Goal: Task Accomplishment & Management: Use online tool/utility

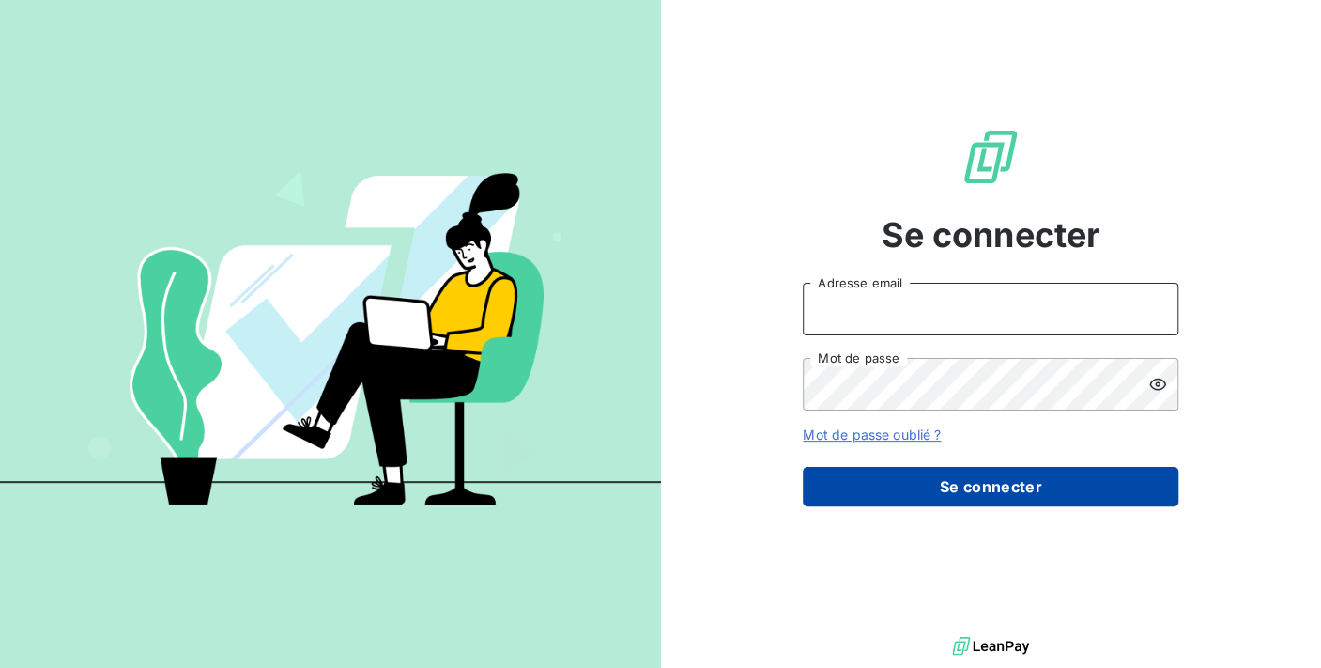
type input "[PERSON_NAME][EMAIL_ADDRESS][DOMAIN_NAME]"
click at [959, 484] on button "Se connecter" at bounding box center [991, 486] width 376 height 39
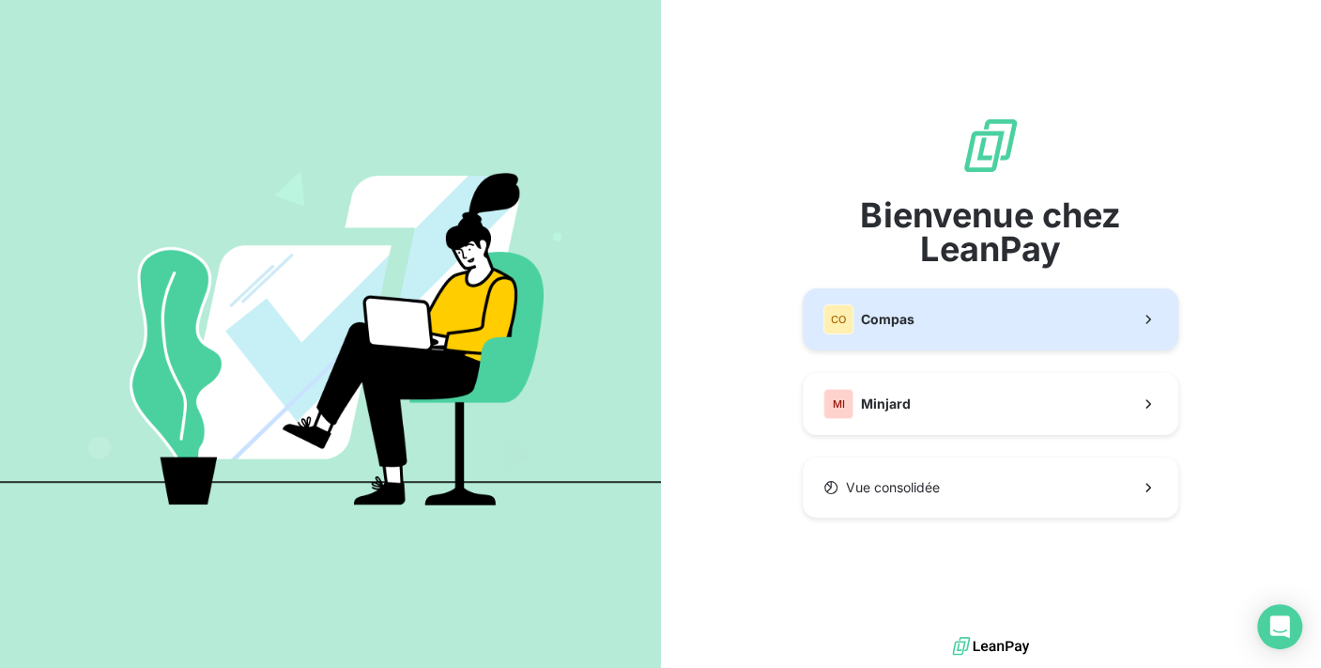
click at [931, 311] on button "CO Compas" at bounding box center [991, 319] width 376 height 62
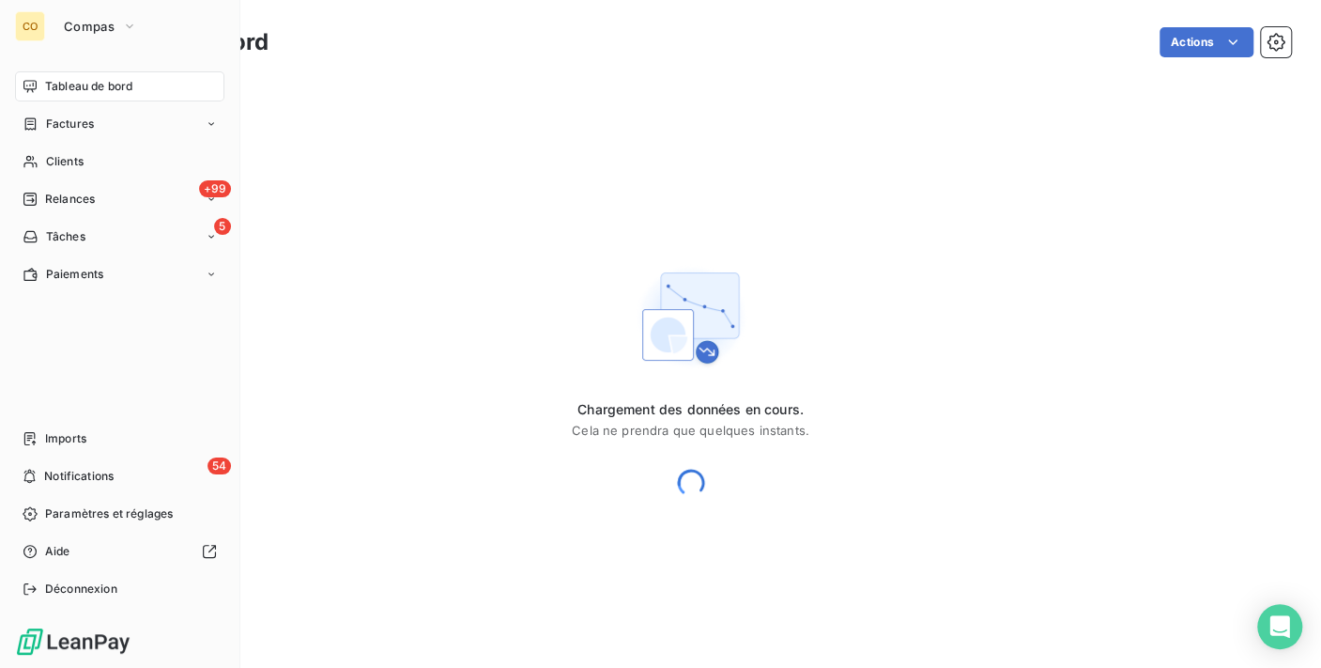
click at [51, 166] on span "Clients" at bounding box center [65, 161] width 38 height 17
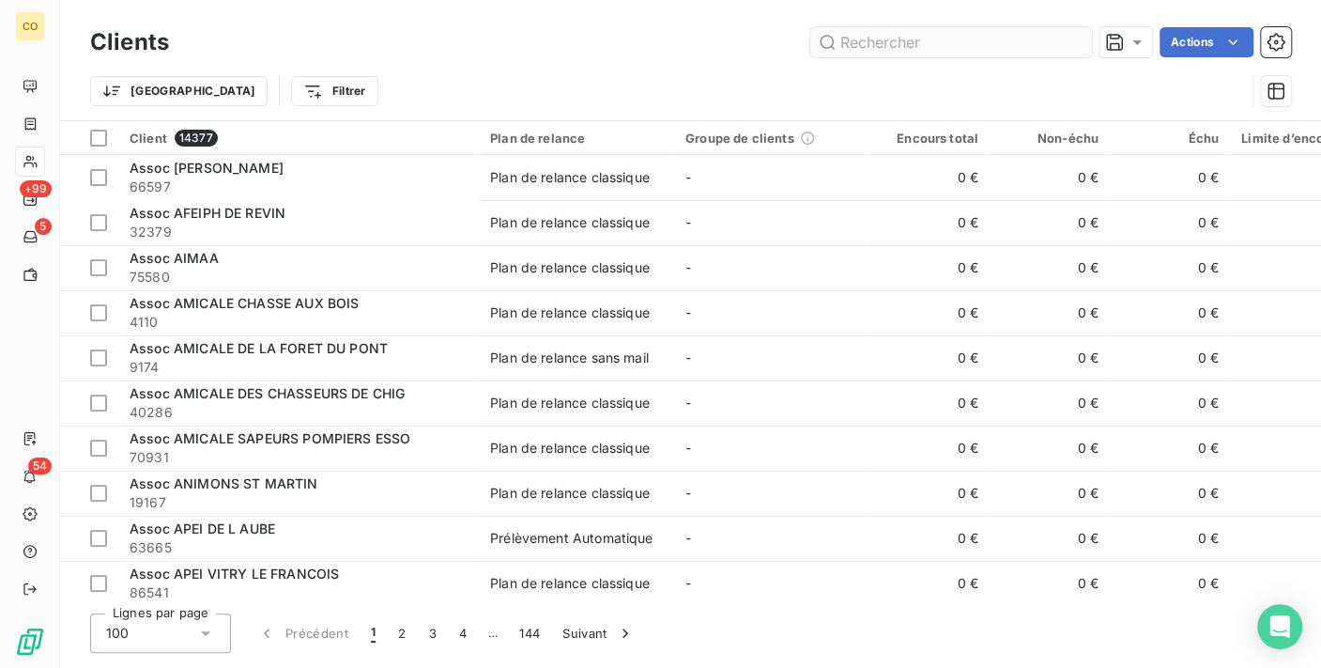
click at [871, 42] on input "text" at bounding box center [951, 42] width 282 height 30
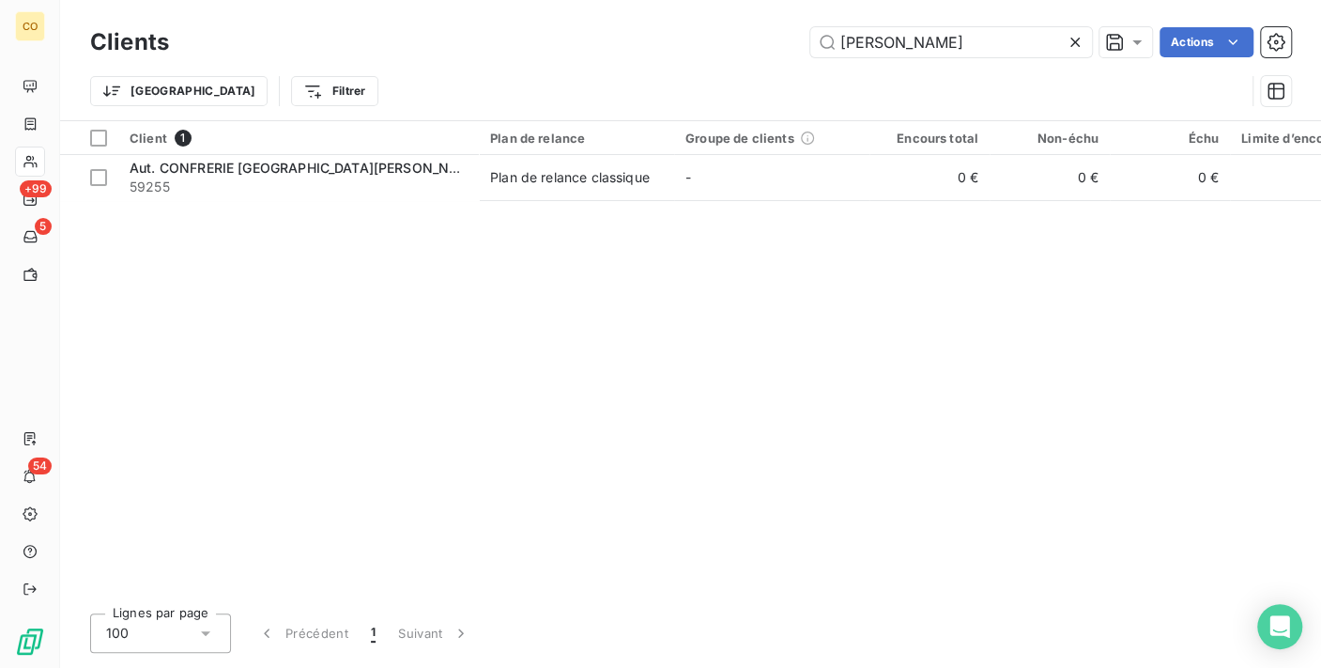
drag, startPoint x: 951, startPoint y: 30, endPoint x: 544, endPoint y: -20, distance: 410.5
click at [544, 0] on html "CO +99 5 54 Clients [PERSON_NAME] D Actions Trier Filtrer Client 1 Plan de rela…" at bounding box center [660, 334] width 1321 height 668
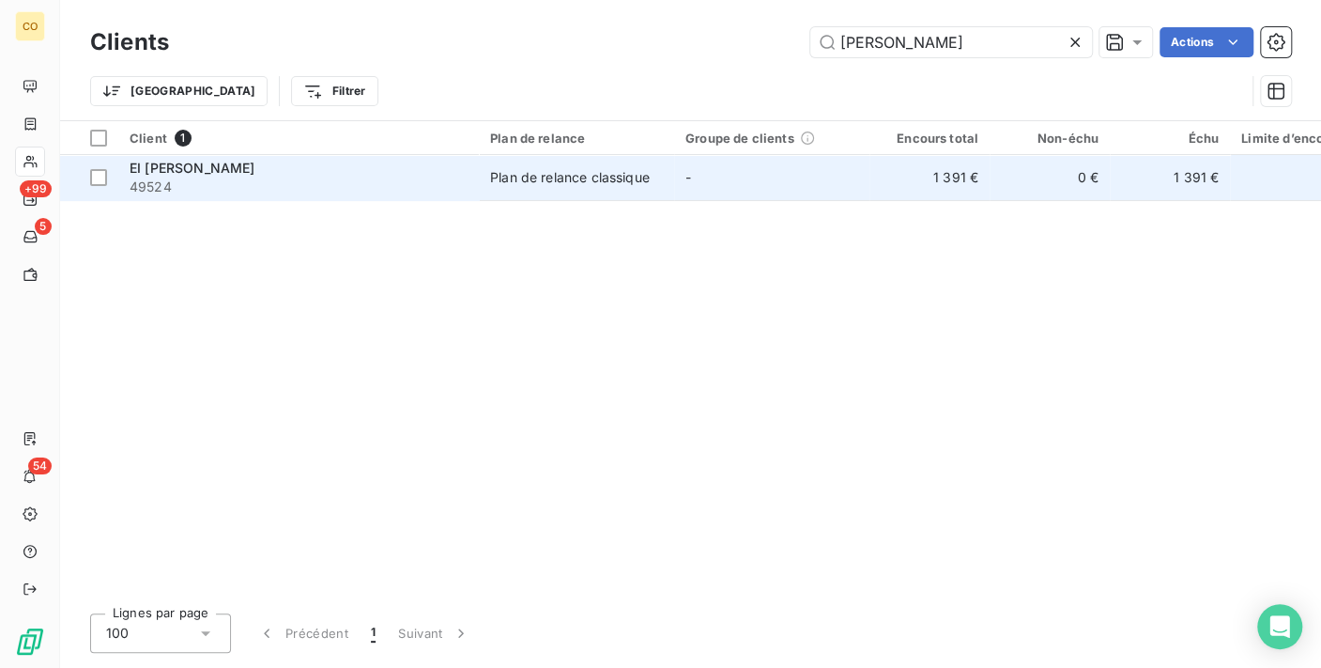
type input "[PERSON_NAME]"
click at [479, 192] on td "Plan de relance classique" at bounding box center [576, 177] width 195 height 45
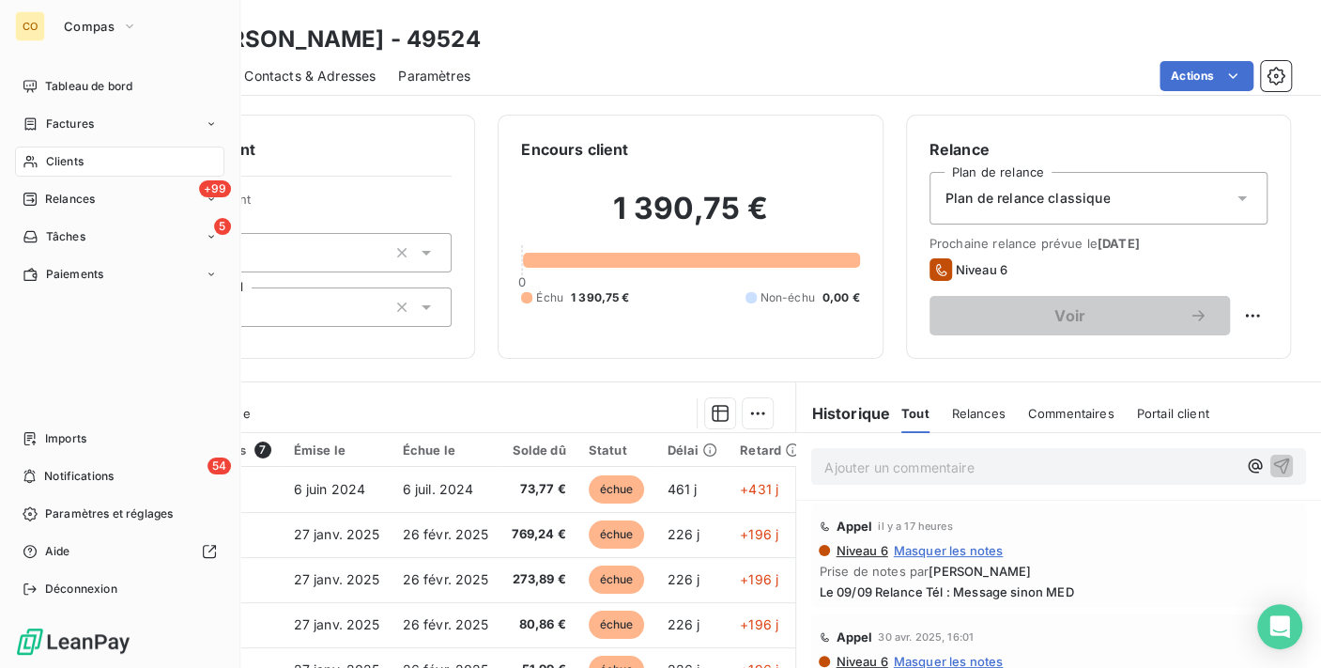
click at [39, 152] on div "Clients" at bounding box center [119, 161] width 209 height 30
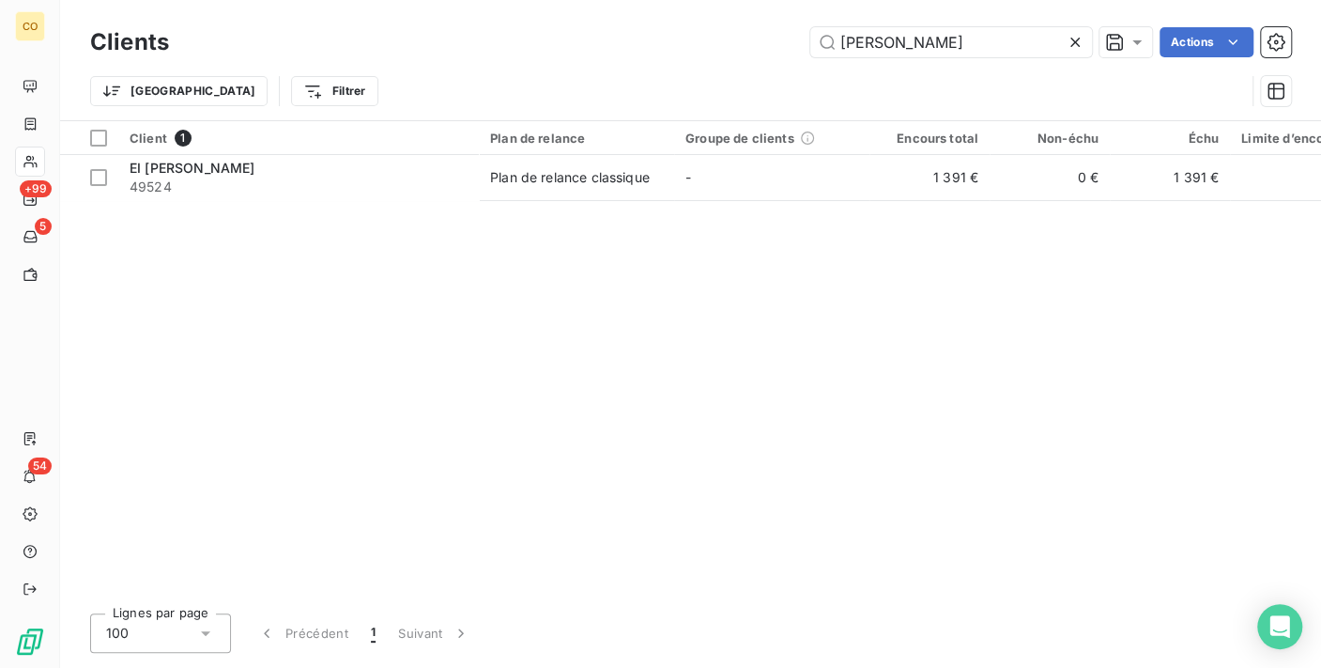
drag, startPoint x: 716, startPoint y: 33, endPoint x: 520, endPoint y: -3, distance: 199.4
click at [520, 0] on html "CO +99 5 54 Clients [PERSON_NAME] Actions Trier Filtrer Client 1 Plan de relanc…" at bounding box center [660, 334] width 1321 height 668
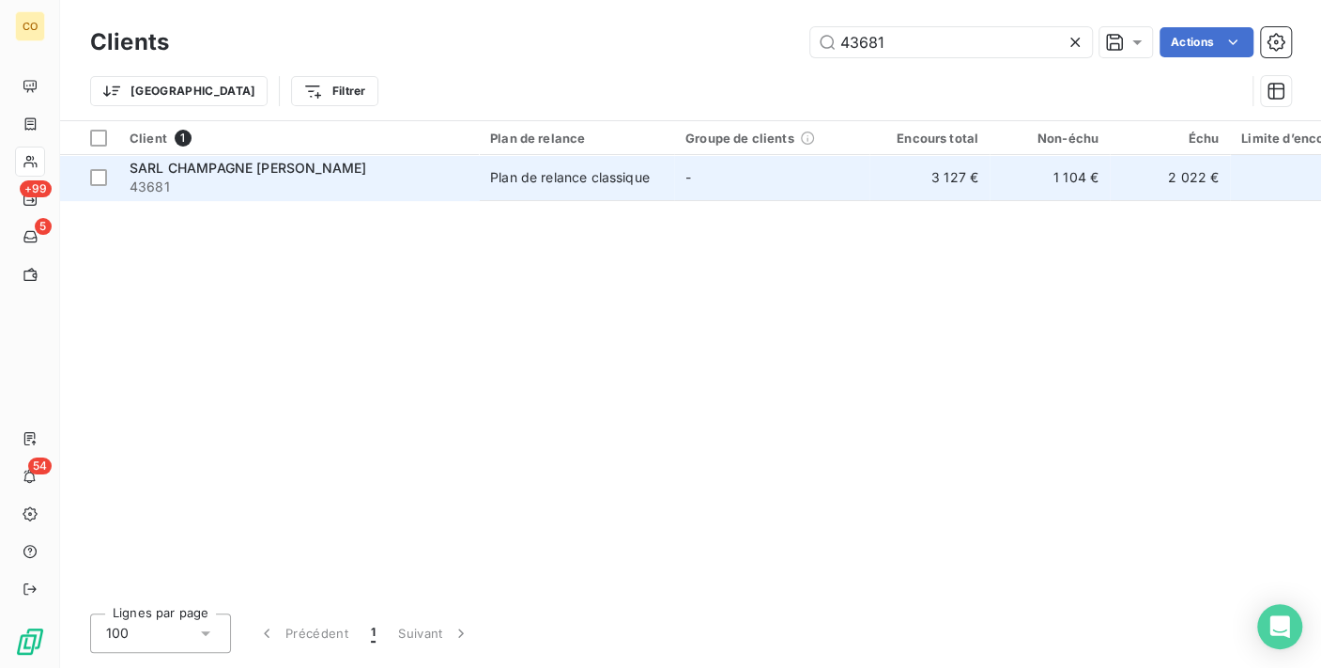
type input "43681"
click at [614, 191] on td "Plan de relance classique" at bounding box center [576, 177] width 195 height 45
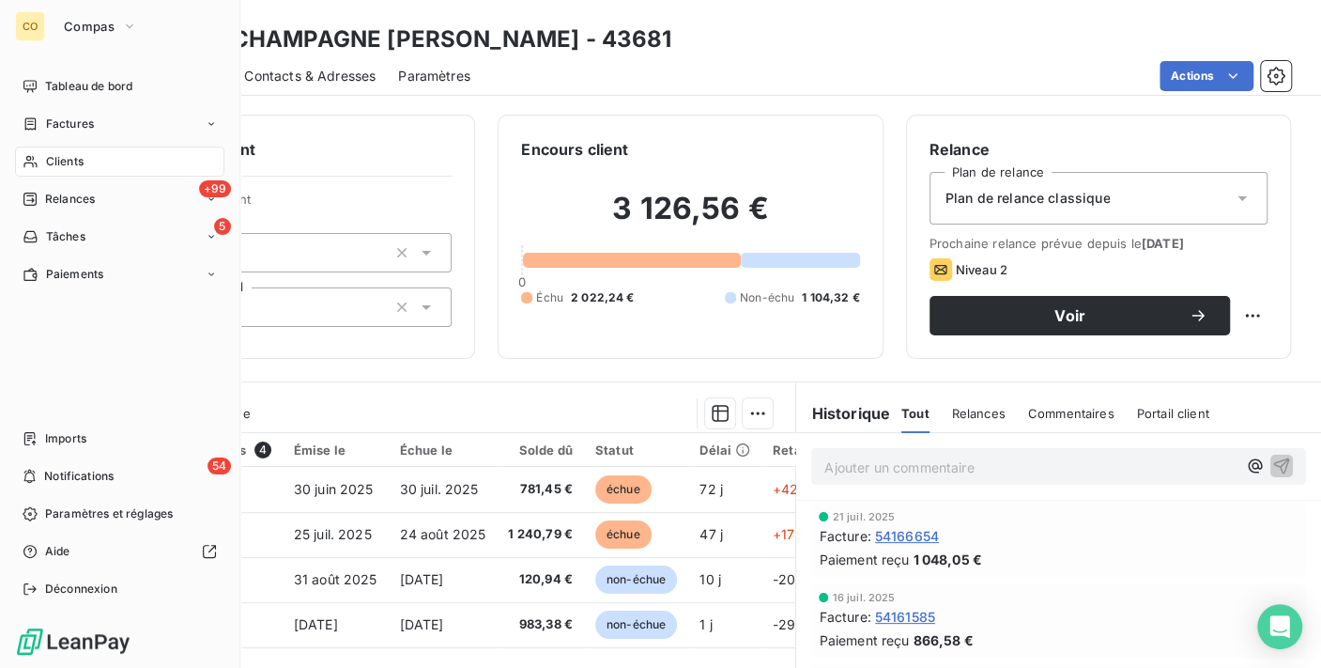
click at [108, 173] on div "Clients" at bounding box center [119, 161] width 209 height 30
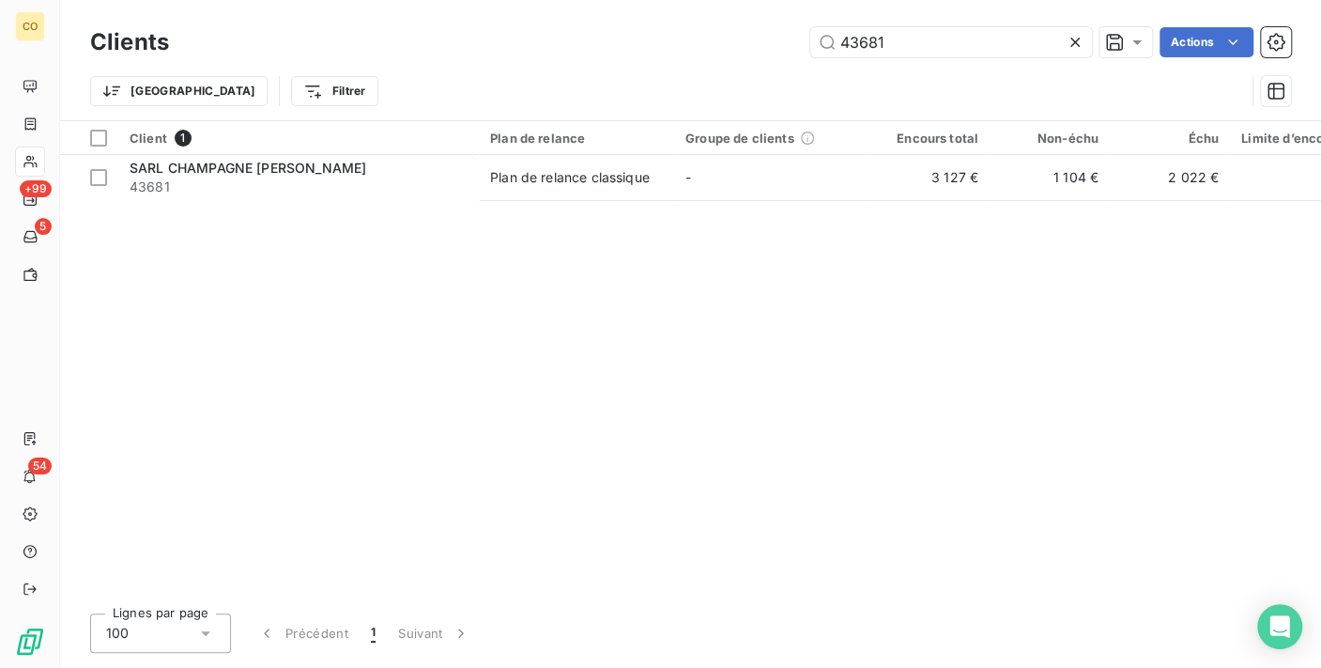
drag, startPoint x: 971, startPoint y: 33, endPoint x: 457, endPoint y: -35, distance: 518.0
click at [457, 0] on html "CO +99 5 54 Clients 43681 Actions Trier Filtrer Client 1 Plan de relance Groupe…" at bounding box center [660, 334] width 1321 height 668
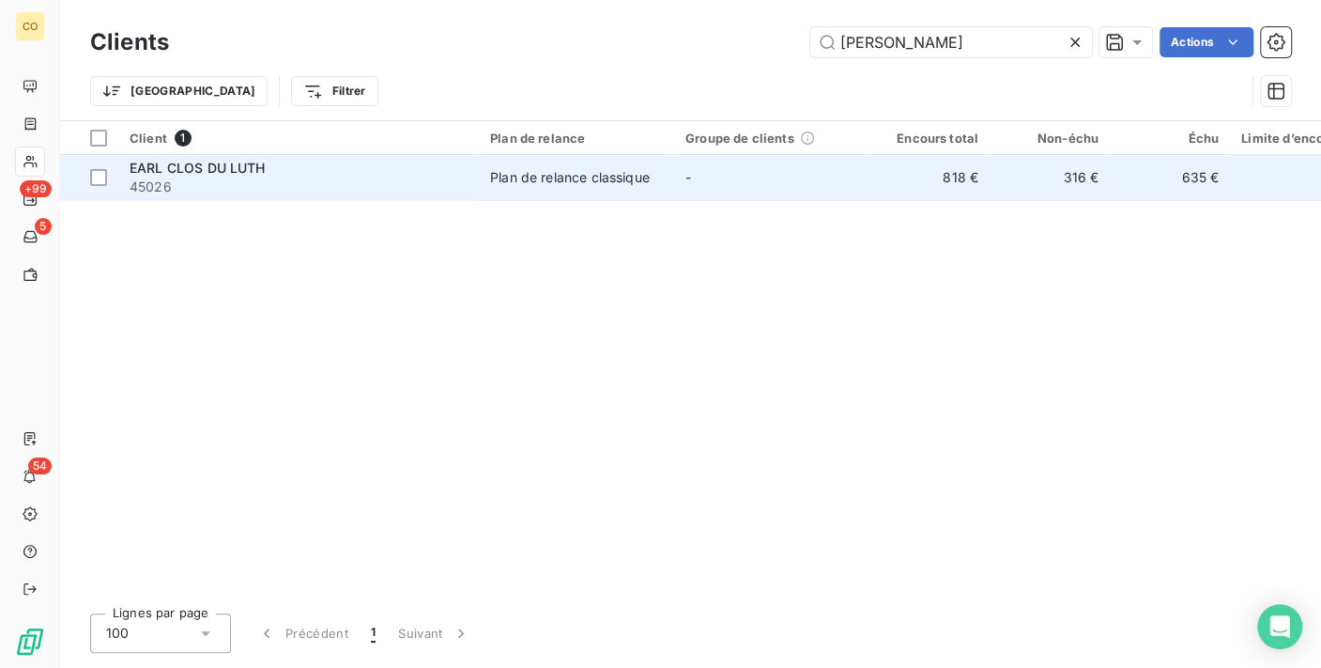
type input "[PERSON_NAME]"
click at [416, 166] on div "EARL CLOS DU LUTH" at bounding box center [299, 168] width 338 height 19
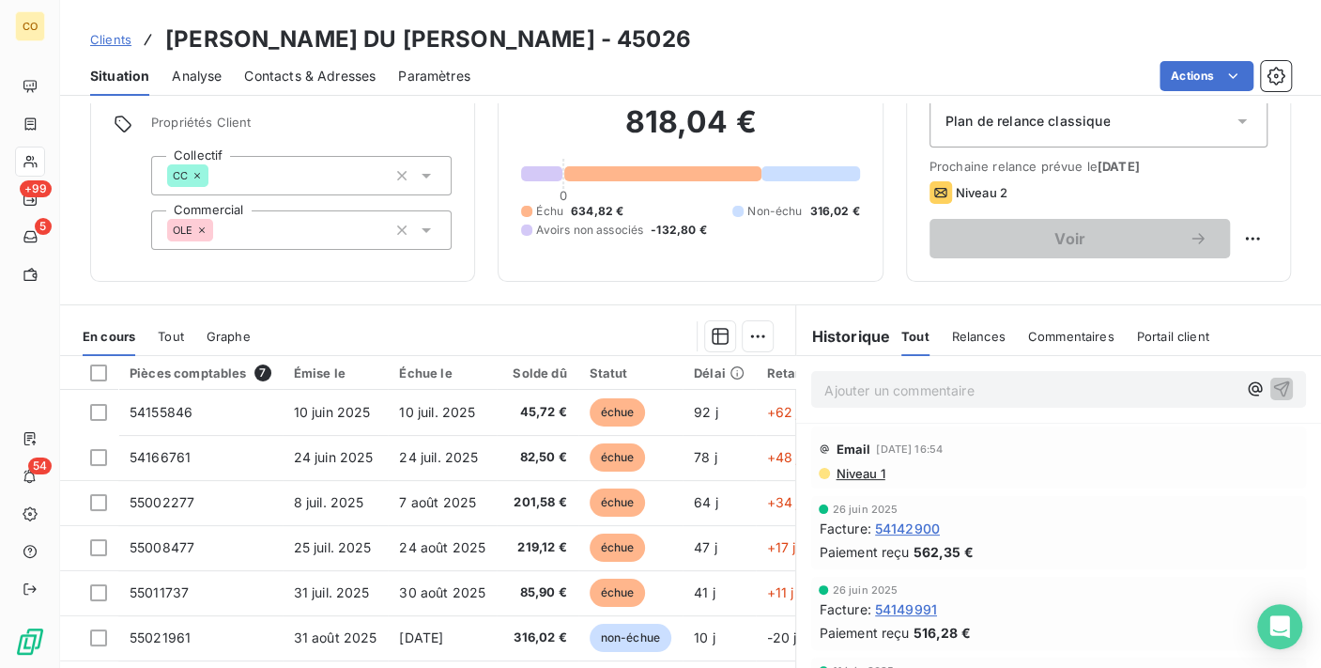
scroll to position [182, 0]
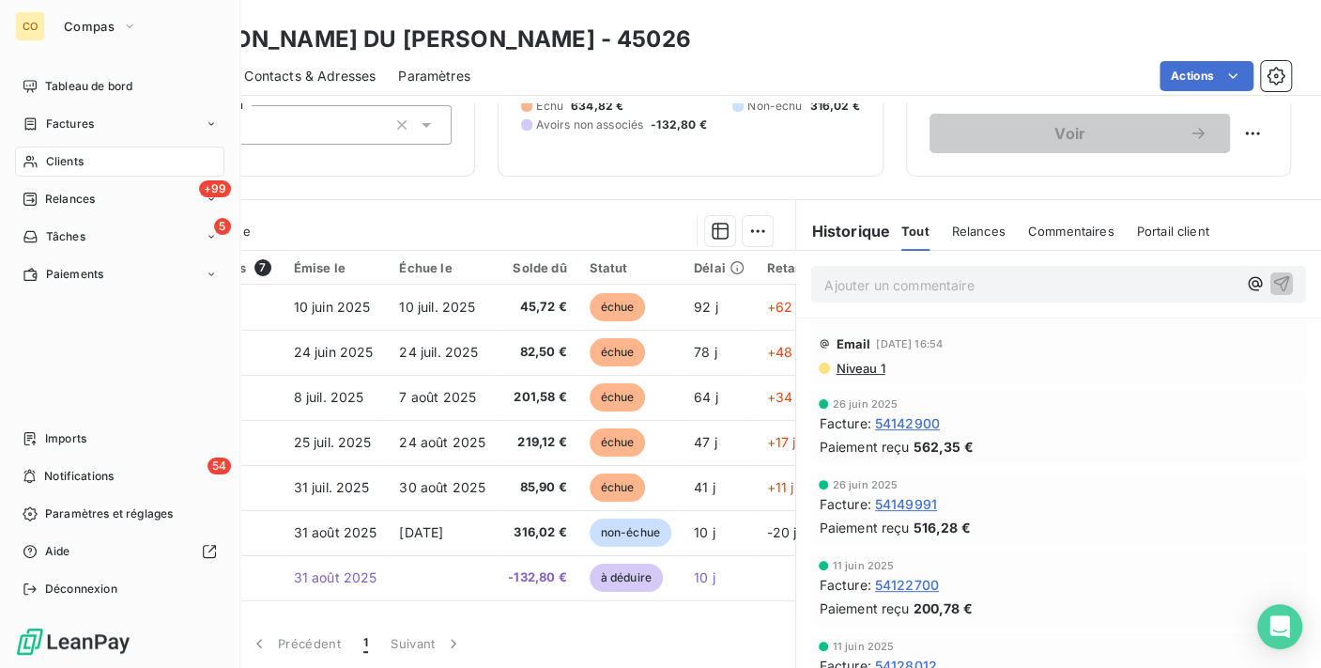
click at [48, 151] on div "Clients" at bounding box center [119, 161] width 209 height 30
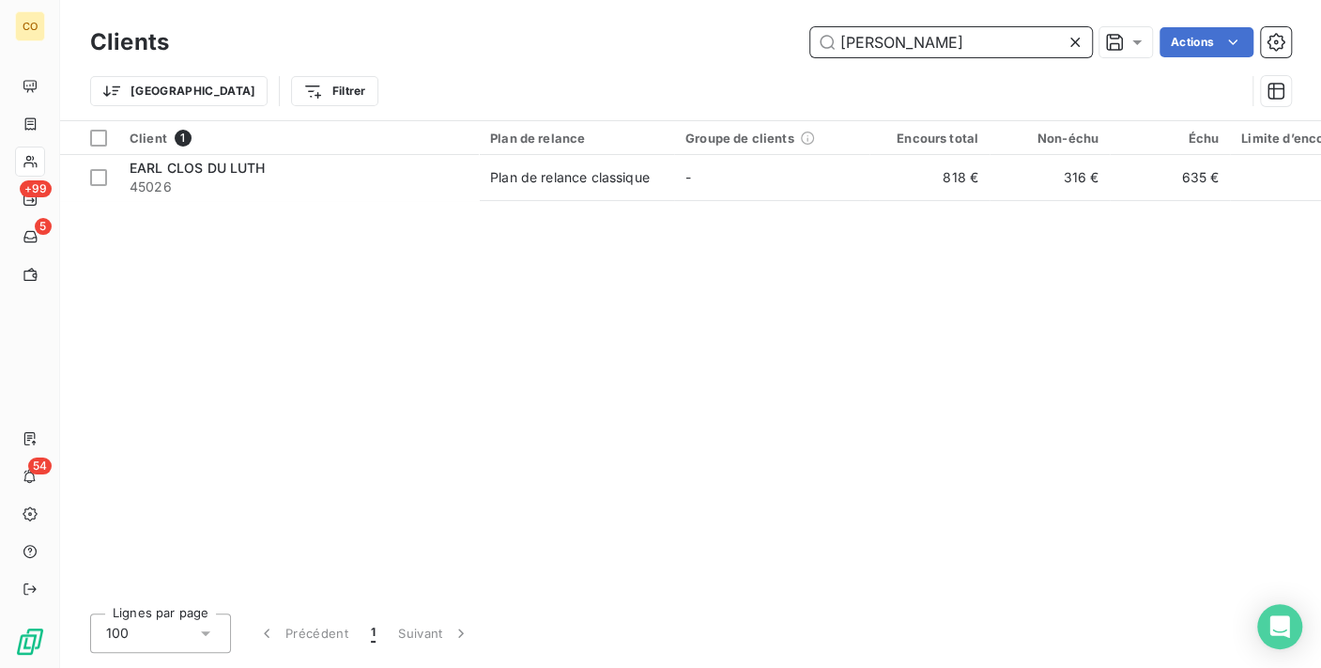
drag, startPoint x: 894, startPoint y: 57, endPoint x: 517, endPoint y: 16, distance: 378.8
click at [517, 16] on div "Clients [PERSON_NAME] Actions Trier Filtrer" at bounding box center [690, 60] width 1261 height 120
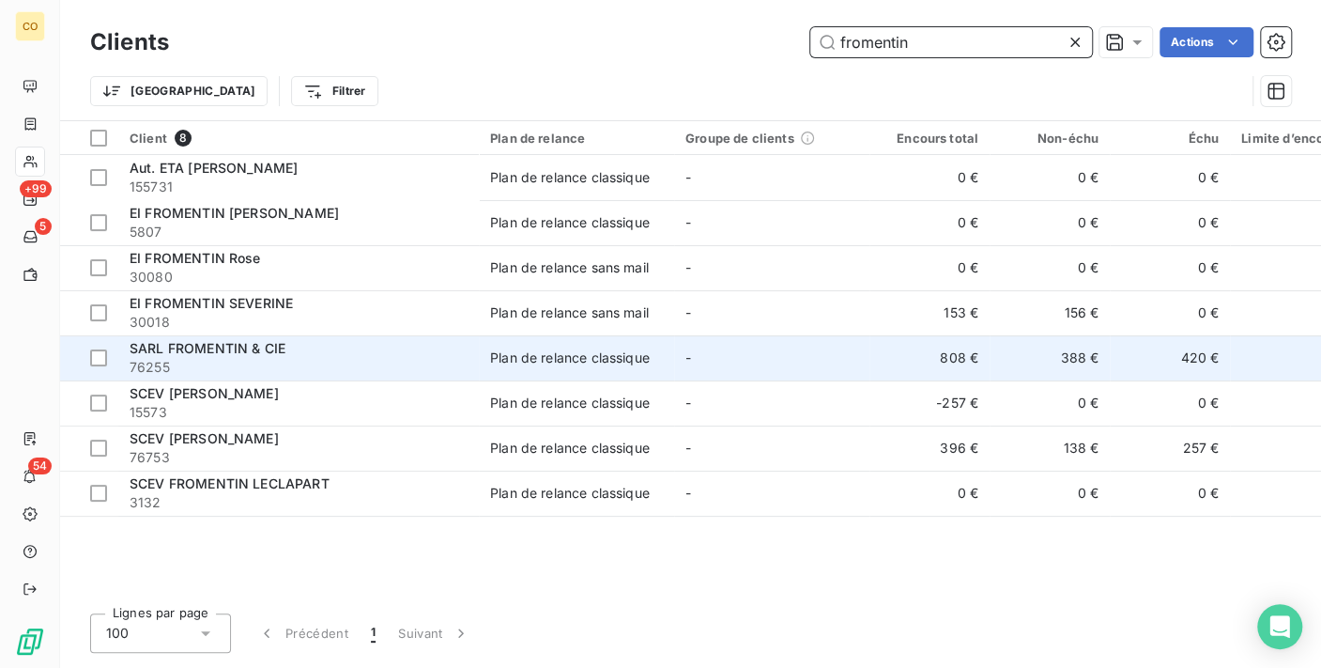
type input "fromentin"
click at [306, 346] on div "SARL FROMENTIN & CIE" at bounding box center [299, 348] width 338 height 19
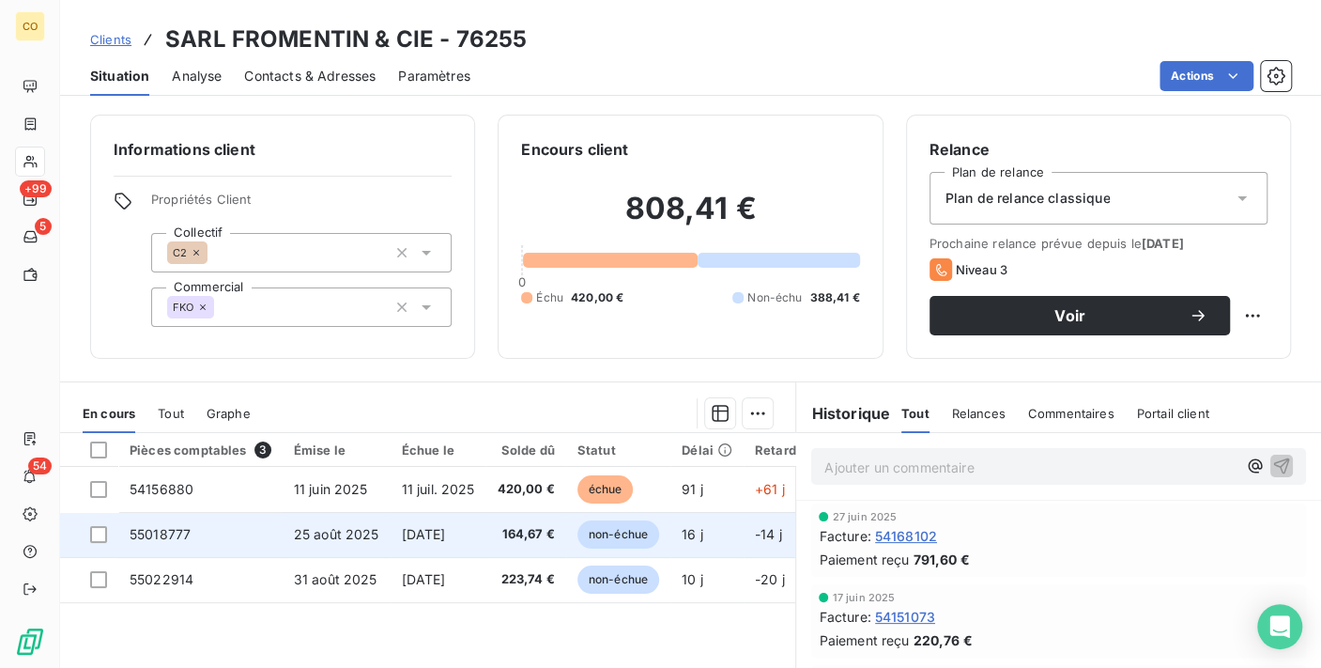
click at [415, 537] on span "[DATE]" at bounding box center [424, 534] width 44 height 16
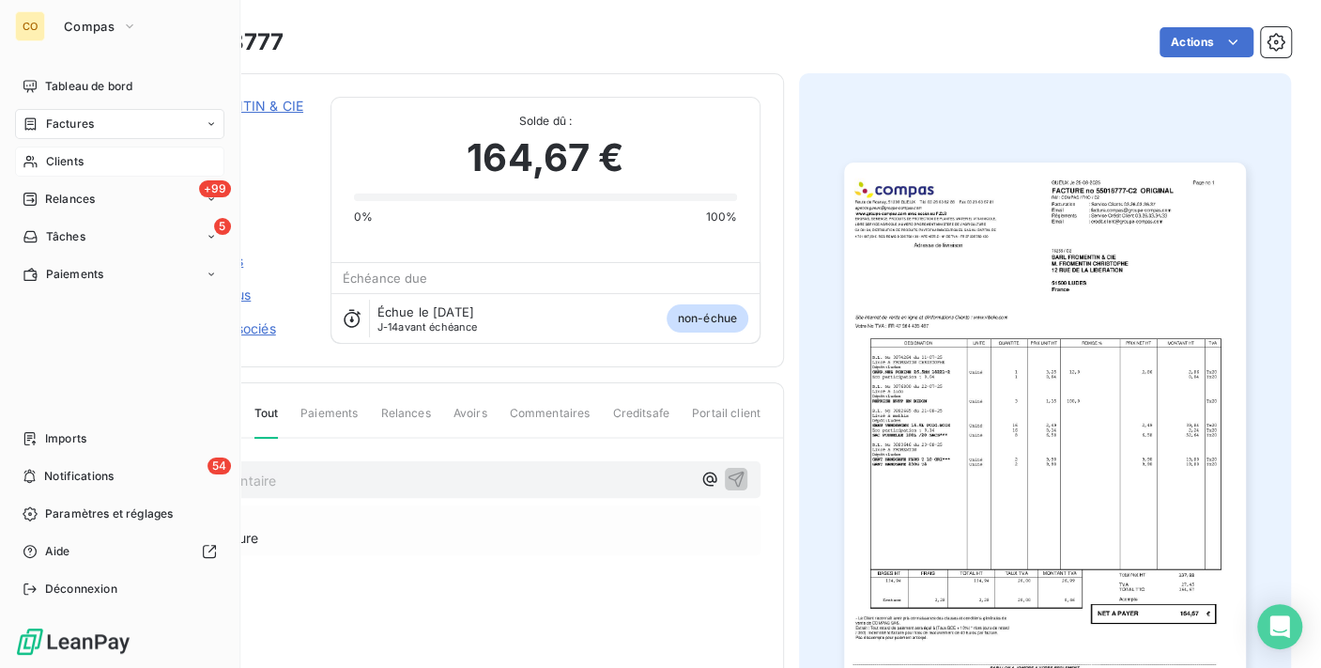
click at [48, 164] on span "Clients" at bounding box center [65, 161] width 38 height 17
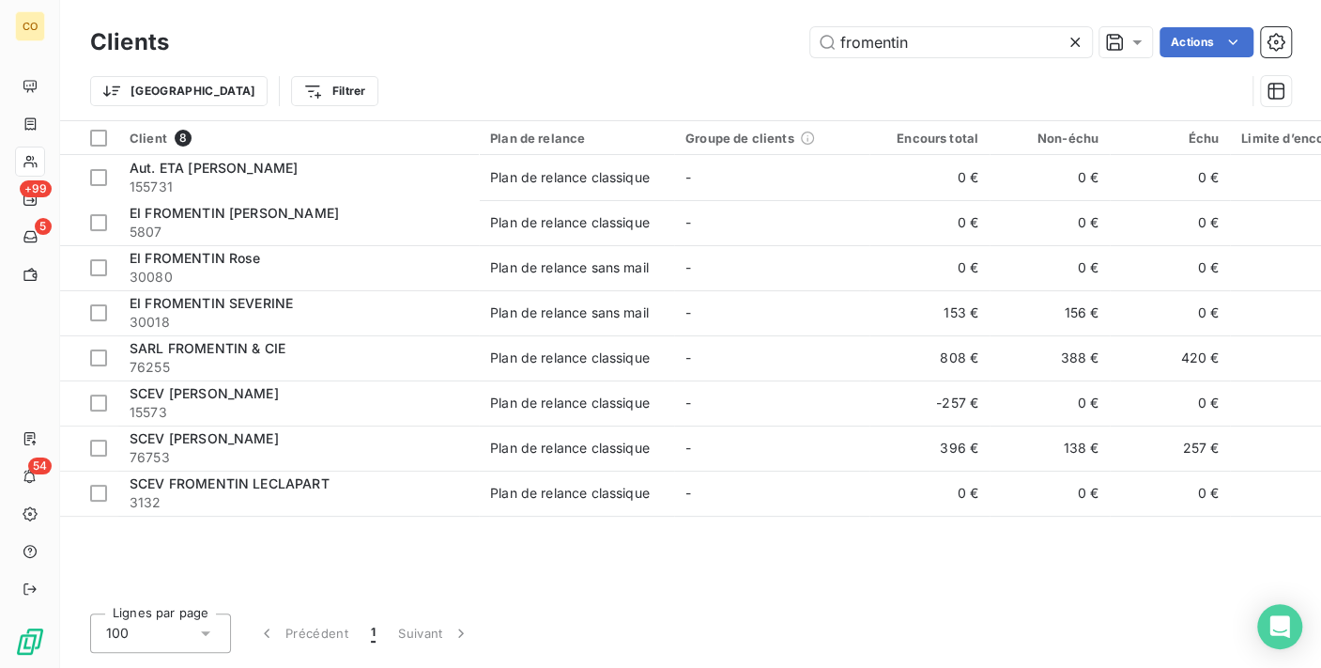
drag, startPoint x: 936, startPoint y: 43, endPoint x: 448, endPoint y: -8, distance: 490.9
click at [448, 0] on html "CO +99 5 54 Clients fromentin Actions Trier Filtrer Client 8 Plan de relance Gr…" at bounding box center [660, 334] width 1321 height 668
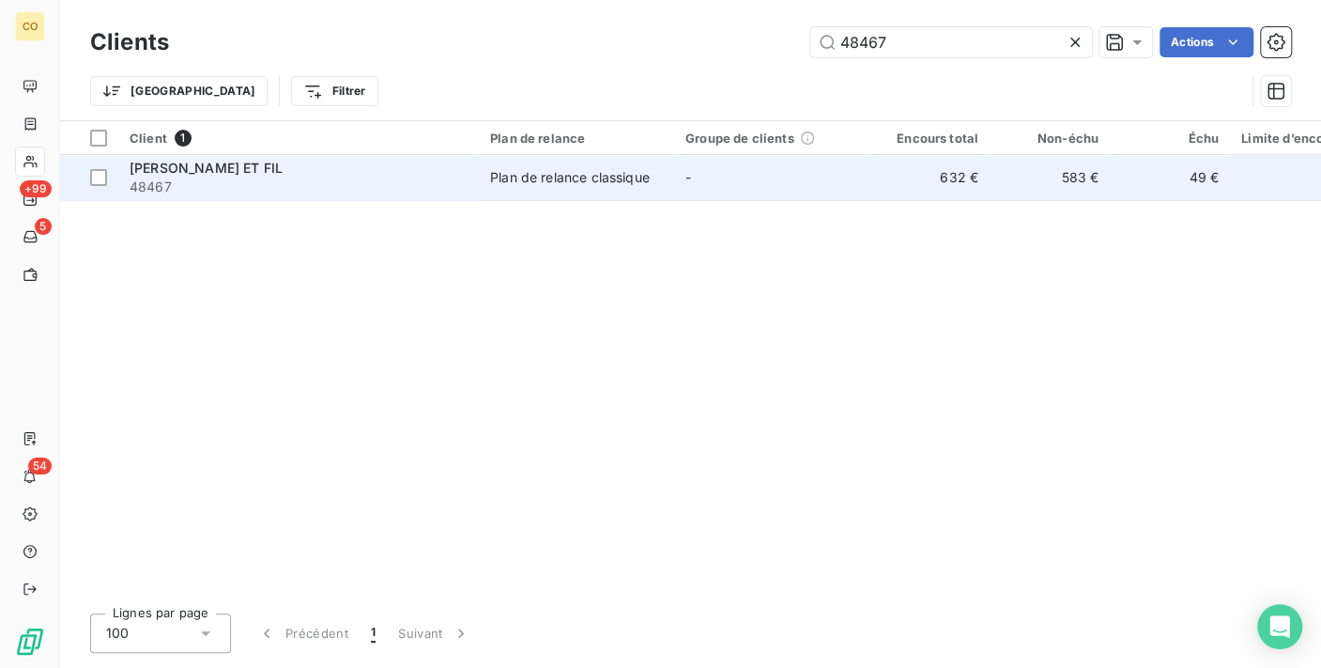
type input "48467"
click at [555, 189] on td "Plan de relance classique" at bounding box center [576, 177] width 195 height 45
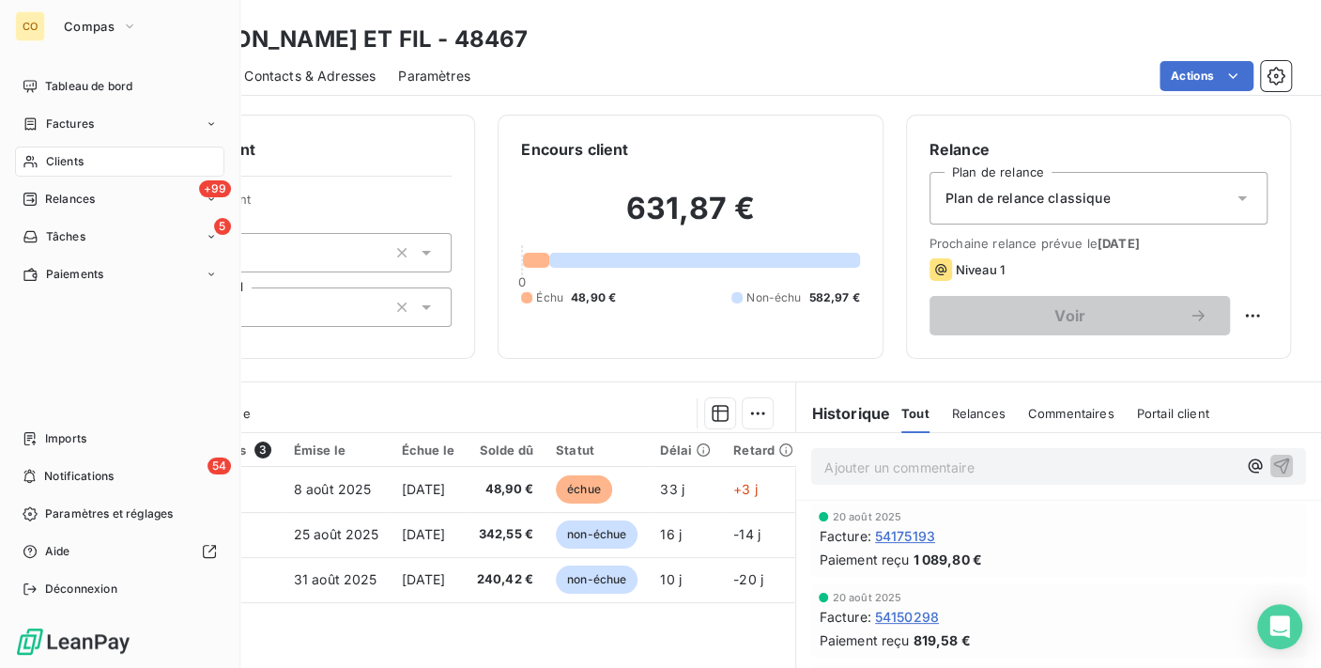
click at [56, 161] on span "Clients" at bounding box center [65, 161] width 38 height 17
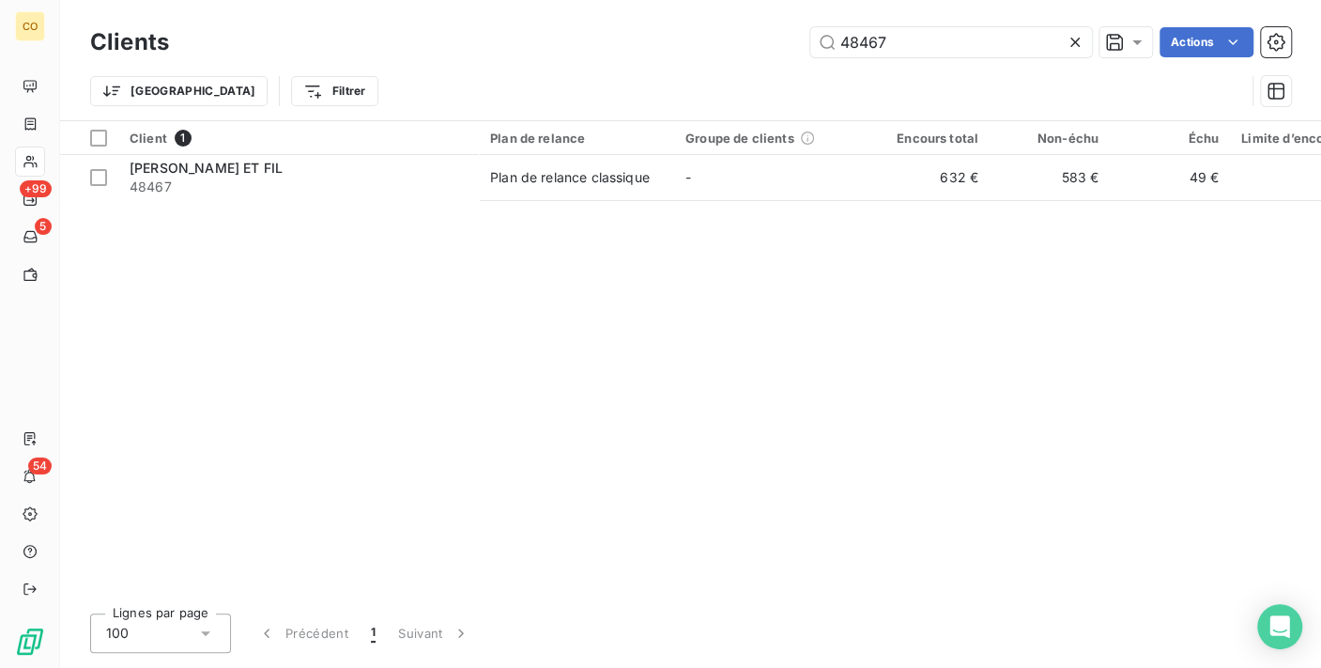
drag, startPoint x: 916, startPoint y: 35, endPoint x: 444, endPoint y: -6, distance: 474.0
click at [444, 0] on html "CO +99 5 54 Clients 48467 Actions Trier Filtrer Client 1 Plan de relance Groupe…" at bounding box center [660, 334] width 1321 height 668
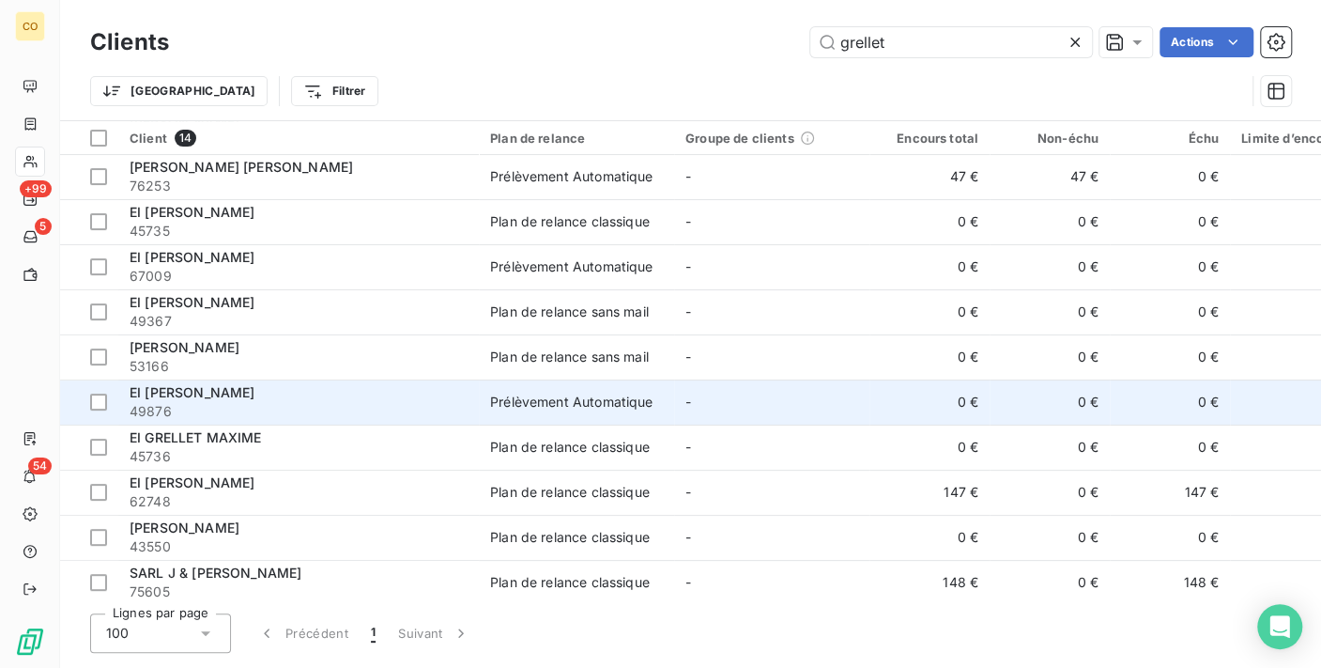
scroll to position [194, 0]
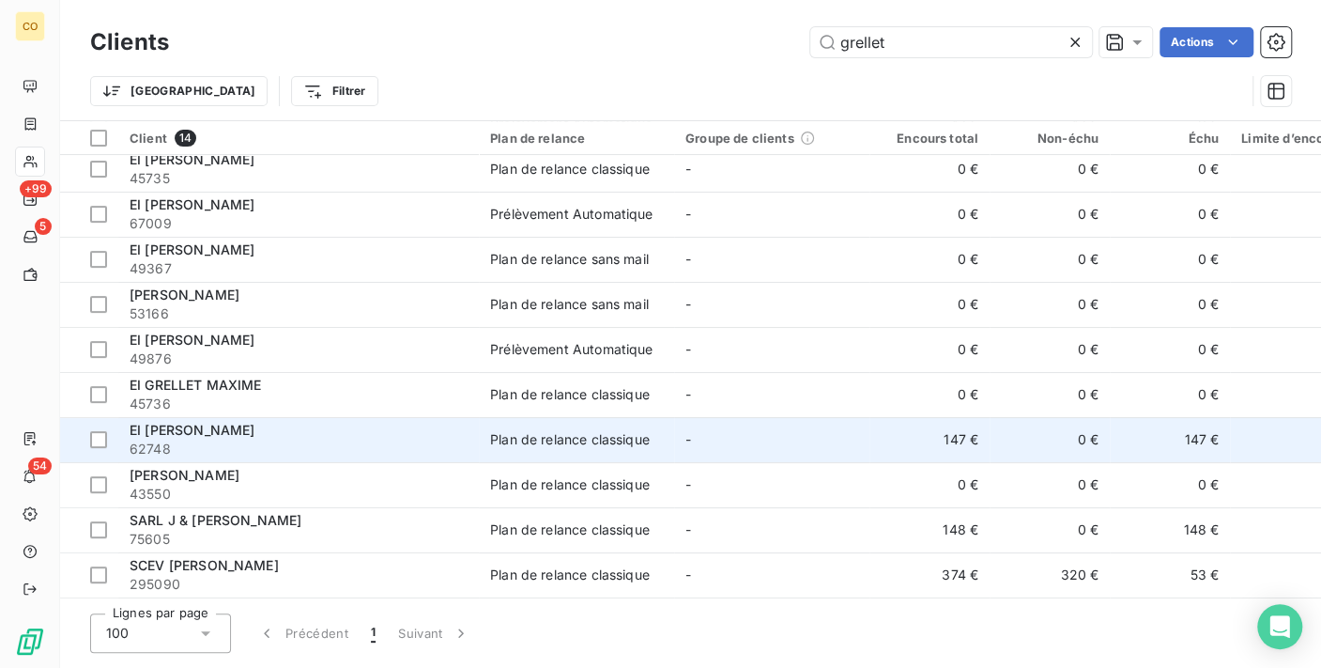
type input "grellet"
click at [357, 428] on div "EI [PERSON_NAME]" at bounding box center [299, 430] width 338 height 19
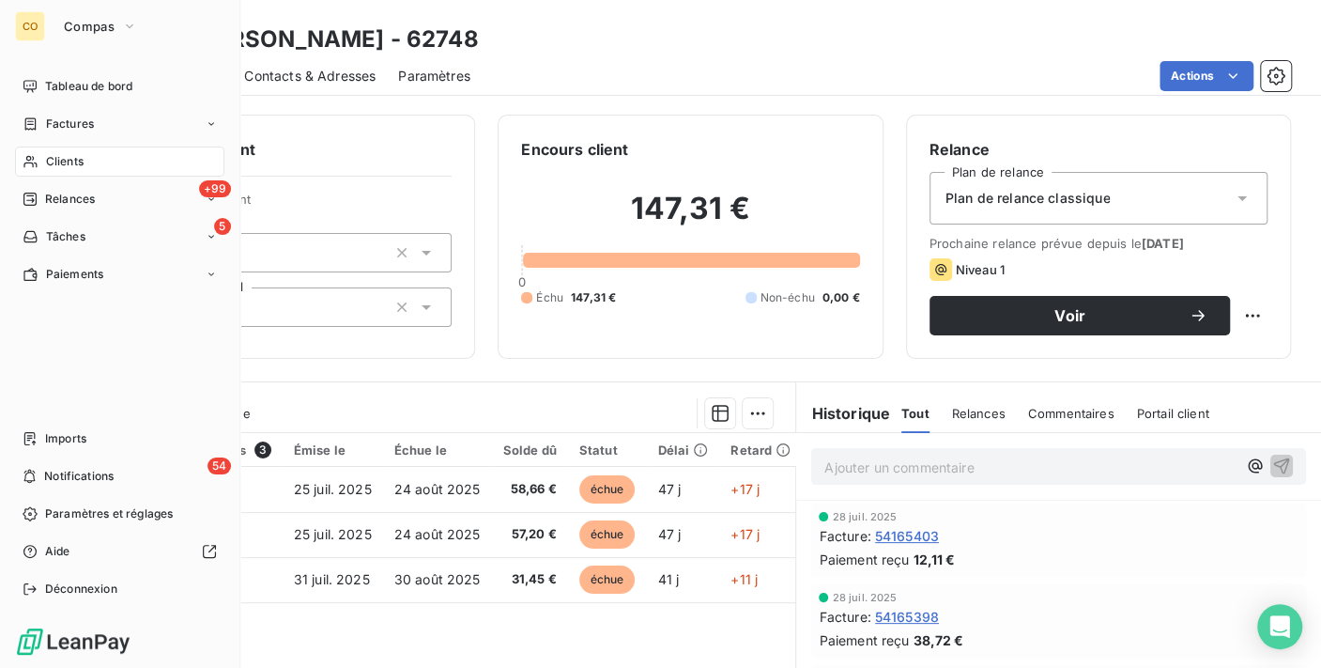
click at [44, 158] on div "Clients" at bounding box center [119, 161] width 209 height 30
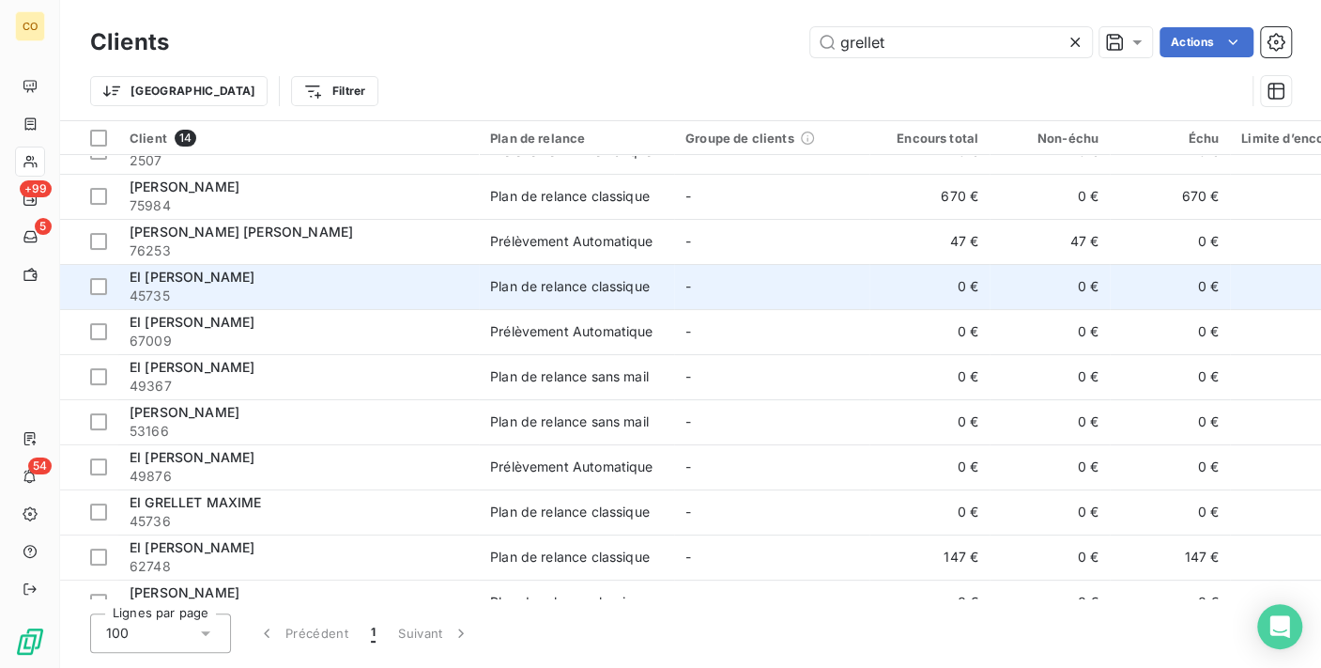
scroll to position [104, 0]
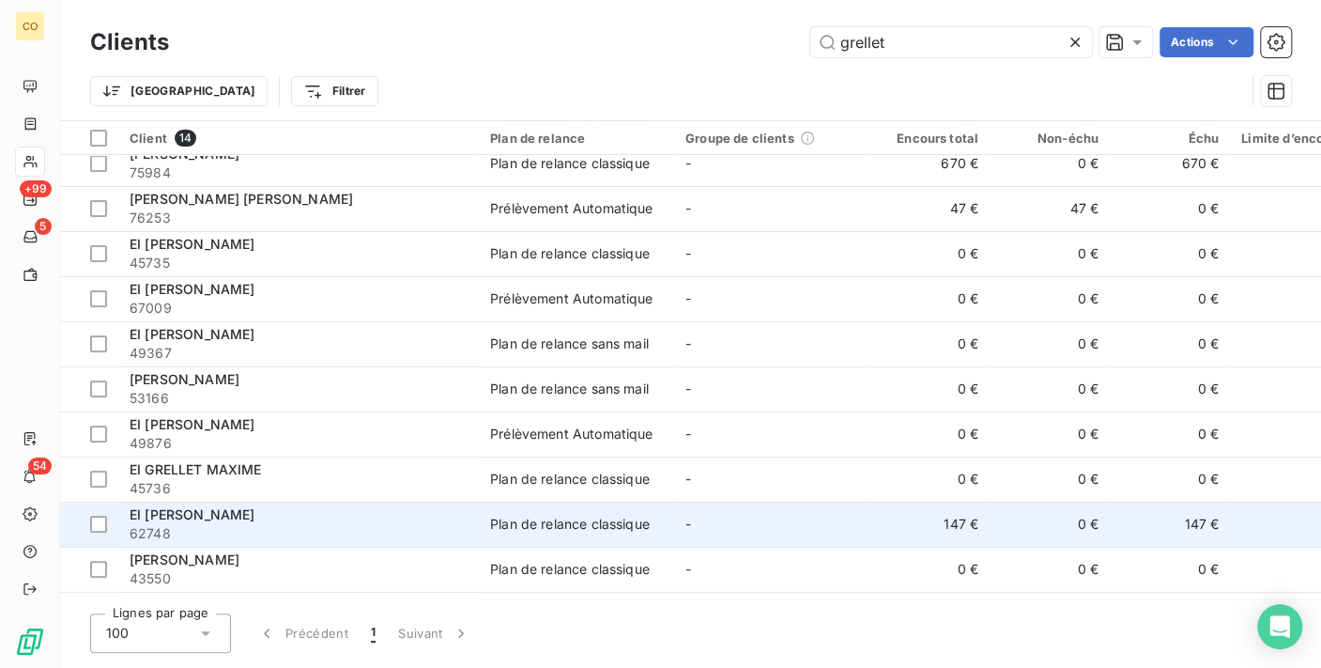
click at [1065, 528] on td "0 €" at bounding box center [1050, 523] width 120 height 45
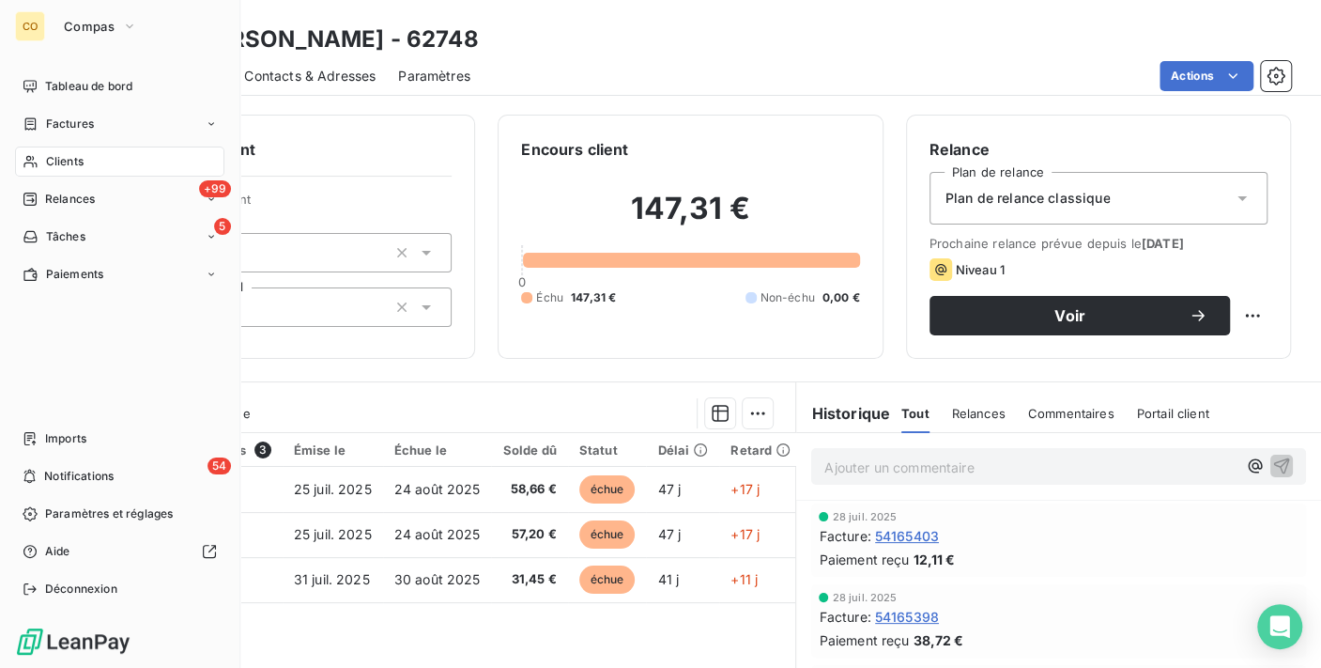
click at [39, 154] on div "Clients" at bounding box center [119, 161] width 209 height 30
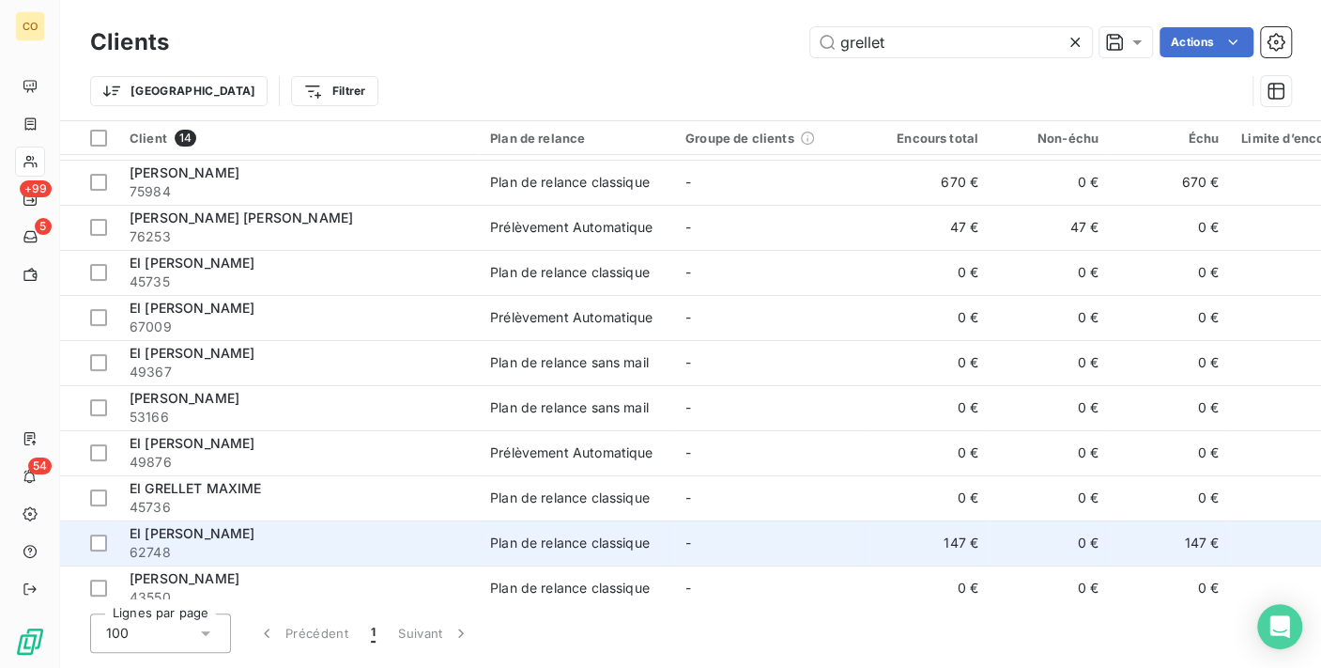
scroll to position [194, 0]
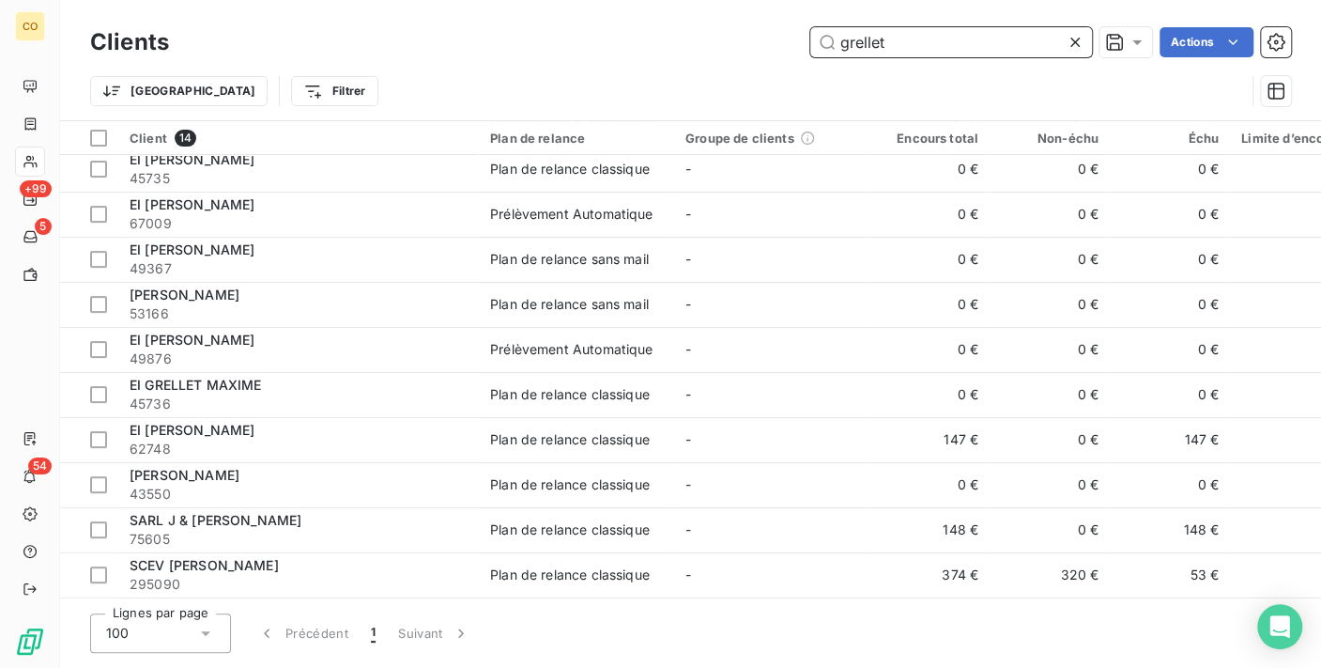
drag, startPoint x: 919, startPoint y: 33, endPoint x: 545, endPoint y: 28, distance: 374.7
click at [545, 28] on div "grellet Actions" at bounding box center [741, 42] width 1099 height 30
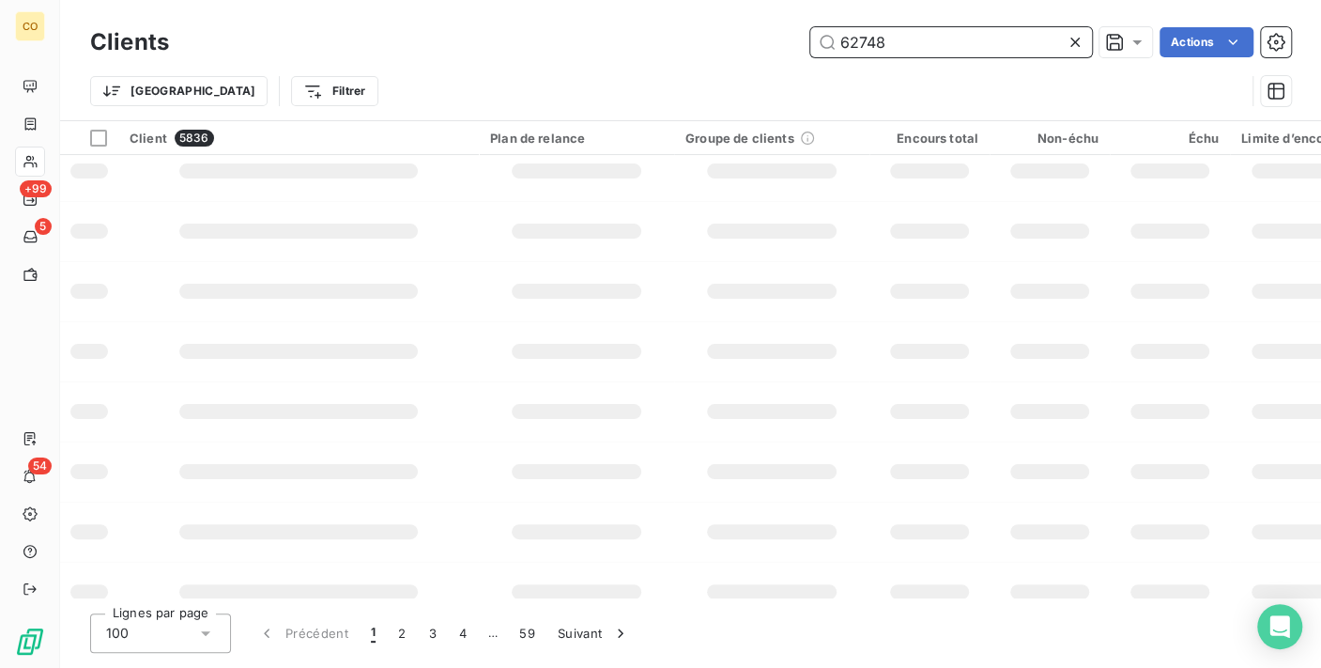
scroll to position [0, 0]
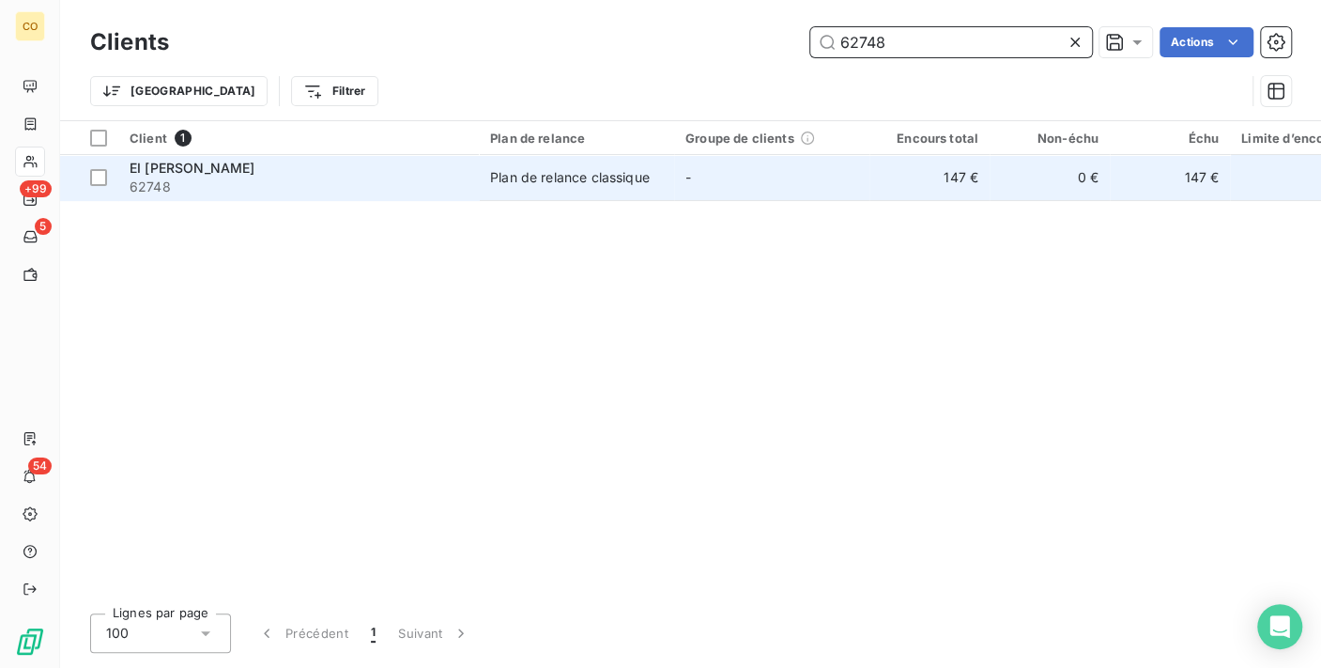
type input "62748"
click at [747, 179] on td "-" at bounding box center [771, 177] width 195 height 45
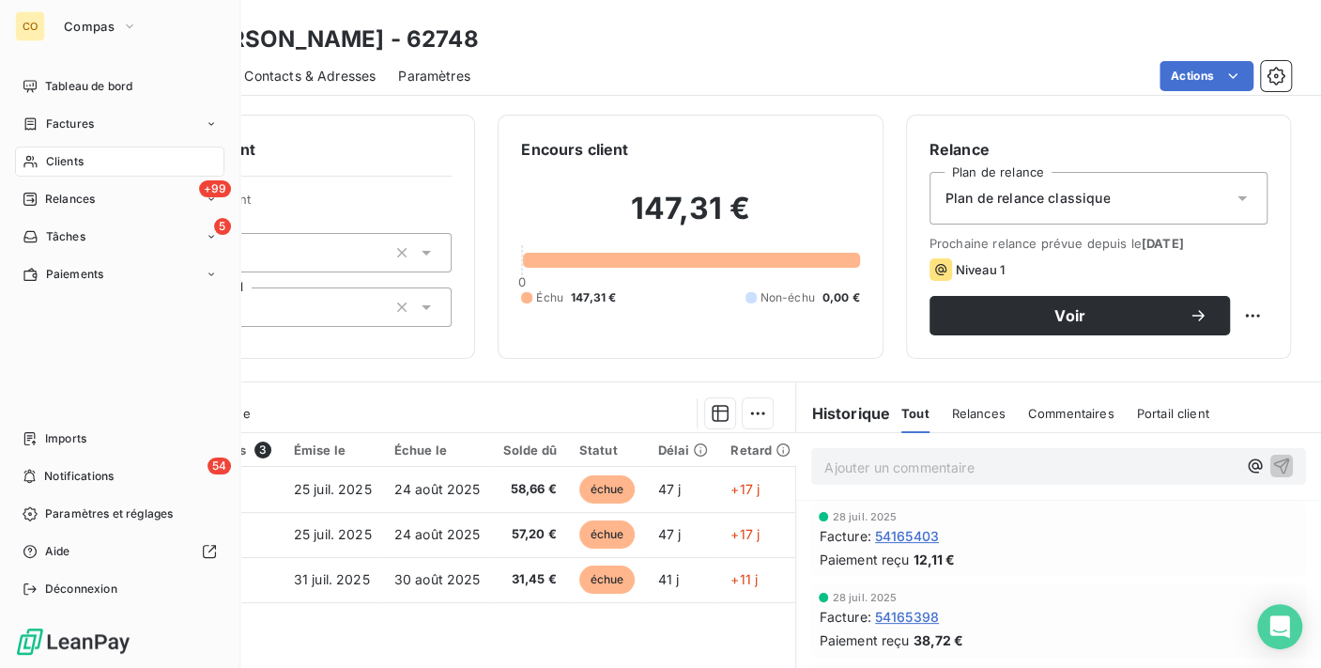
click at [51, 159] on span "Clients" at bounding box center [65, 161] width 38 height 17
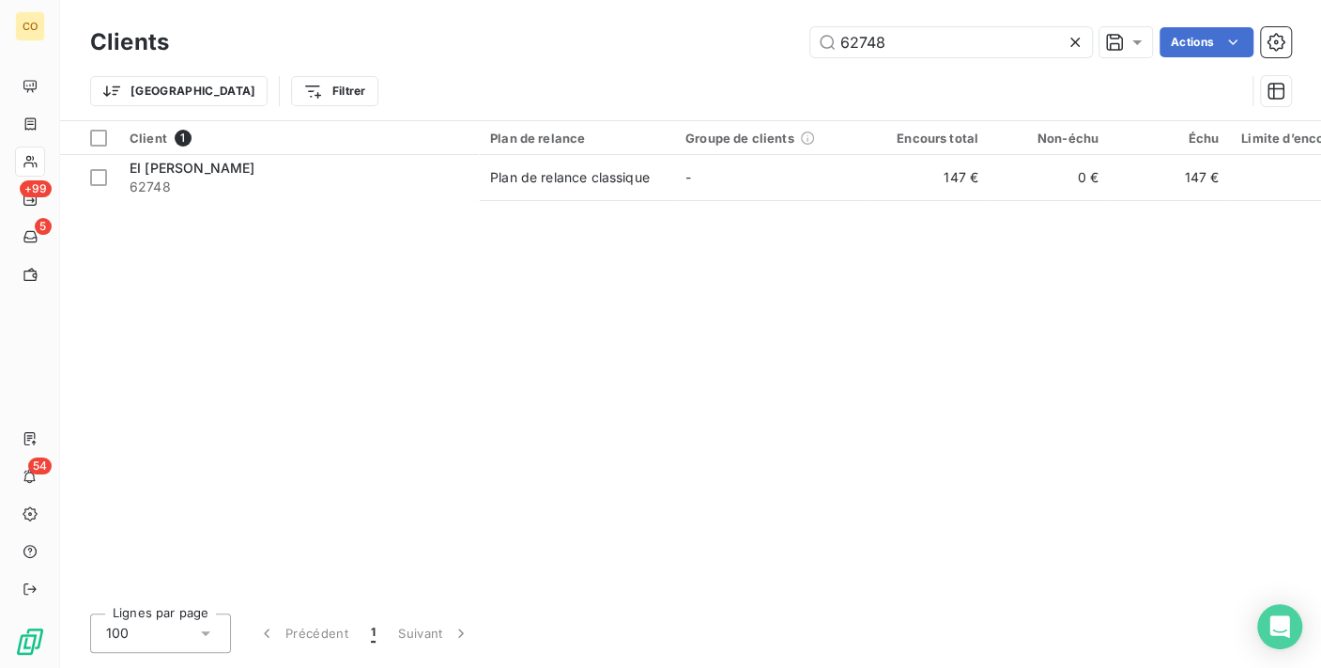
drag, startPoint x: 899, startPoint y: 31, endPoint x: 624, endPoint y: 17, distance: 274.5
click at [624, 17] on div "Clients 62748 Actions Trier Filtrer" at bounding box center [690, 60] width 1261 height 120
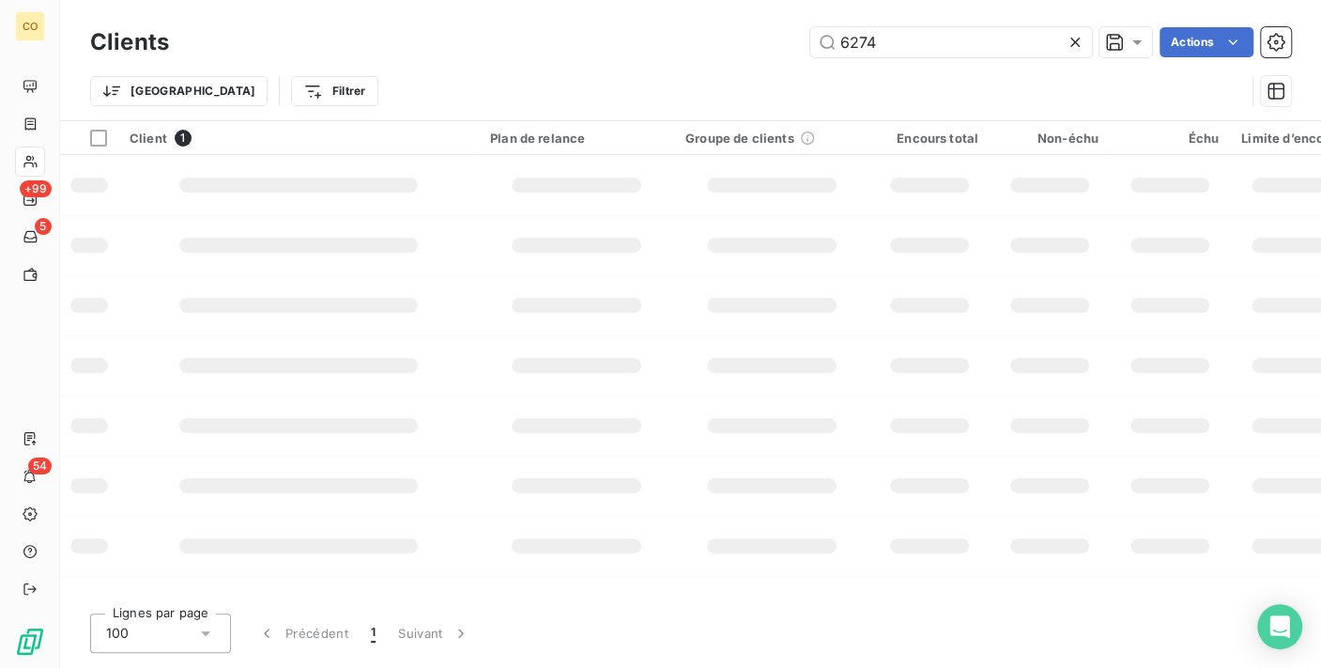
type input "62748"
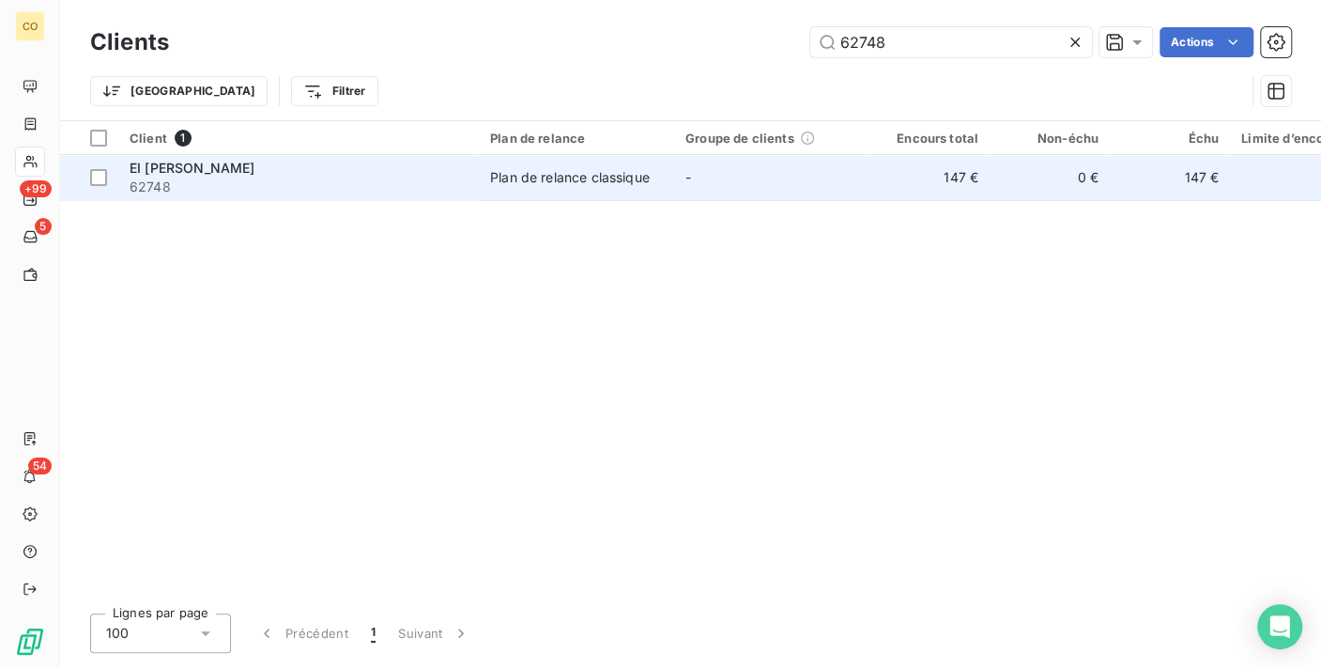
click at [764, 172] on td "-" at bounding box center [771, 177] width 195 height 45
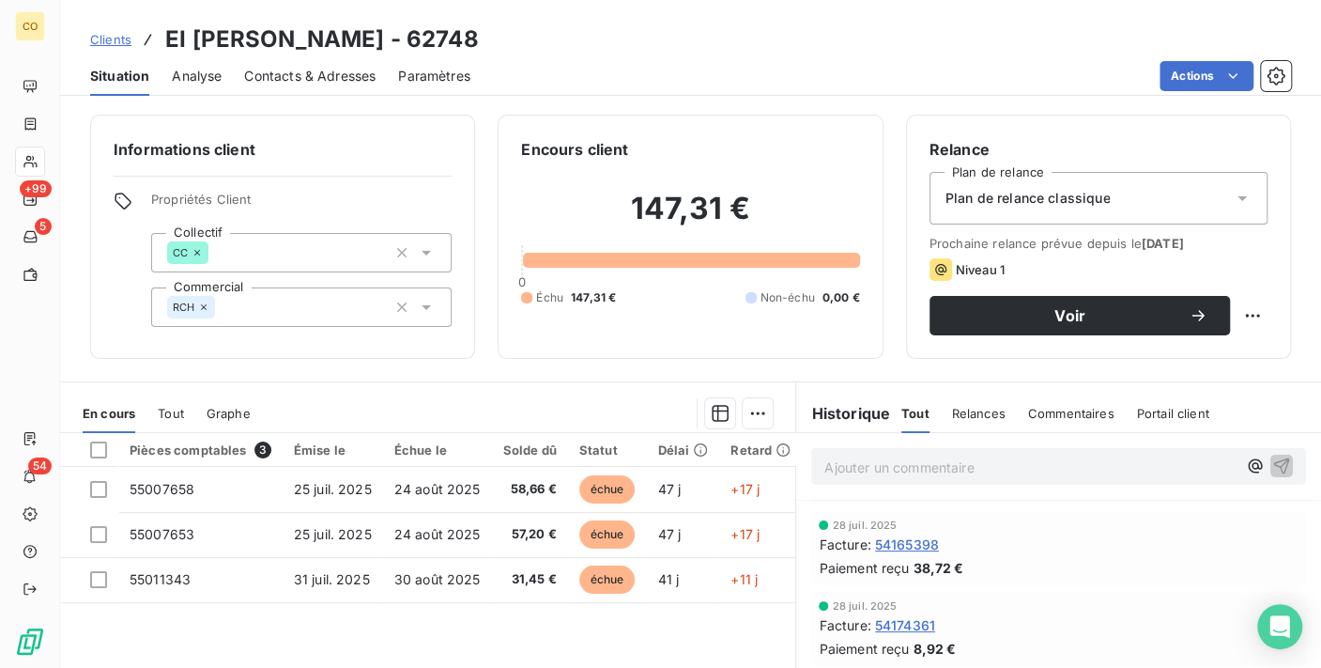
scroll to position [104, 0]
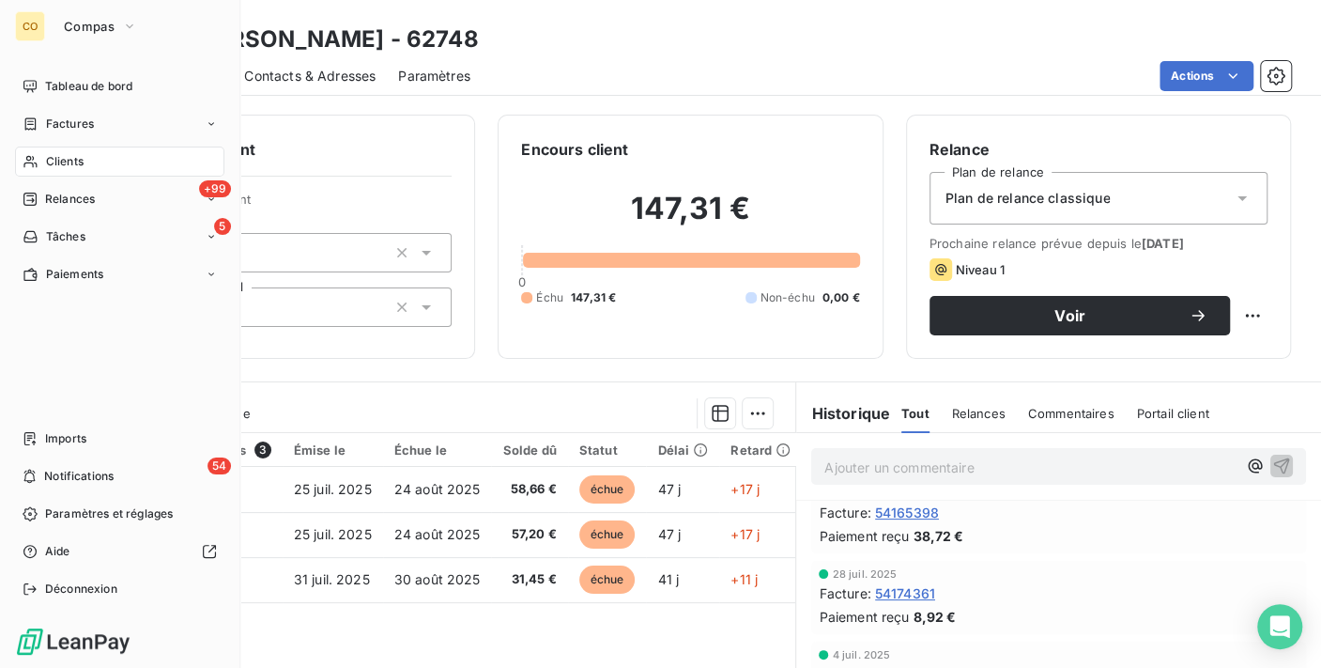
drag, startPoint x: 54, startPoint y: 173, endPoint x: 54, endPoint y: 161, distance: 11.3
click at [54, 161] on span "Clients" at bounding box center [65, 161] width 38 height 17
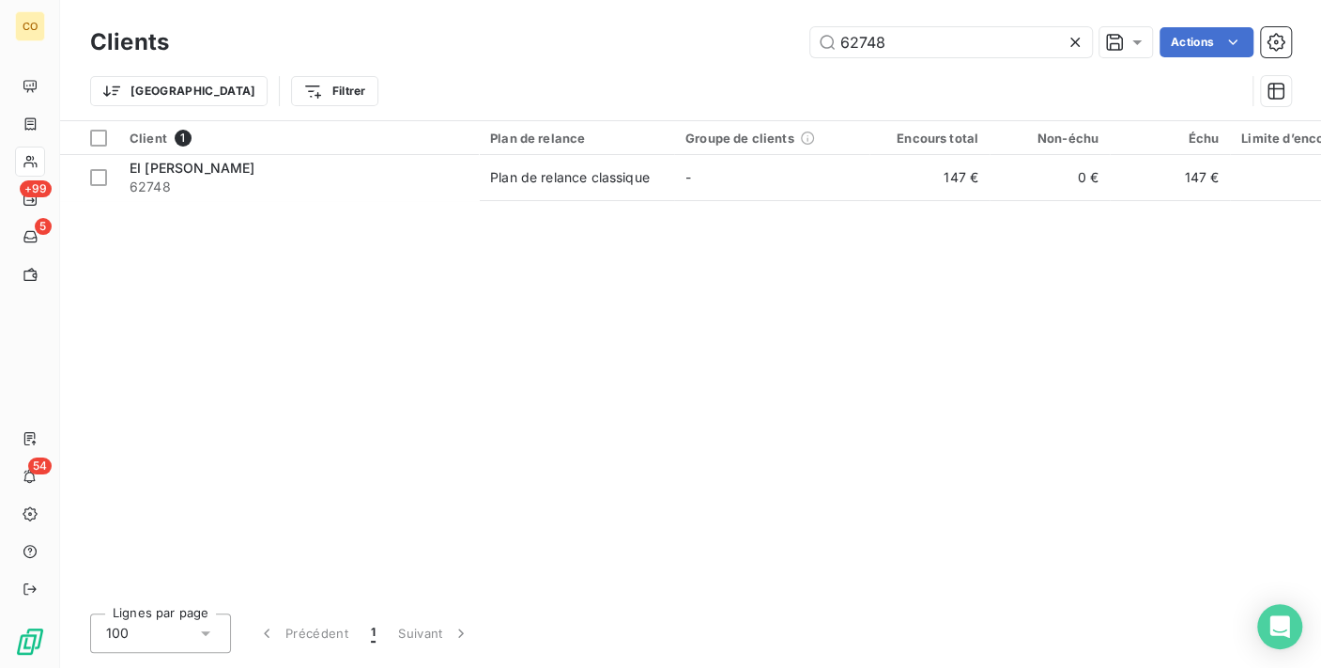
drag, startPoint x: 967, startPoint y: 22, endPoint x: 412, endPoint y: 22, distance: 554.9
click at [412, 23] on div "Clients 62748 Actions" at bounding box center [690, 42] width 1201 height 39
click at [1070, 36] on icon at bounding box center [1075, 42] width 19 height 19
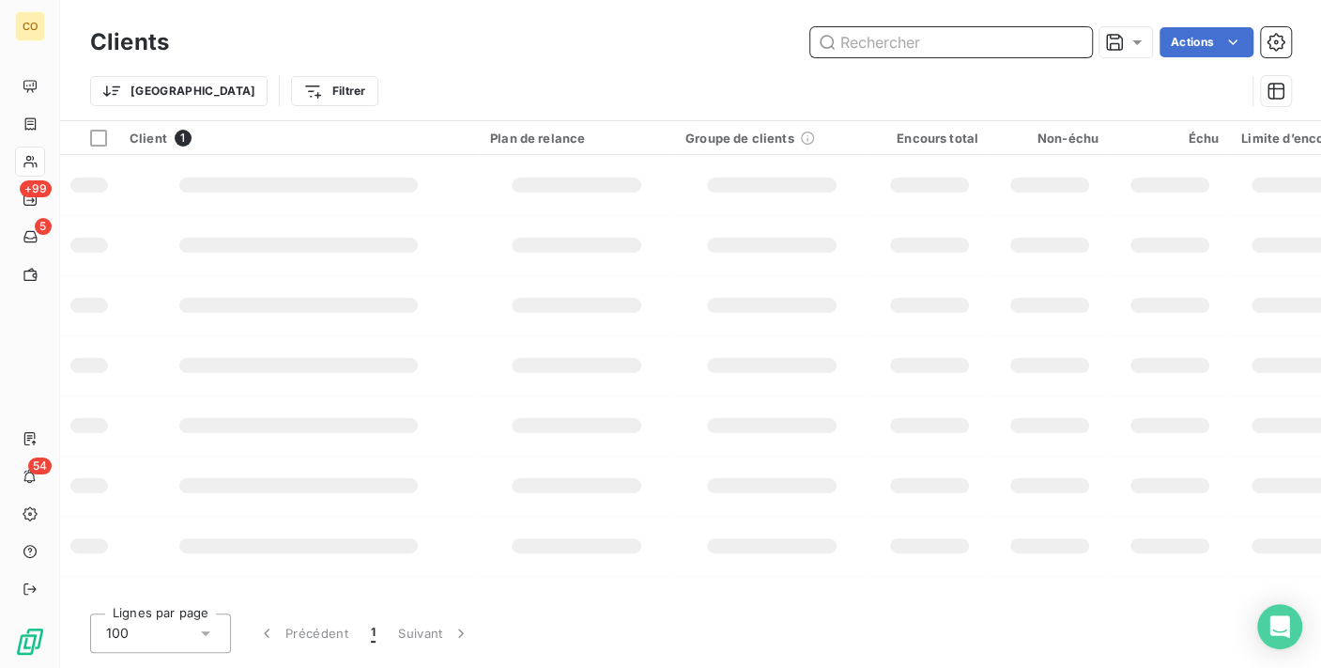
click at [930, 44] on input "text" at bounding box center [951, 42] width 282 height 30
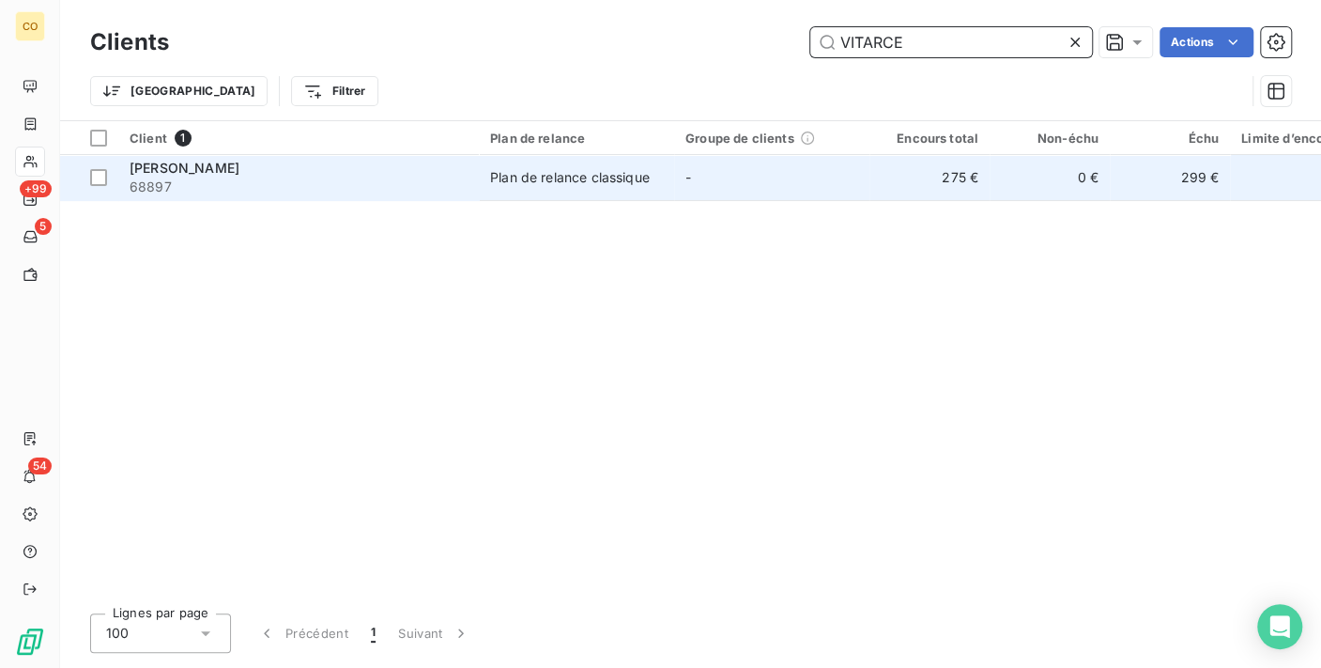
type input "VITARCE"
click at [689, 191] on td "-" at bounding box center [771, 177] width 195 height 45
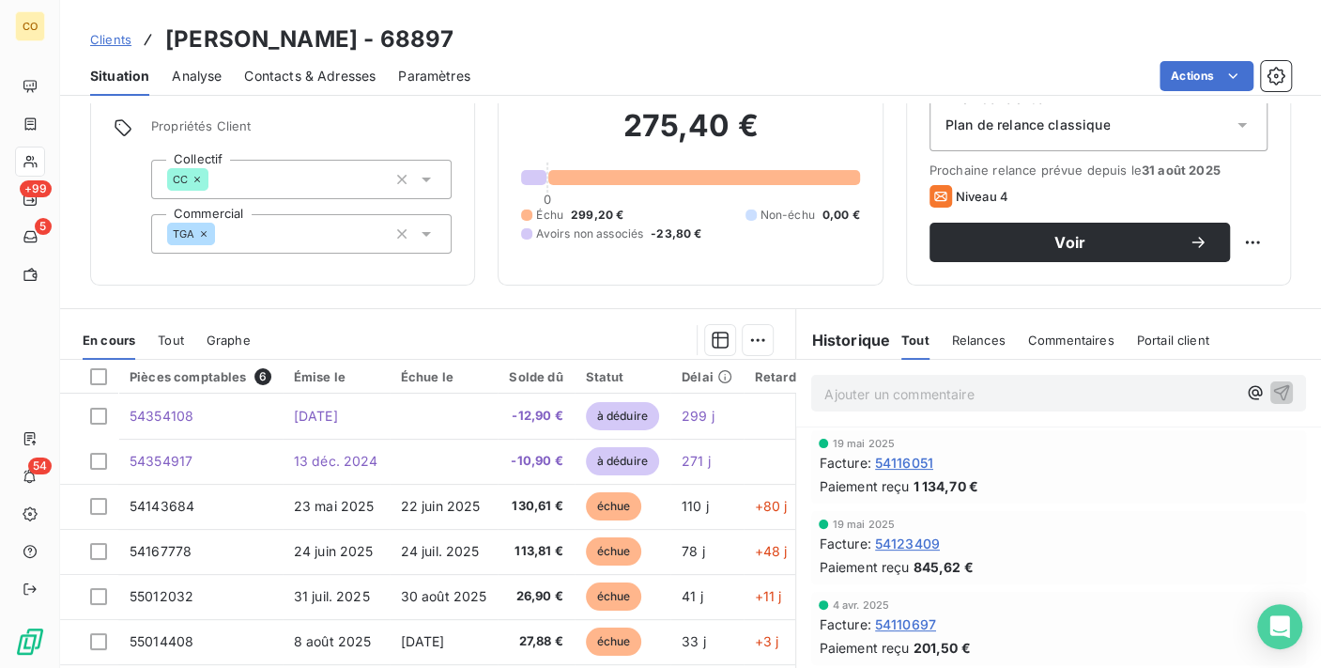
scroll to position [104, 0]
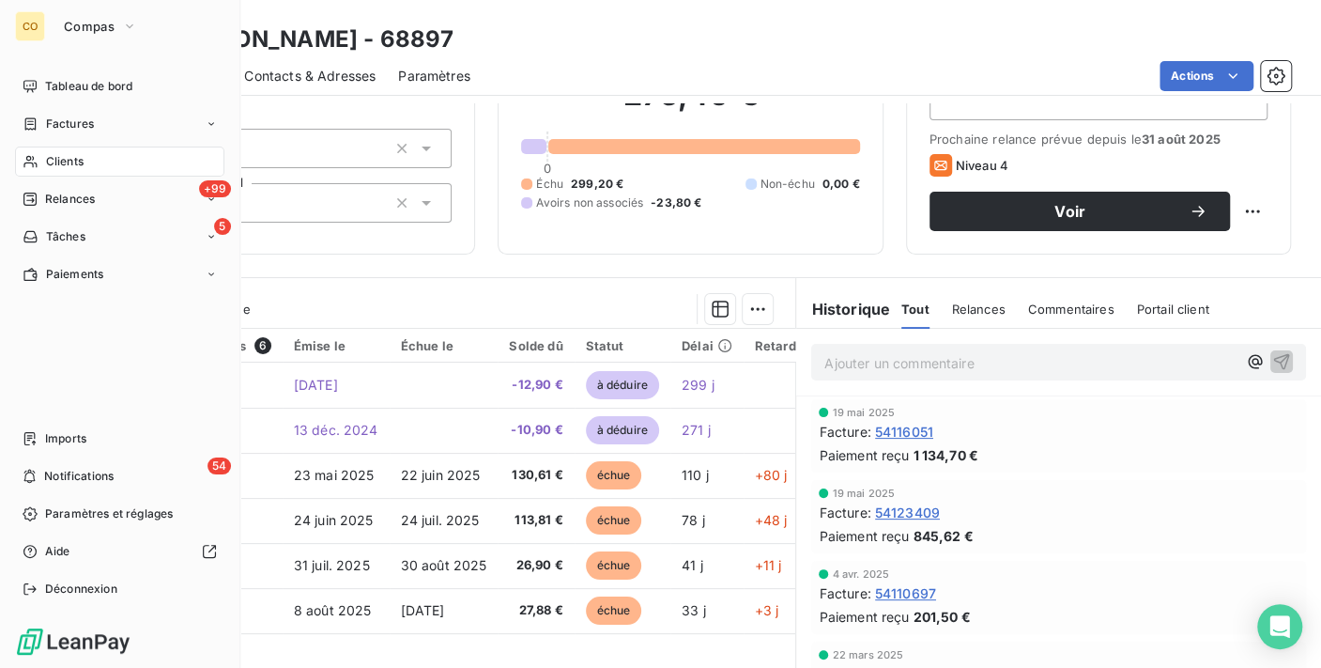
click at [58, 170] on div "Clients" at bounding box center [119, 161] width 209 height 30
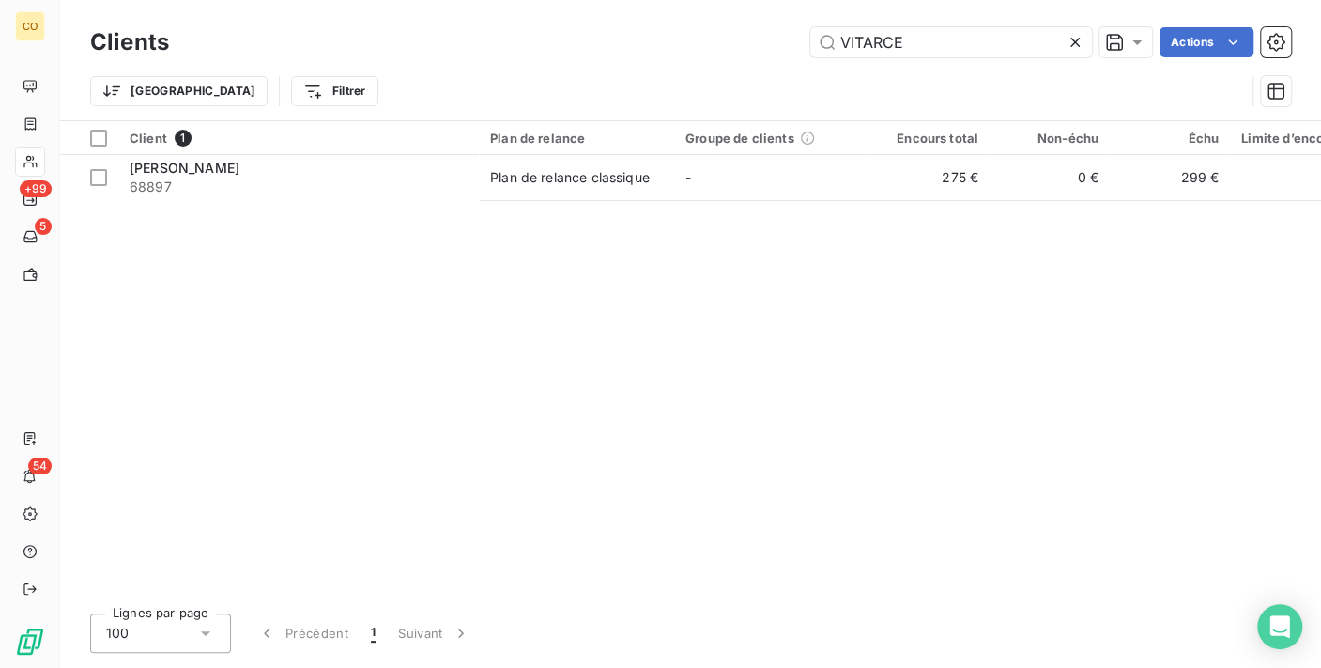
drag, startPoint x: 924, startPoint y: 34, endPoint x: 673, endPoint y: 18, distance: 251.2
click at [673, 18] on div "Clients VITARCE Actions Trier Filtrer" at bounding box center [690, 60] width 1261 height 120
type input "40900"
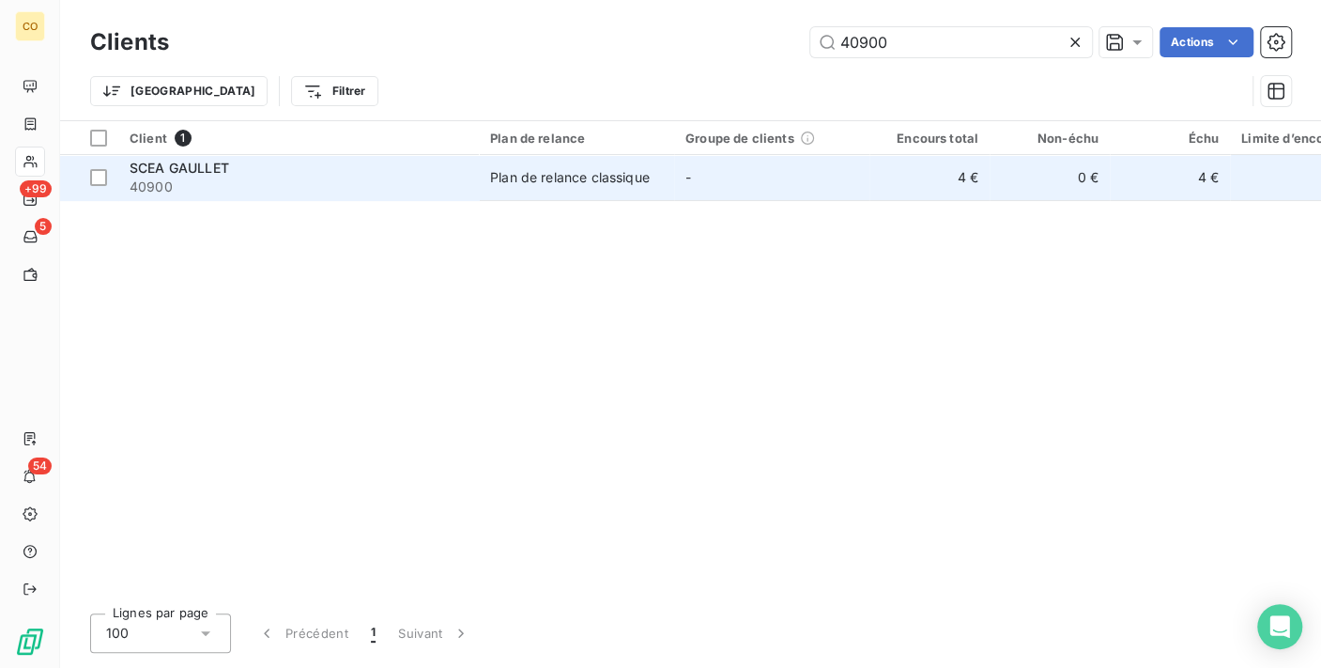
click at [670, 177] on td "Plan de relance classique" at bounding box center [576, 177] width 195 height 45
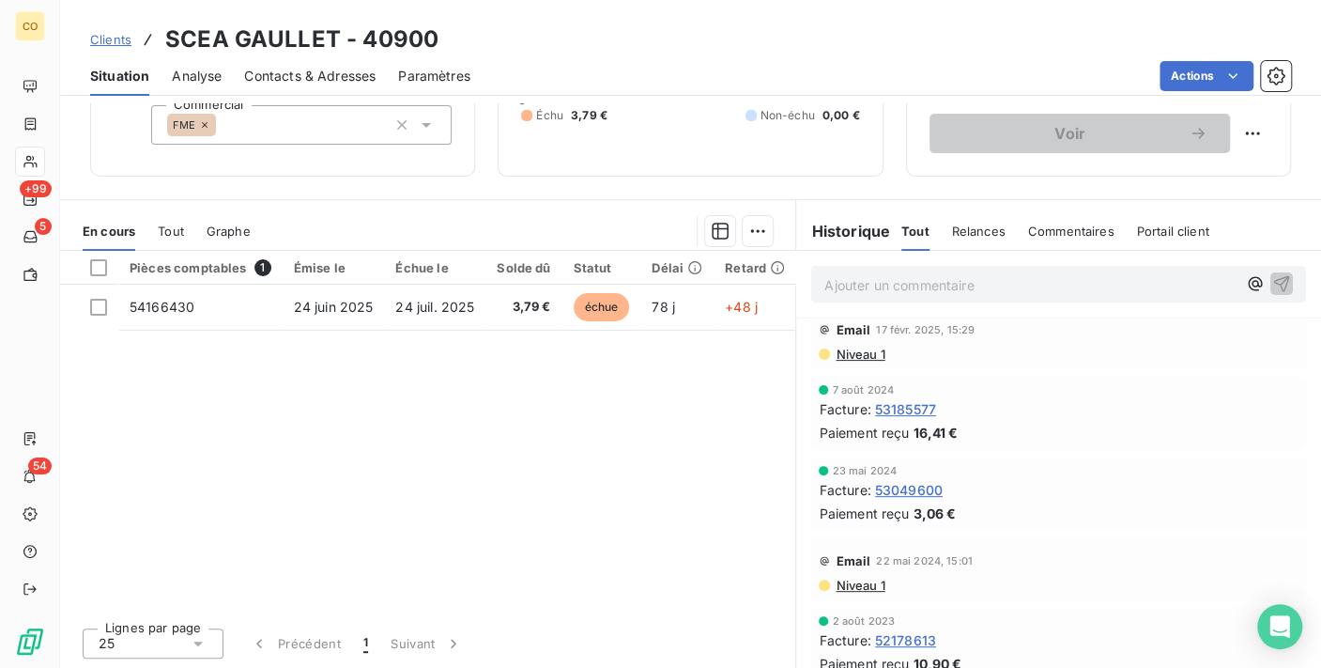
scroll to position [179, 0]
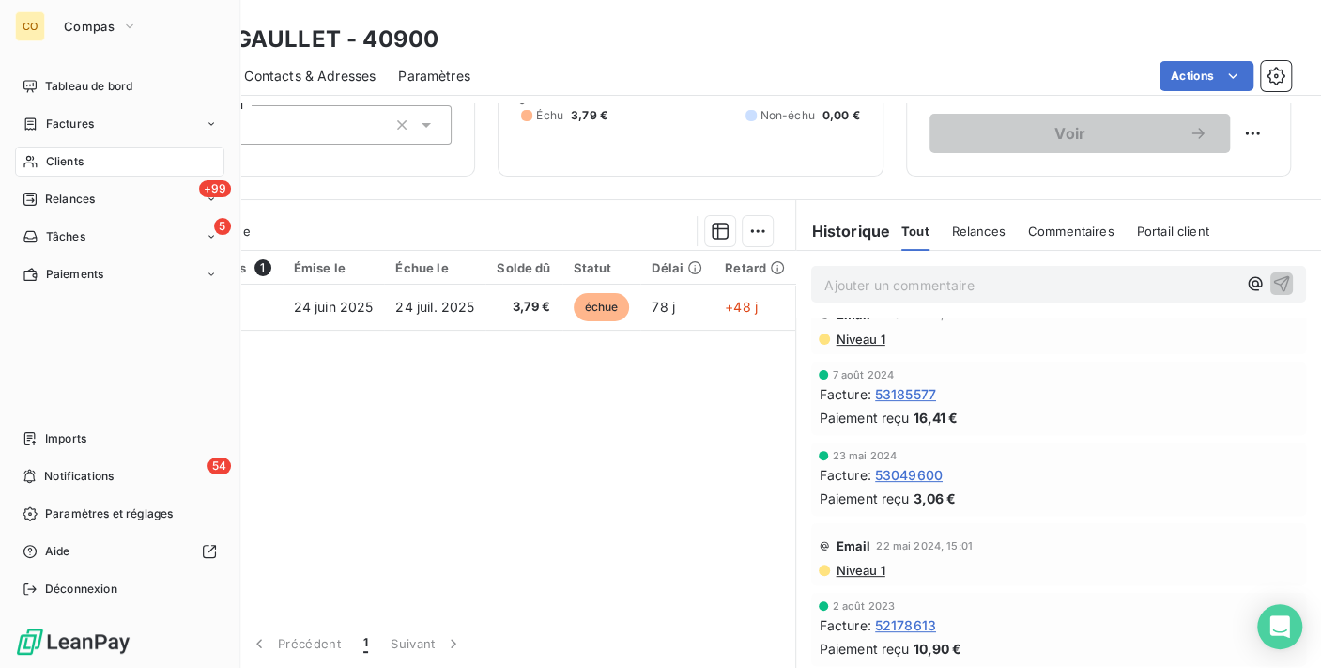
click at [66, 146] on div "Clients" at bounding box center [119, 161] width 209 height 30
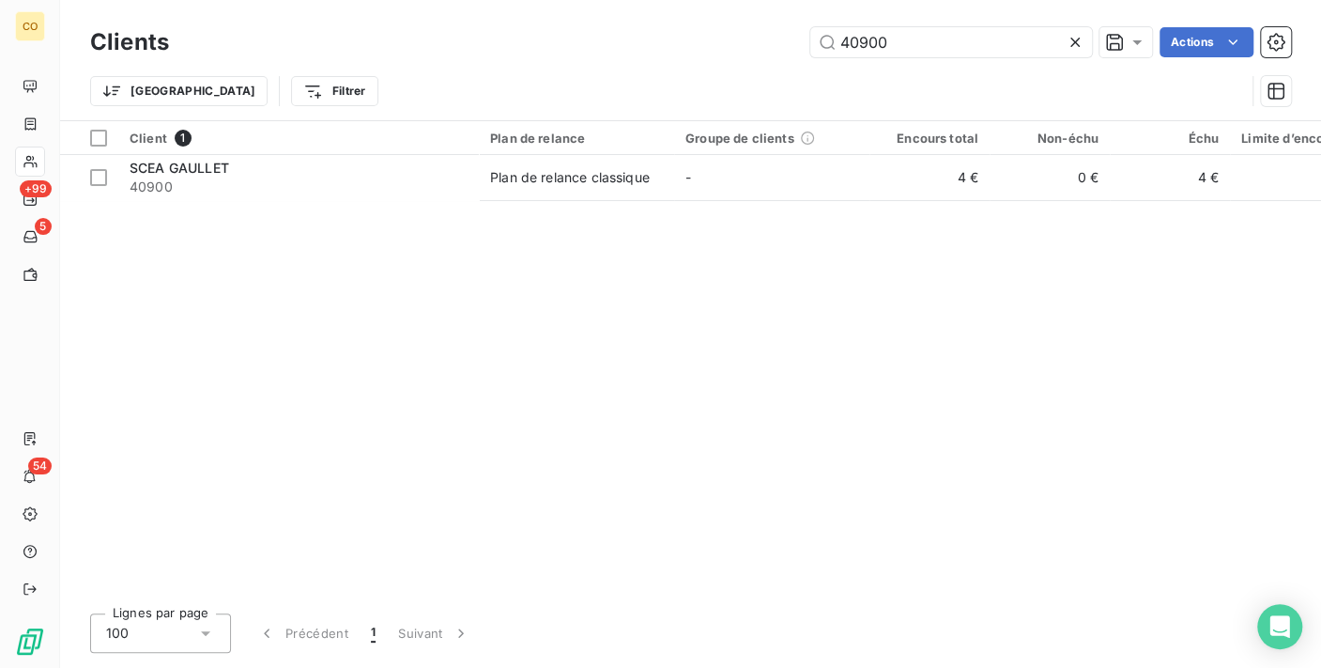
drag, startPoint x: 942, startPoint y: 43, endPoint x: 319, endPoint y: 25, distance: 622.7
click at [319, 25] on div "Clients 40900 Actions" at bounding box center [690, 42] width 1201 height 39
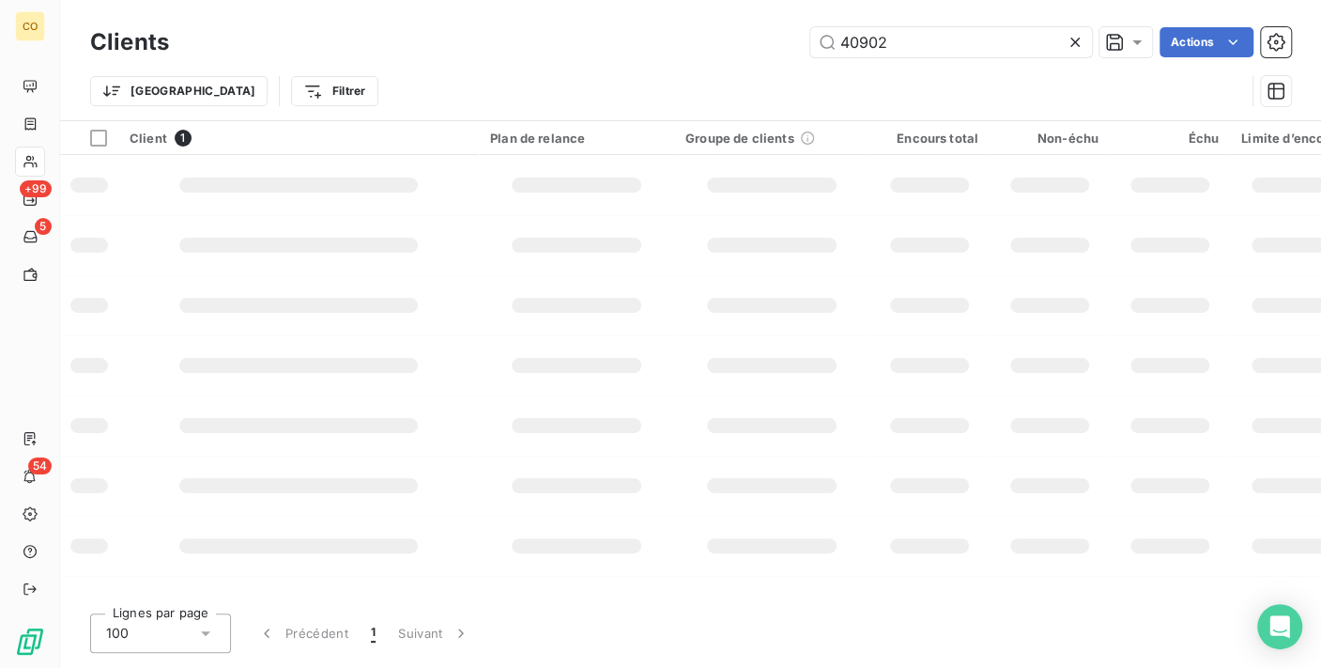
type input "40902"
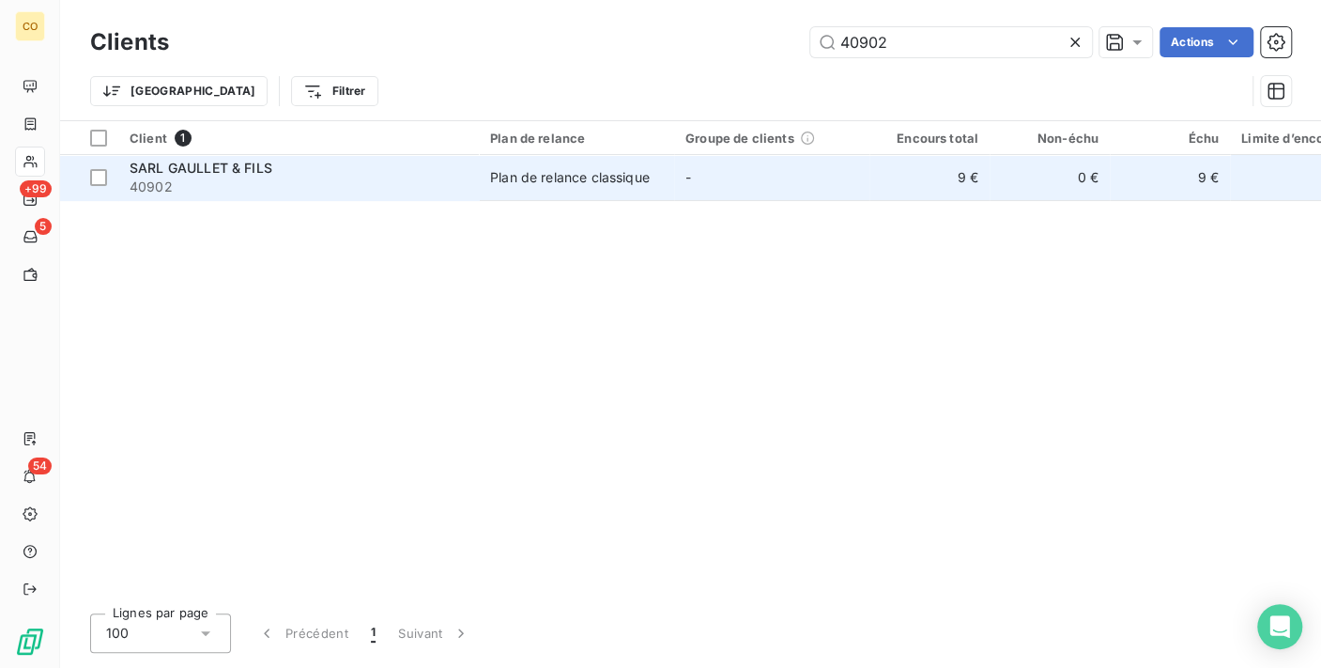
click at [302, 176] on div "SARL GAULLET & FILS" at bounding box center [299, 168] width 338 height 19
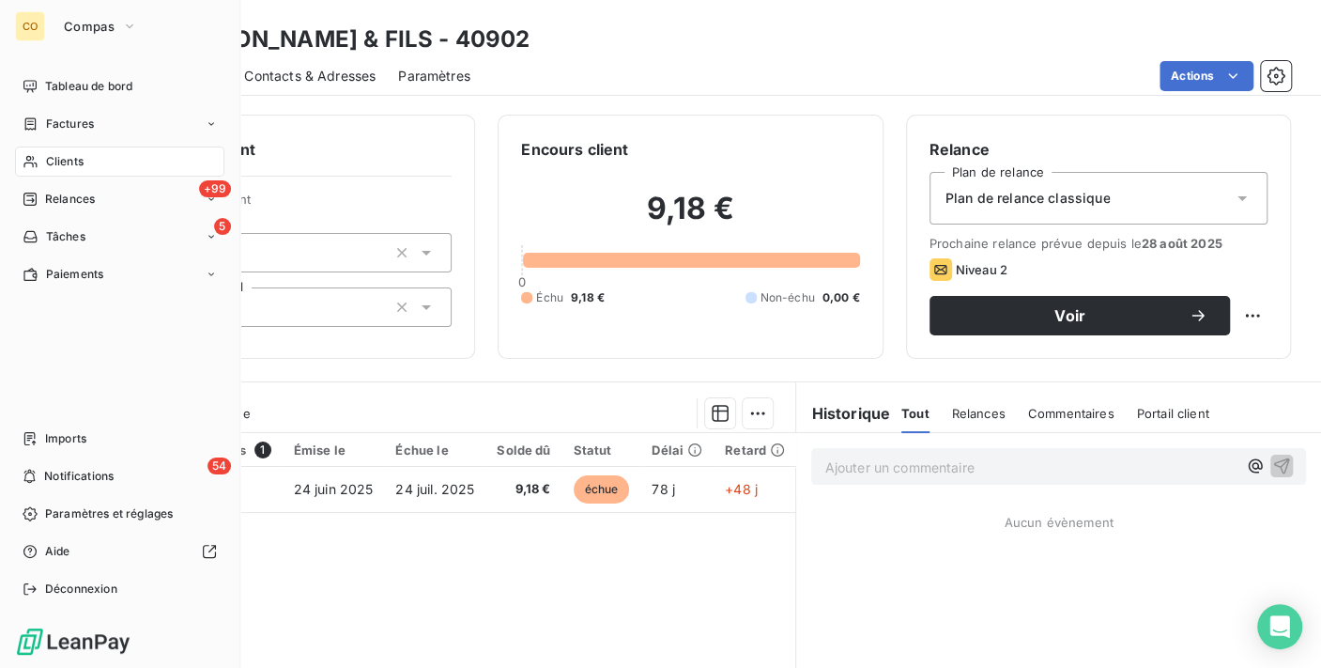
click at [54, 160] on span "Clients" at bounding box center [65, 161] width 38 height 17
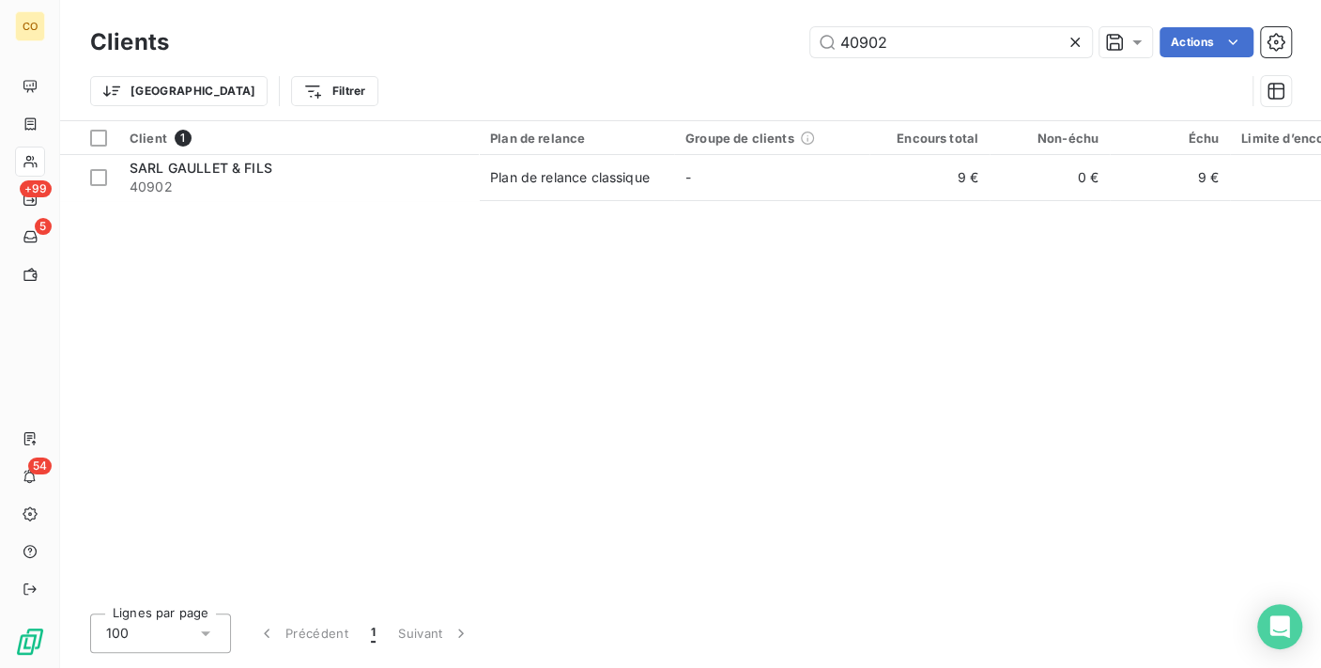
drag, startPoint x: 933, startPoint y: 45, endPoint x: 414, endPoint y: 38, distance: 519.3
click at [414, 38] on div "40902 Actions" at bounding box center [741, 42] width 1099 height 30
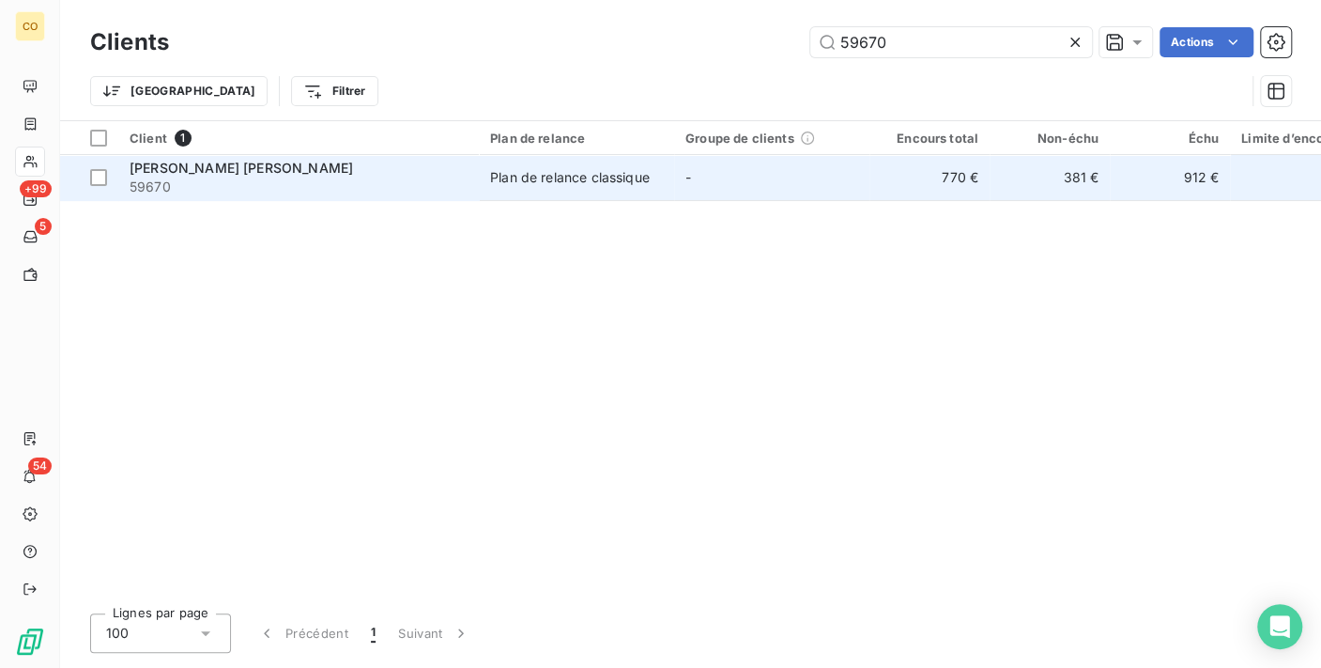
type input "59670"
click at [530, 191] on td "Plan de relance classique" at bounding box center [576, 177] width 195 height 45
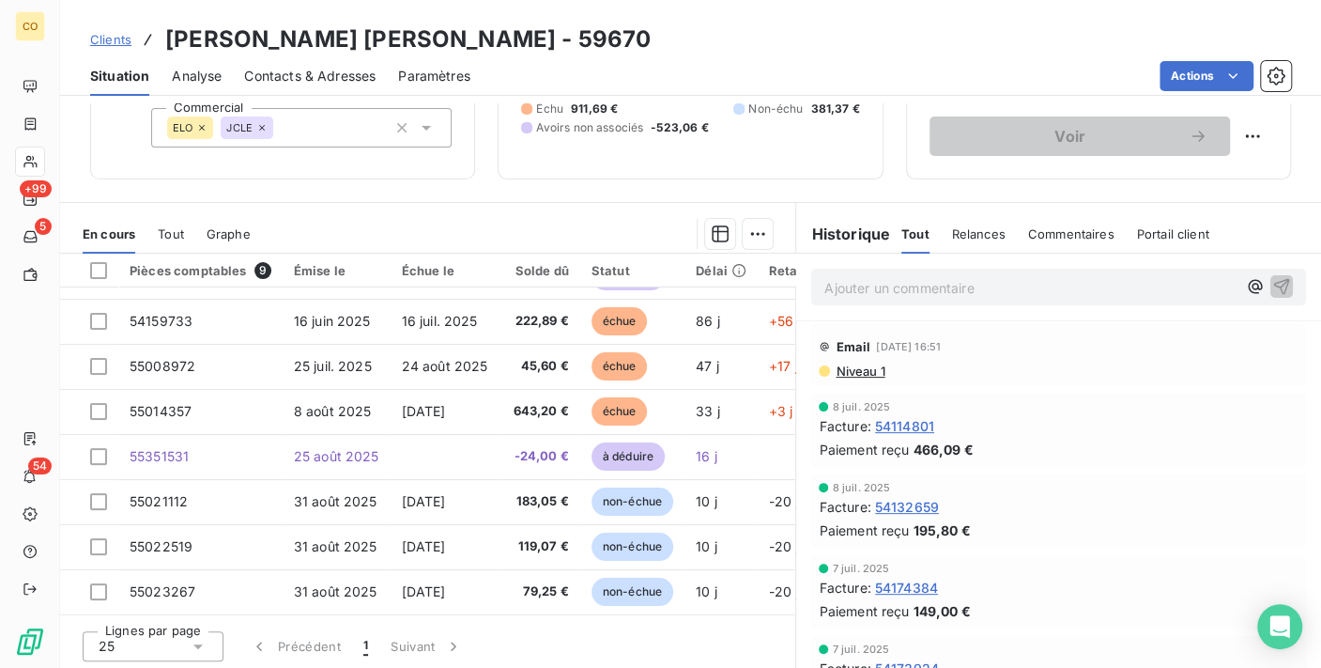
scroll to position [182, 0]
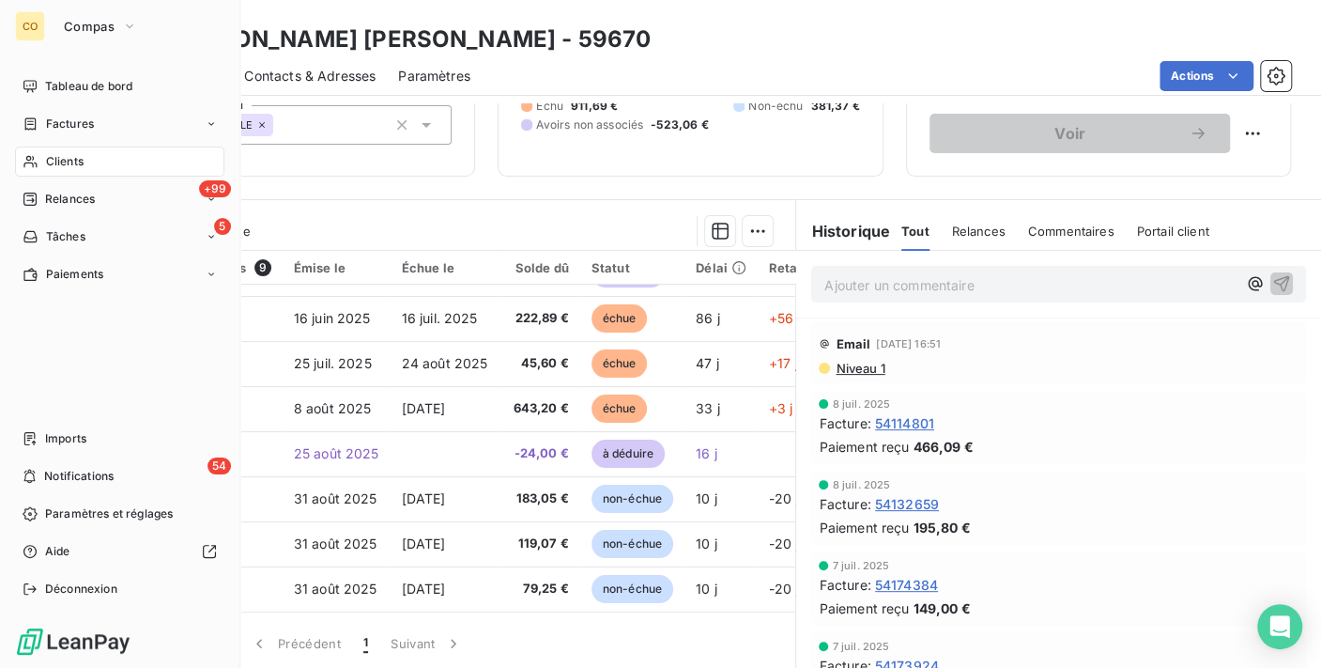
click at [48, 164] on span "Clients" at bounding box center [65, 161] width 38 height 17
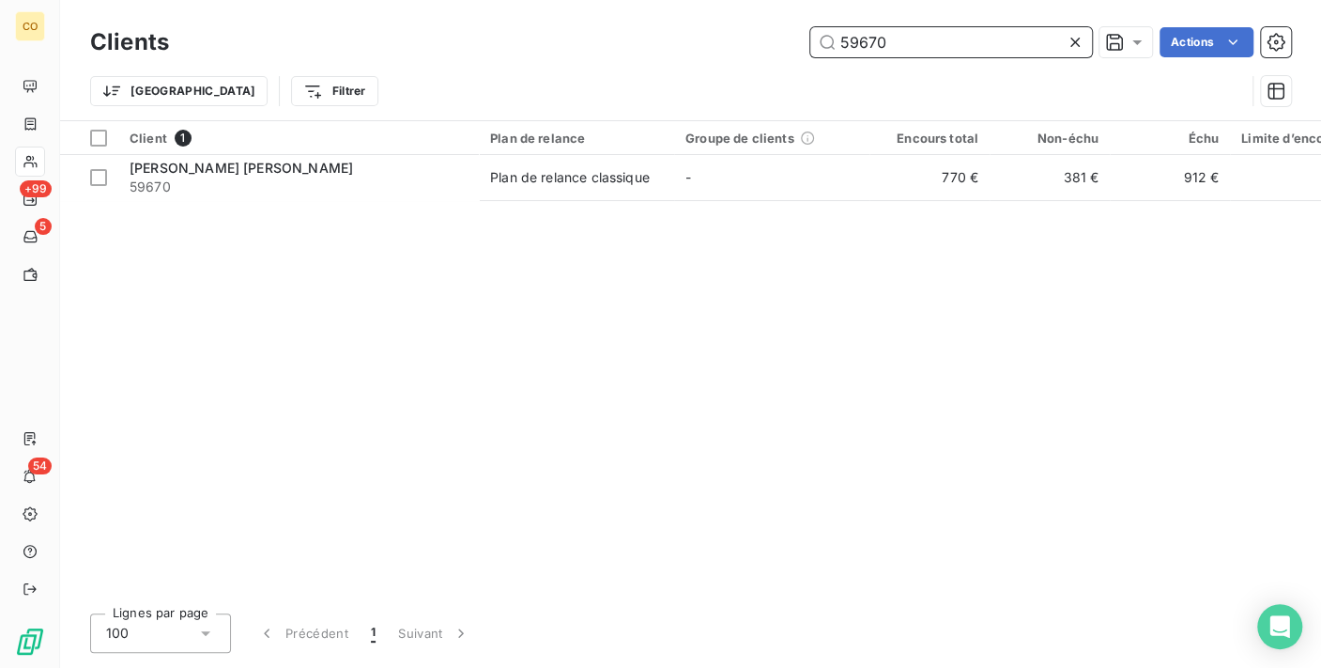
drag, startPoint x: 924, startPoint y: 40, endPoint x: 508, endPoint y: 8, distance: 417.2
click at [508, 8] on div "Clients 59670 Actions Trier Filtrer" at bounding box center [690, 60] width 1261 height 120
type input "40538"
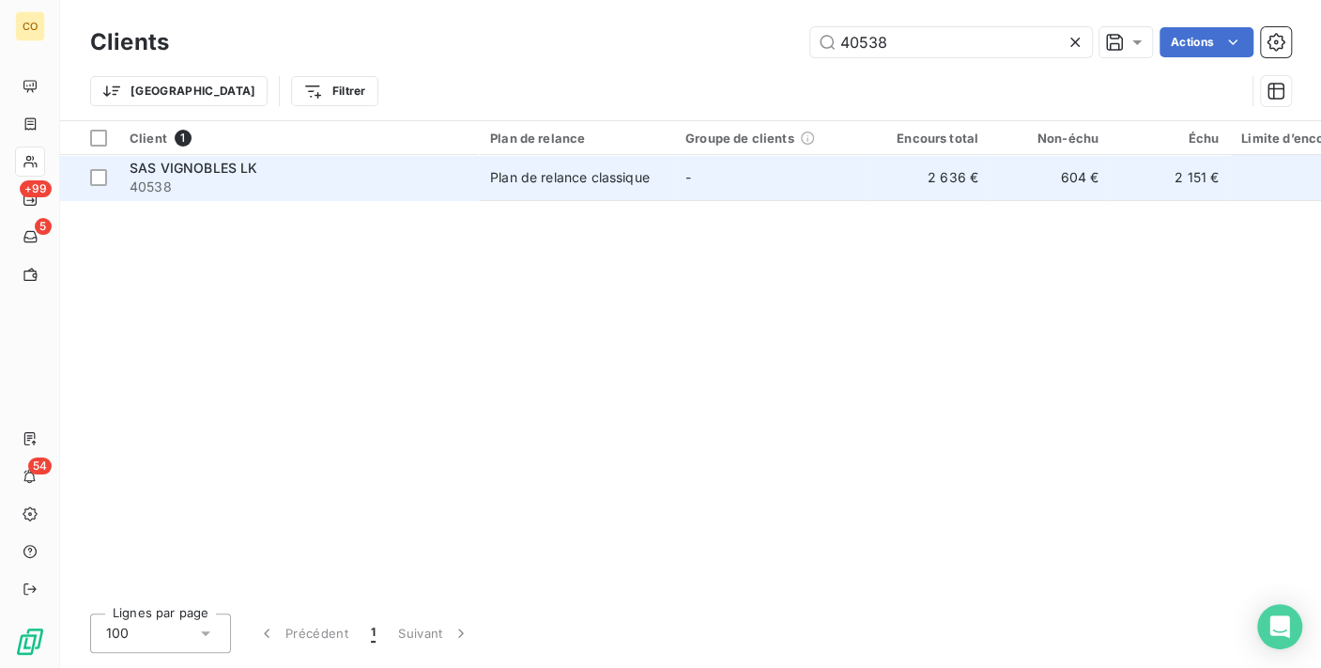
click at [385, 160] on div "SAS VIGNOBLES LK" at bounding box center [299, 168] width 338 height 19
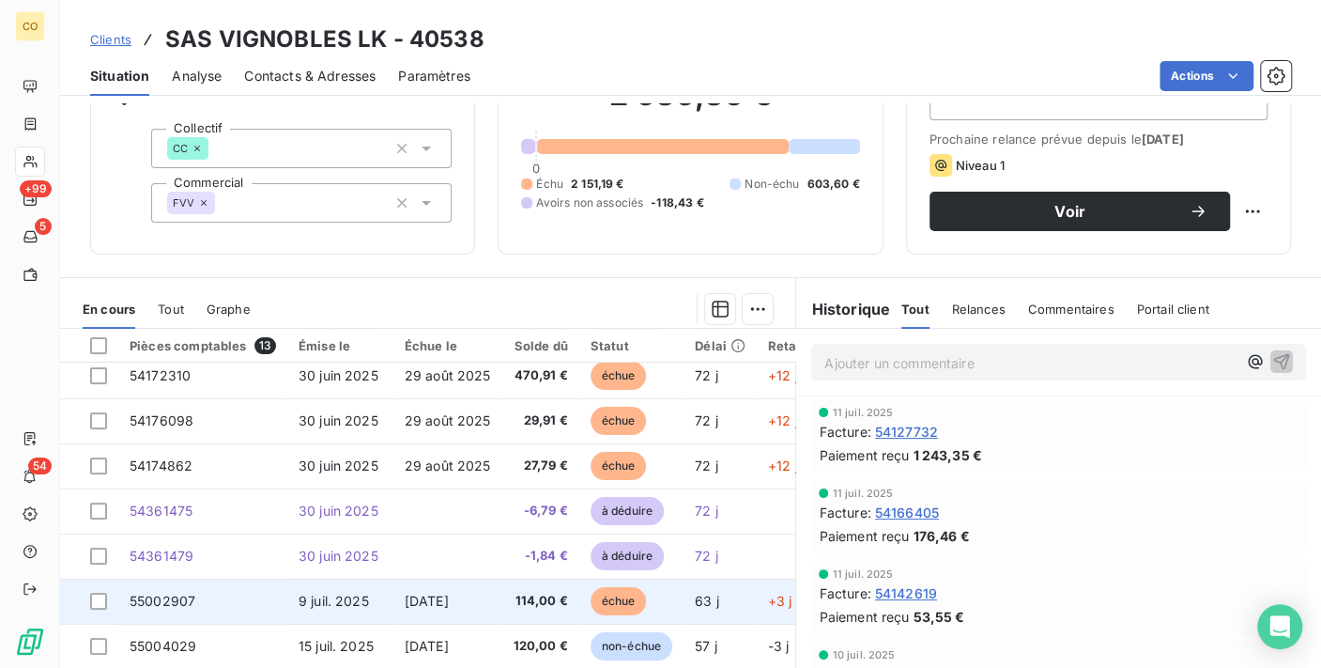
scroll to position [161, 0]
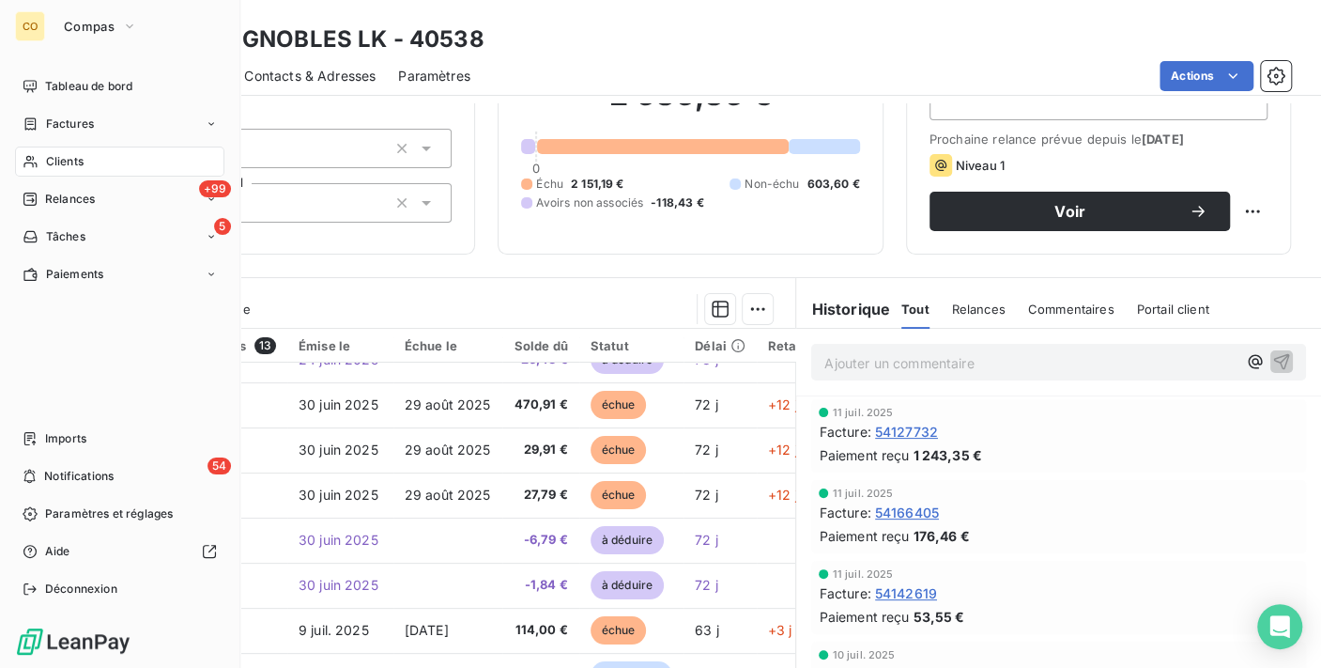
click at [49, 158] on span "Clients" at bounding box center [65, 161] width 38 height 17
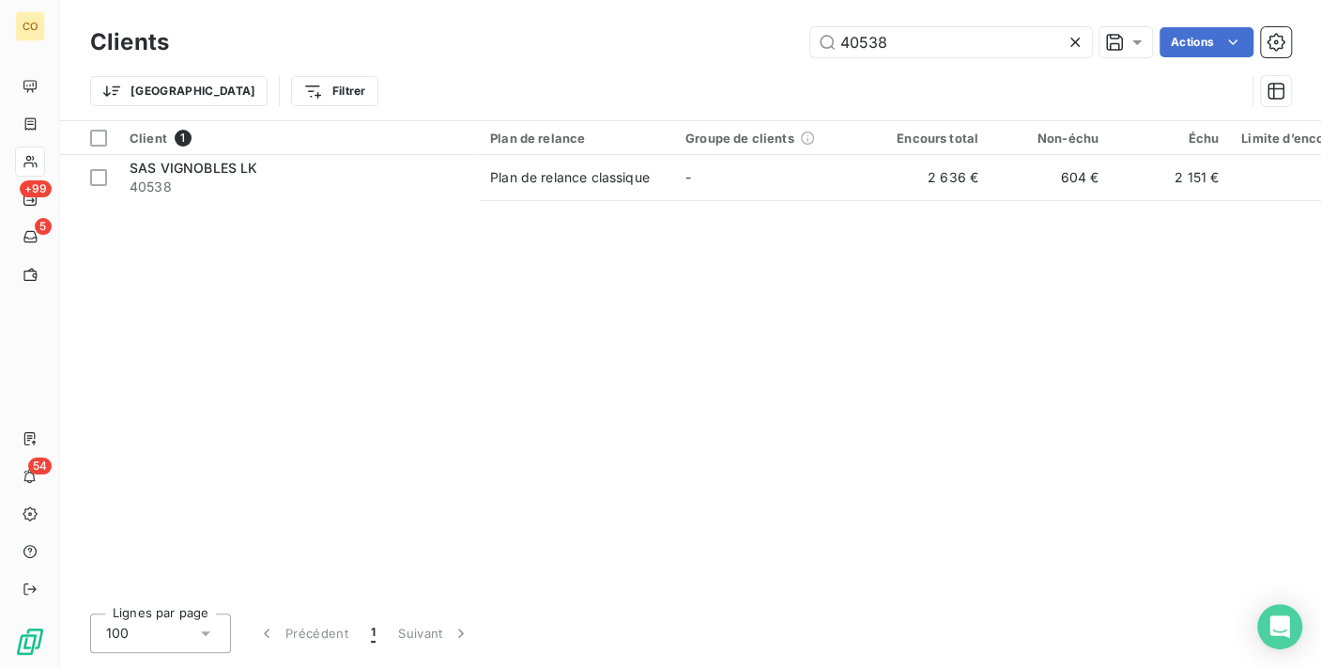
drag, startPoint x: 910, startPoint y: 44, endPoint x: 685, endPoint y: 25, distance: 225.2
click at [685, 25] on div "Clients 40538 Actions" at bounding box center [690, 42] width 1201 height 39
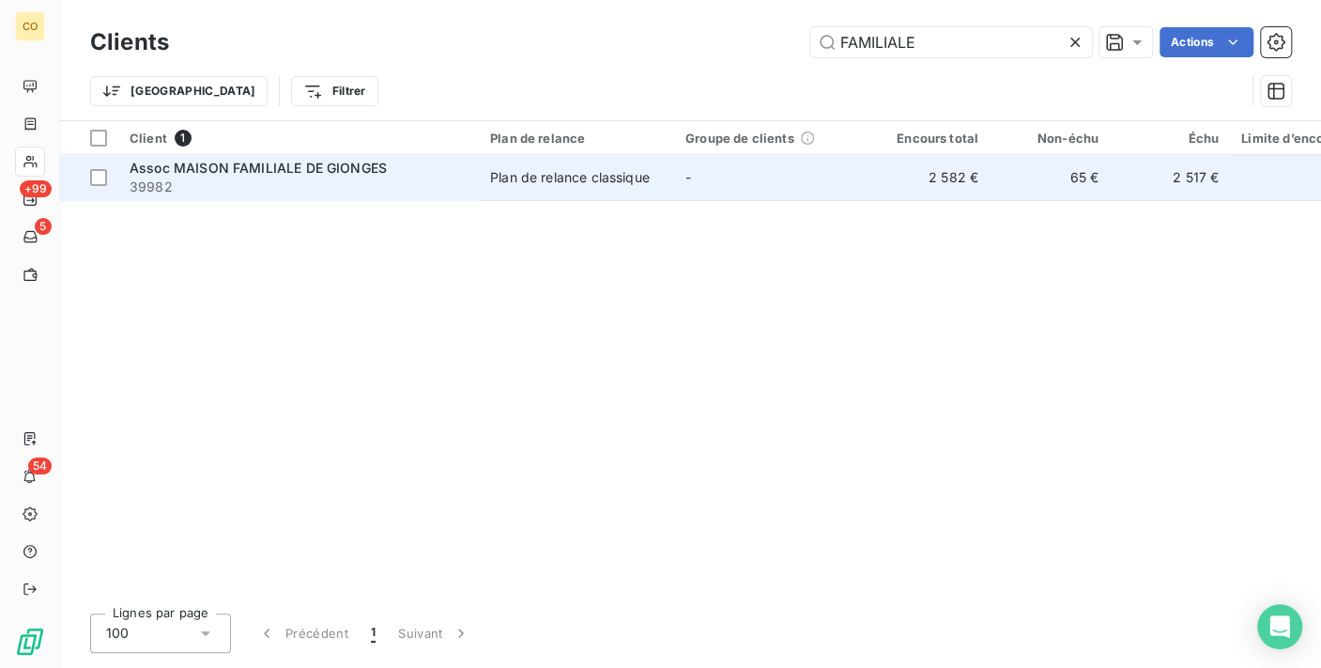
type input "FAMILIALE"
click at [385, 192] on span "39982" at bounding box center [299, 186] width 338 height 19
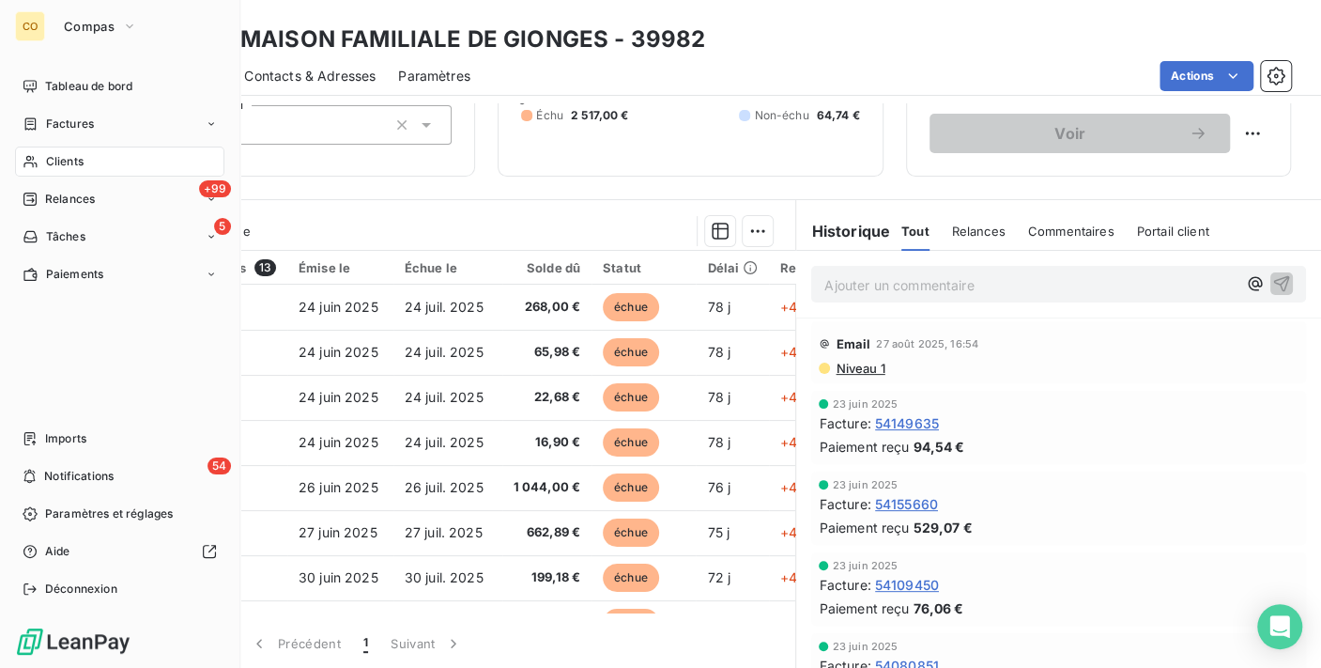
click at [57, 156] on span "Clients" at bounding box center [65, 161] width 38 height 17
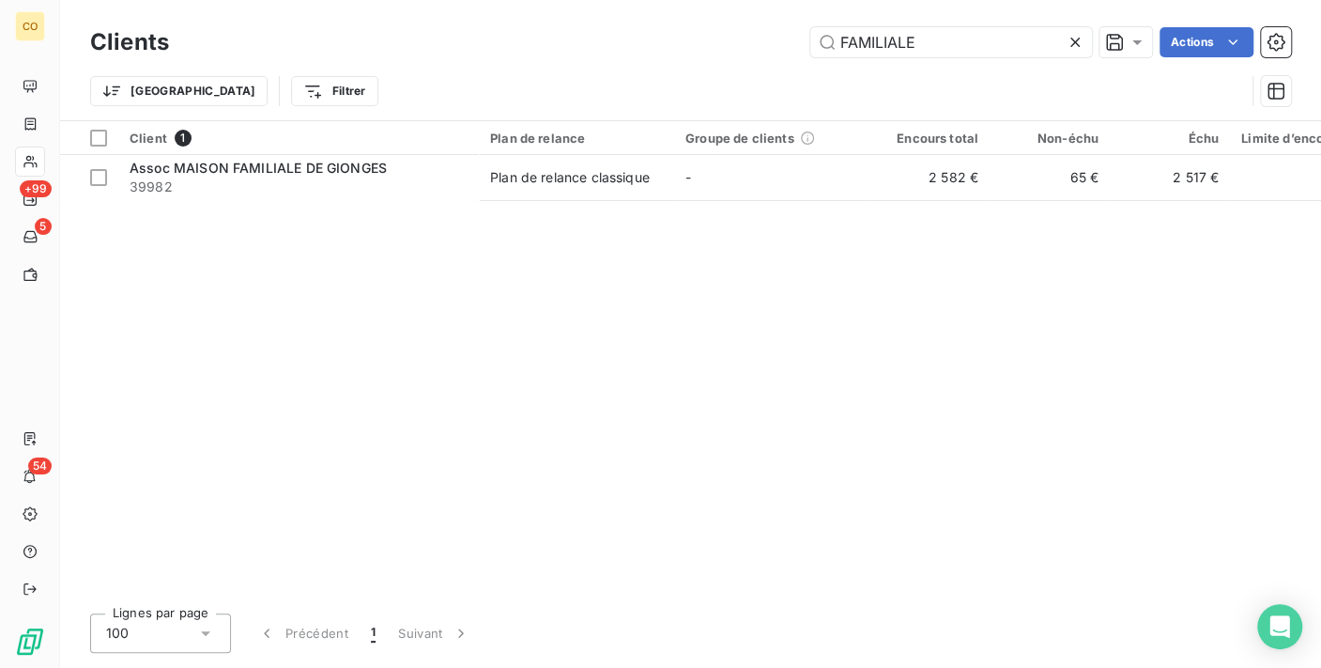
drag, startPoint x: 981, startPoint y: 32, endPoint x: 456, endPoint y: -31, distance: 528.6
click at [456, 0] on html "CO +99 5 54 Clients FAMILIALE Actions Trier Filtrer Client 1 Plan de relance Gr…" at bounding box center [660, 334] width 1321 height 668
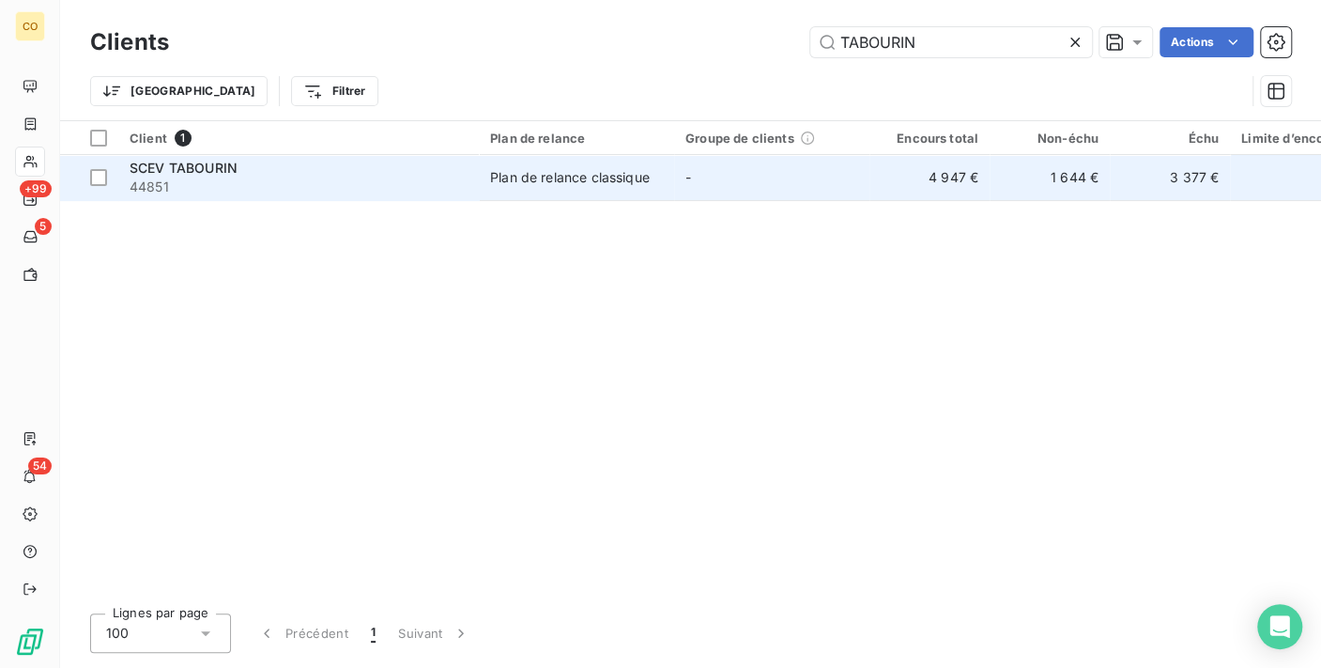
type input "TABOURIN"
click at [588, 194] on td "Plan de relance classique" at bounding box center [576, 177] width 195 height 45
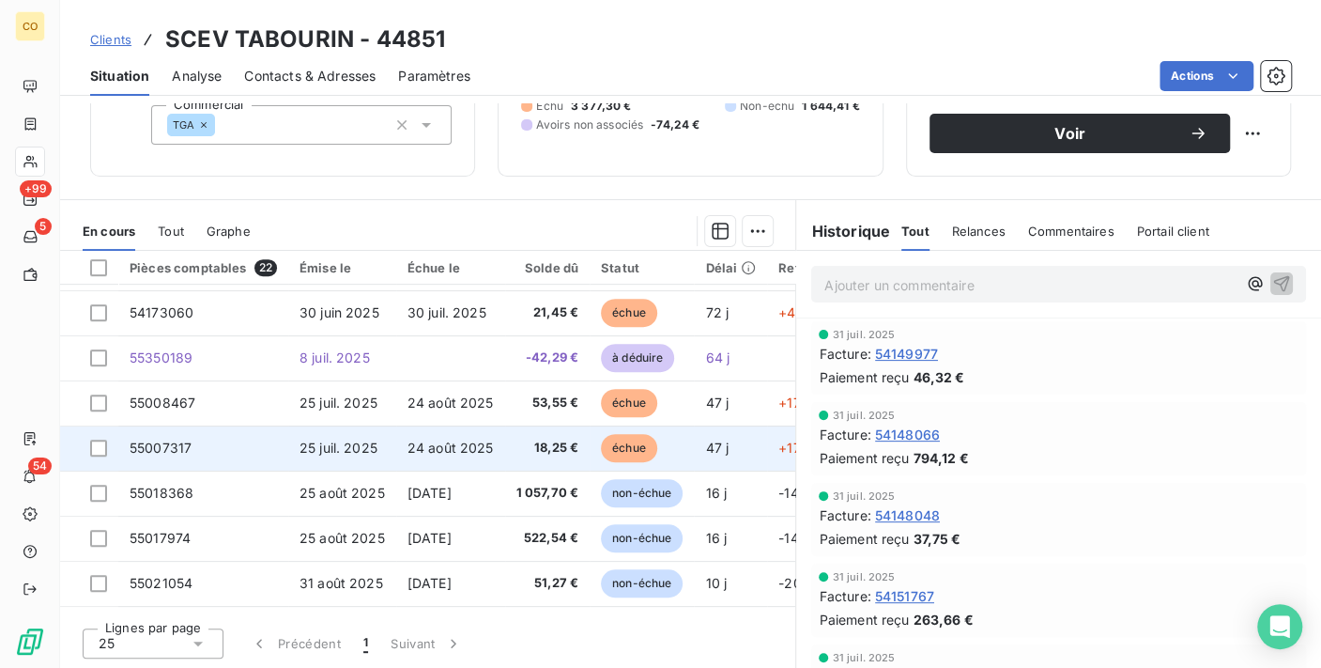
scroll to position [670, 0]
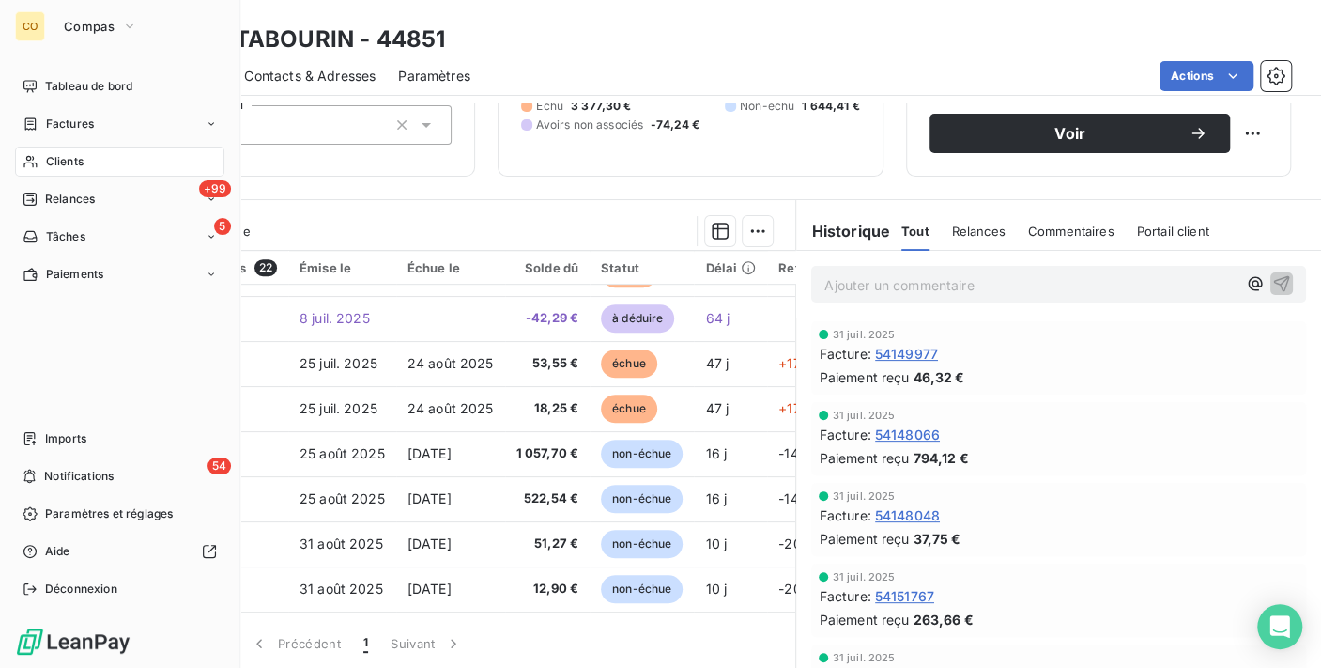
drag, startPoint x: 48, startPoint y: 173, endPoint x: 45, endPoint y: 162, distance: 10.7
click at [46, 161] on span "Clients" at bounding box center [65, 161] width 38 height 17
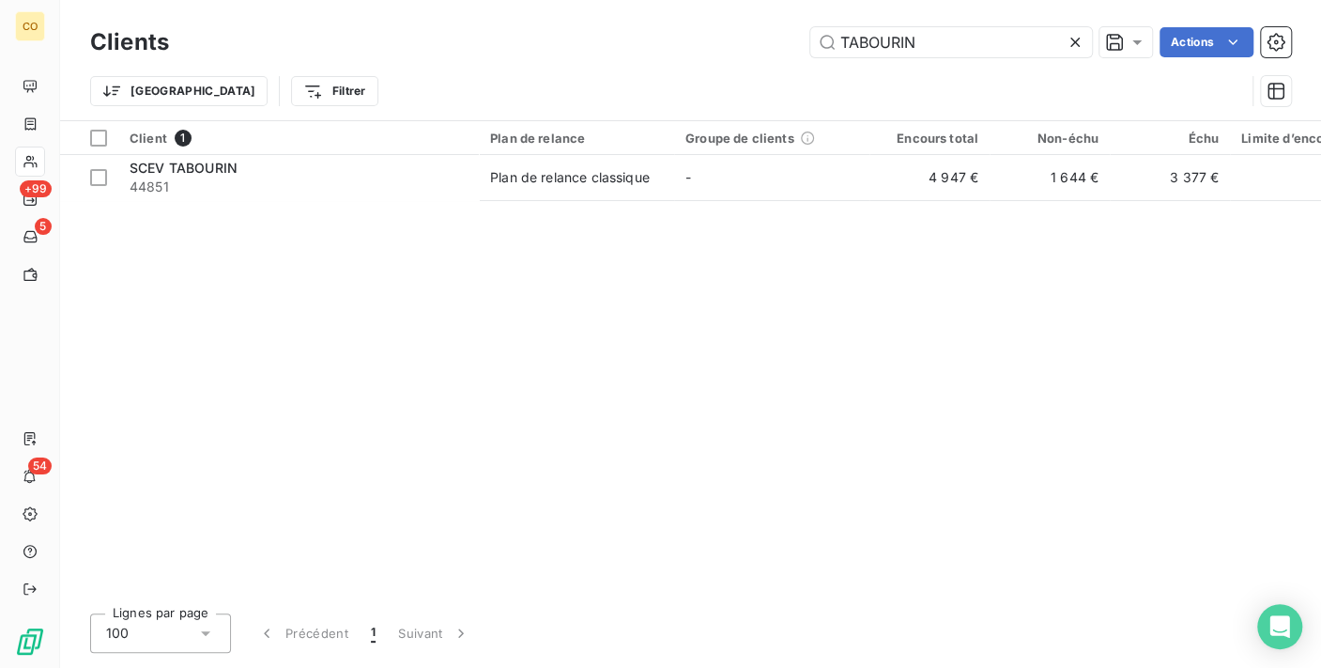
drag, startPoint x: 946, startPoint y: 47, endPoint x: 433, endPoint y: 42, distance: 513.6
click at [433, 42] on div "TABOURIN Actions" at bounding box center [741, 42] width 1099 height 30
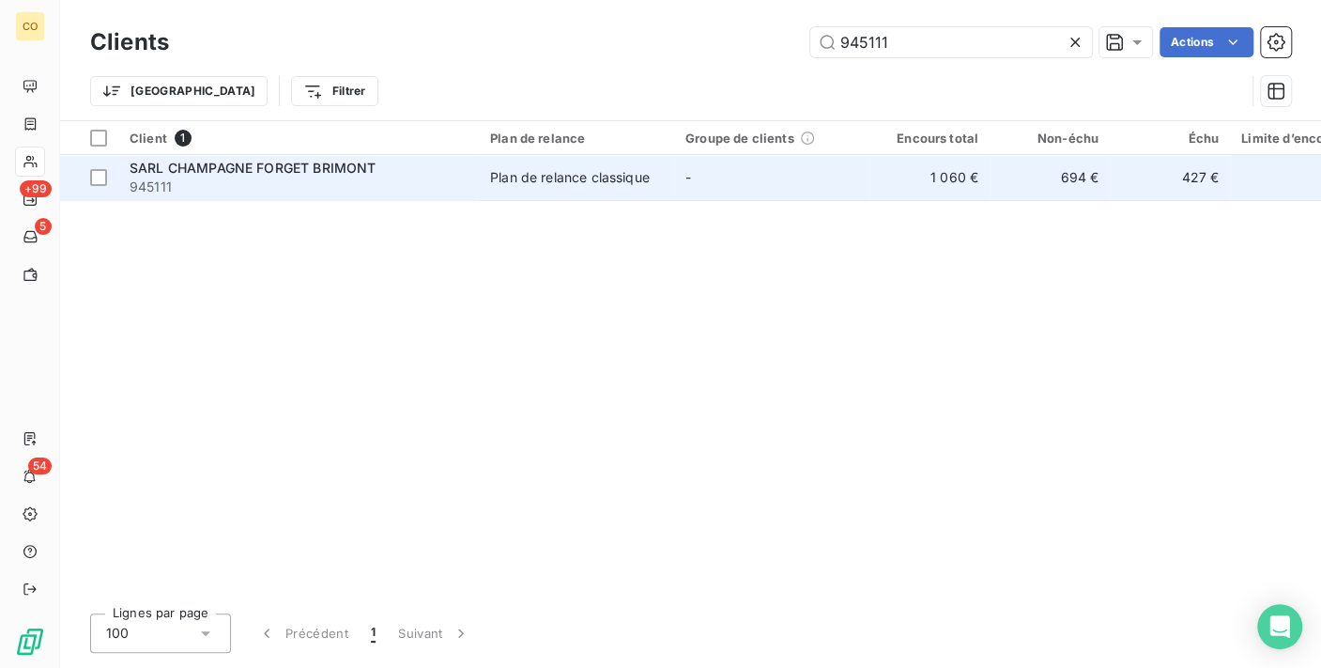
type input "945111"
click at [639, 164] on td "Plan de relance classique" at bounding box center [576, 177] width 195 height 45
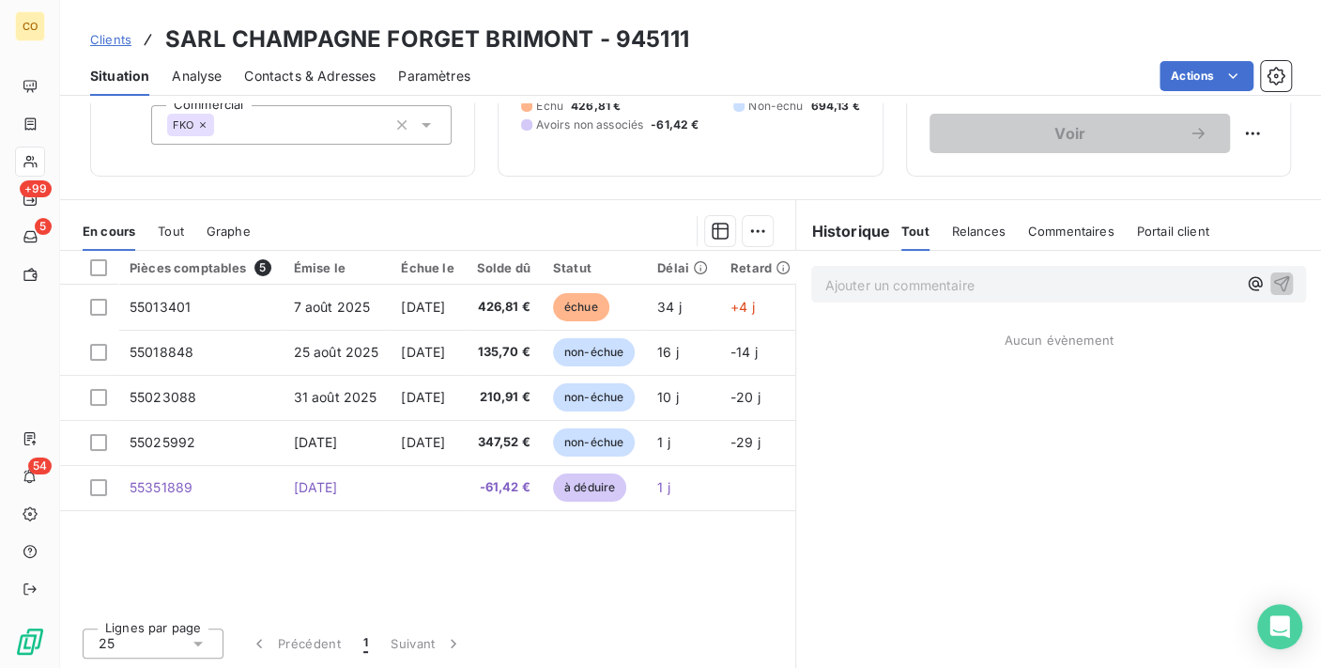
scroll to position [77, 0]
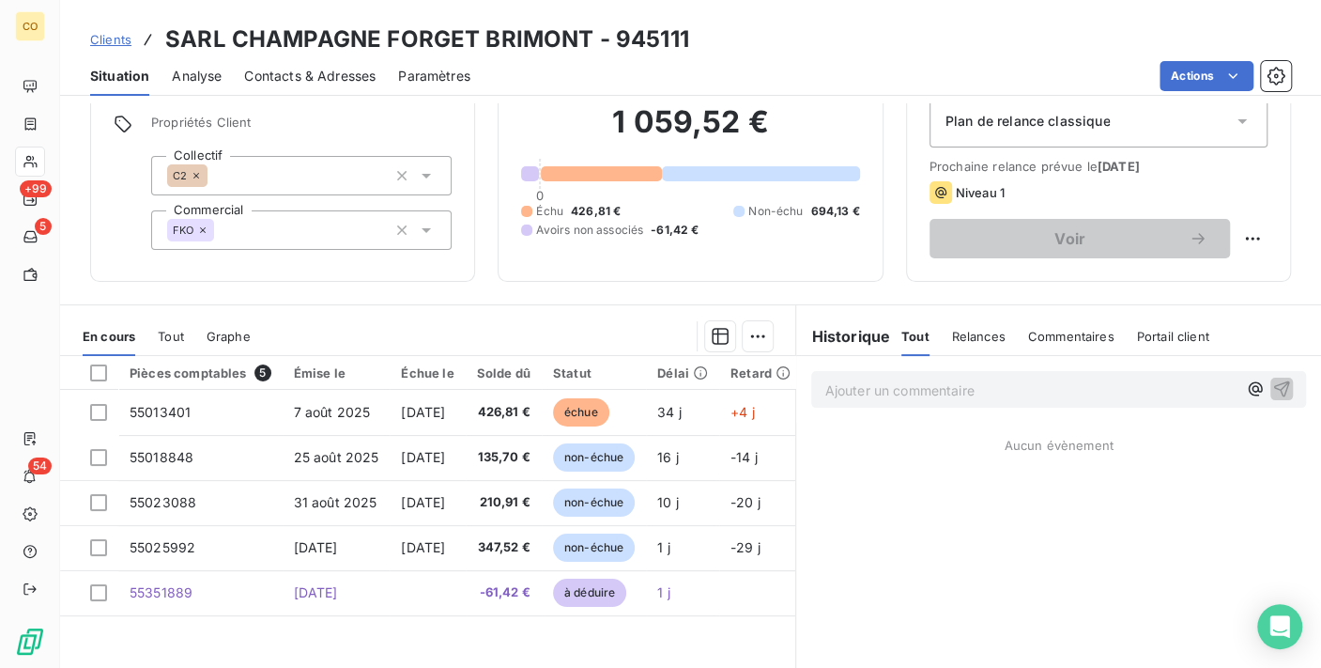
click at [177, 333] on span "Tout" at bounding box center [171, 336] width 26 height 15
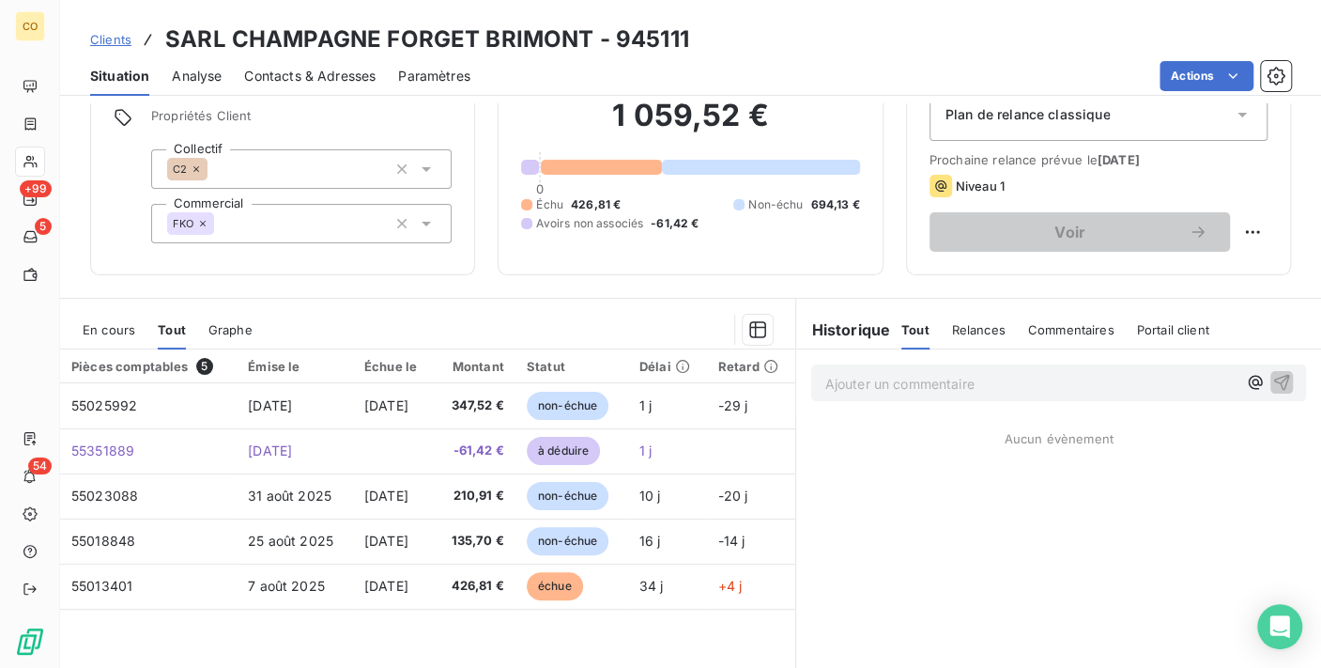
scroll to position [0, 0]
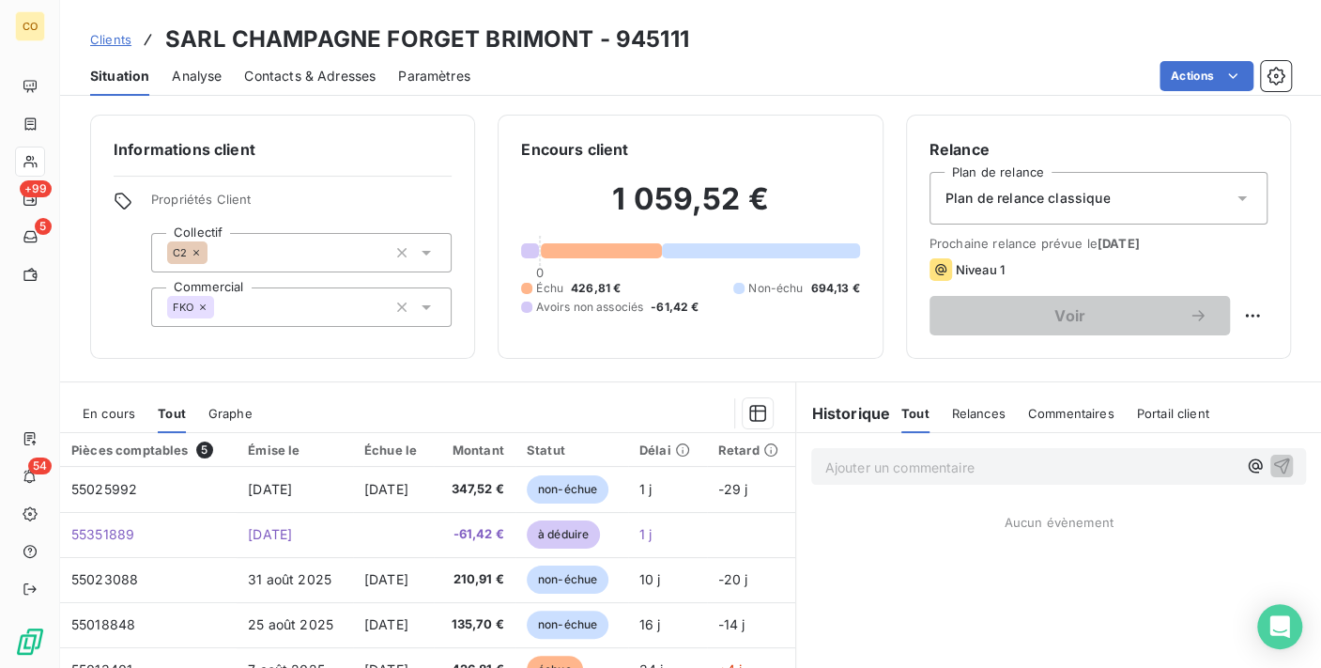
click at [102, 400] on div "En cours" at bounding box center [109, 412] width 53 height 39
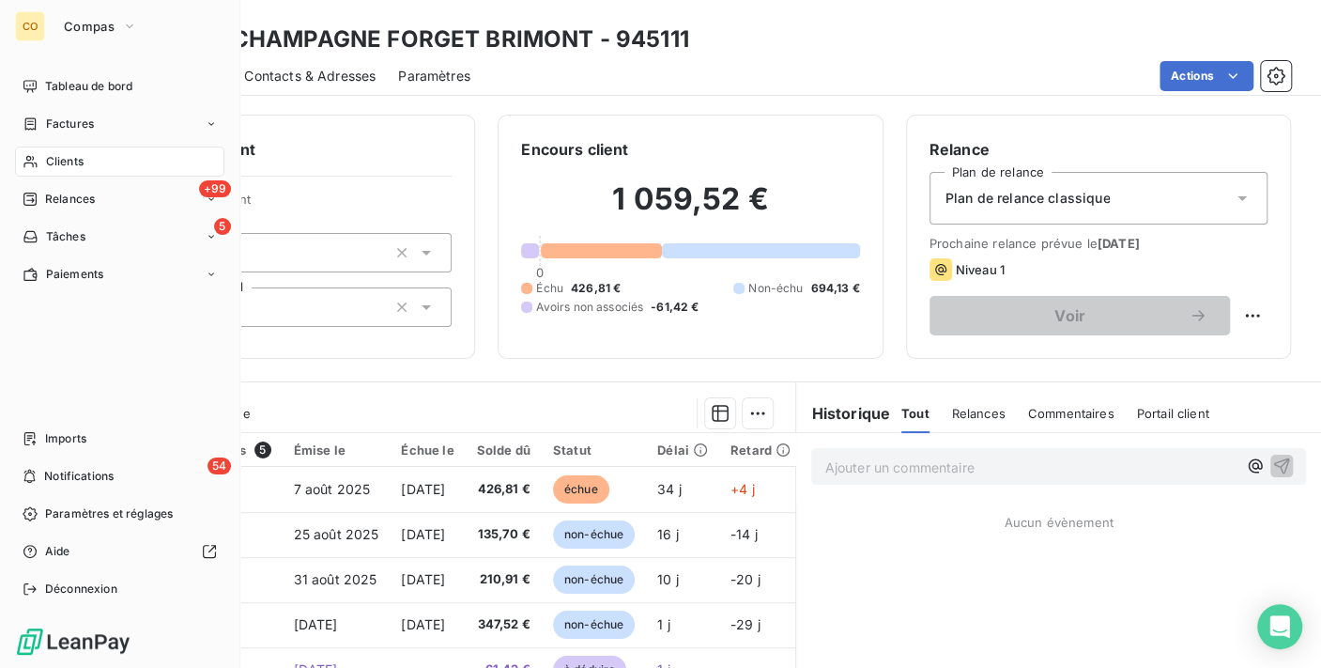
click at [53, 176] on div "Clients" at bounding box center [119, 161] width 209 height 30
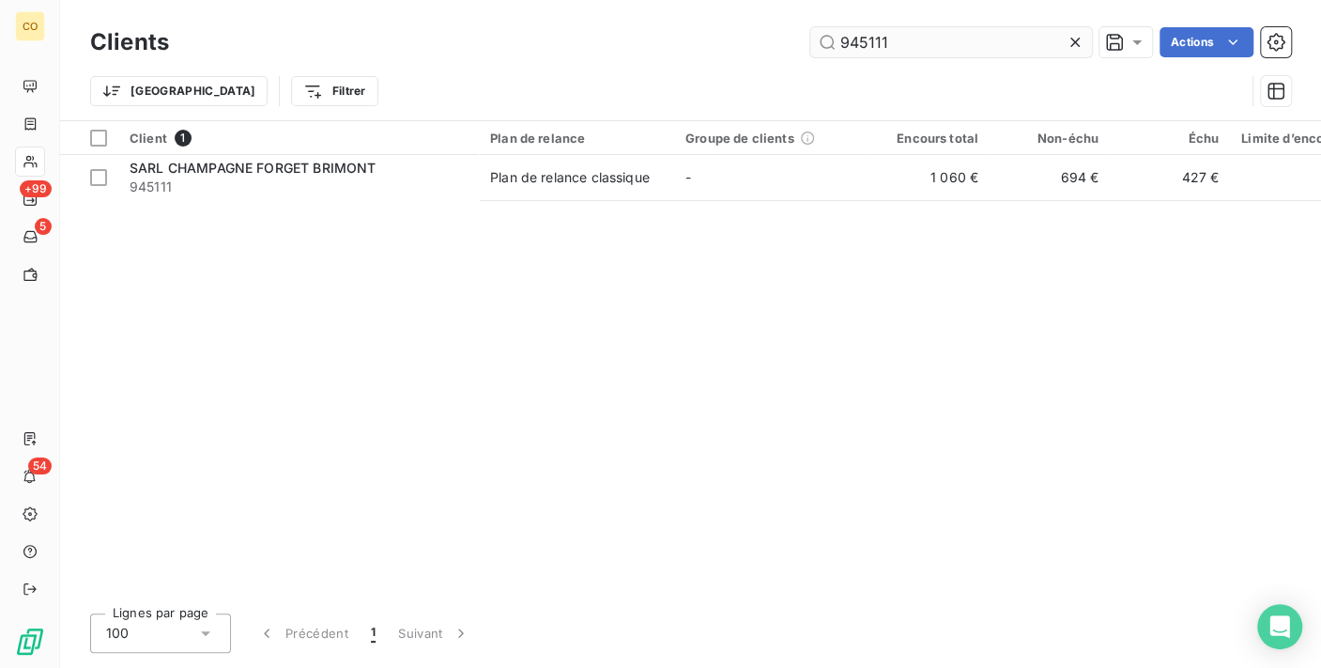
click at [926, 50] on input "945111" at bounding box center [951, 42] width 282 height 30
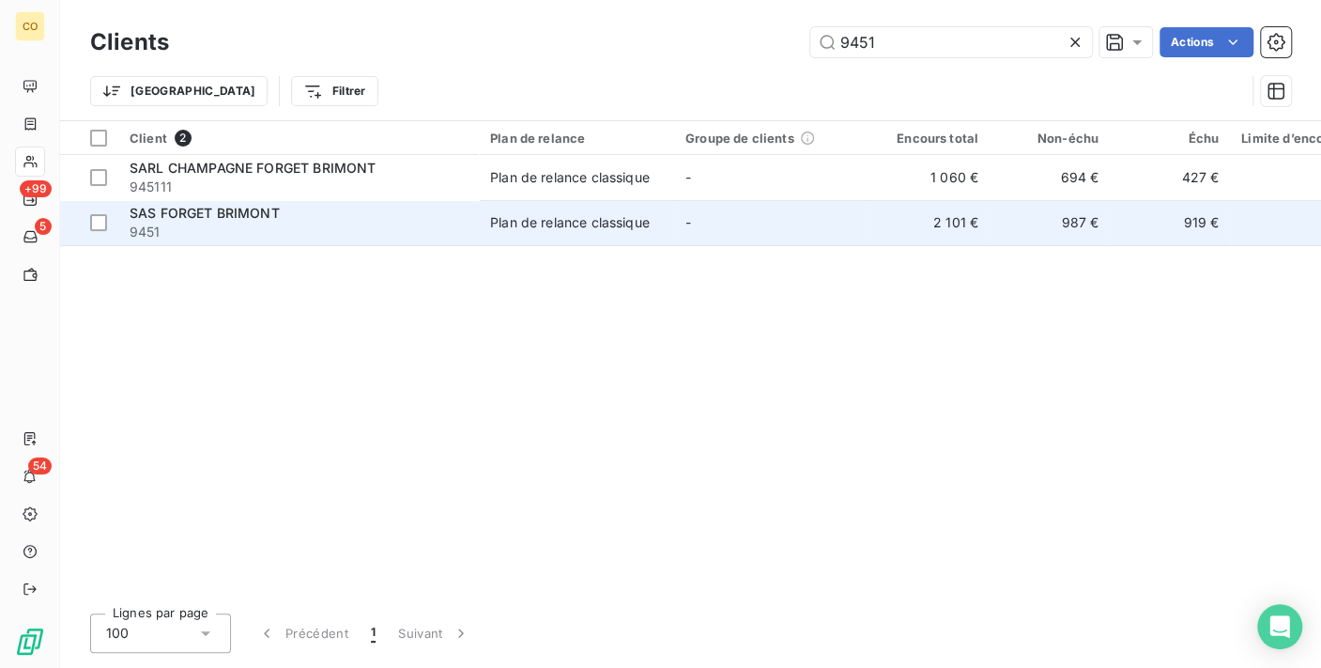
type input "9451"
click at [714, 220] on td "-" at bounding box center [771, 222] width 195 height 45
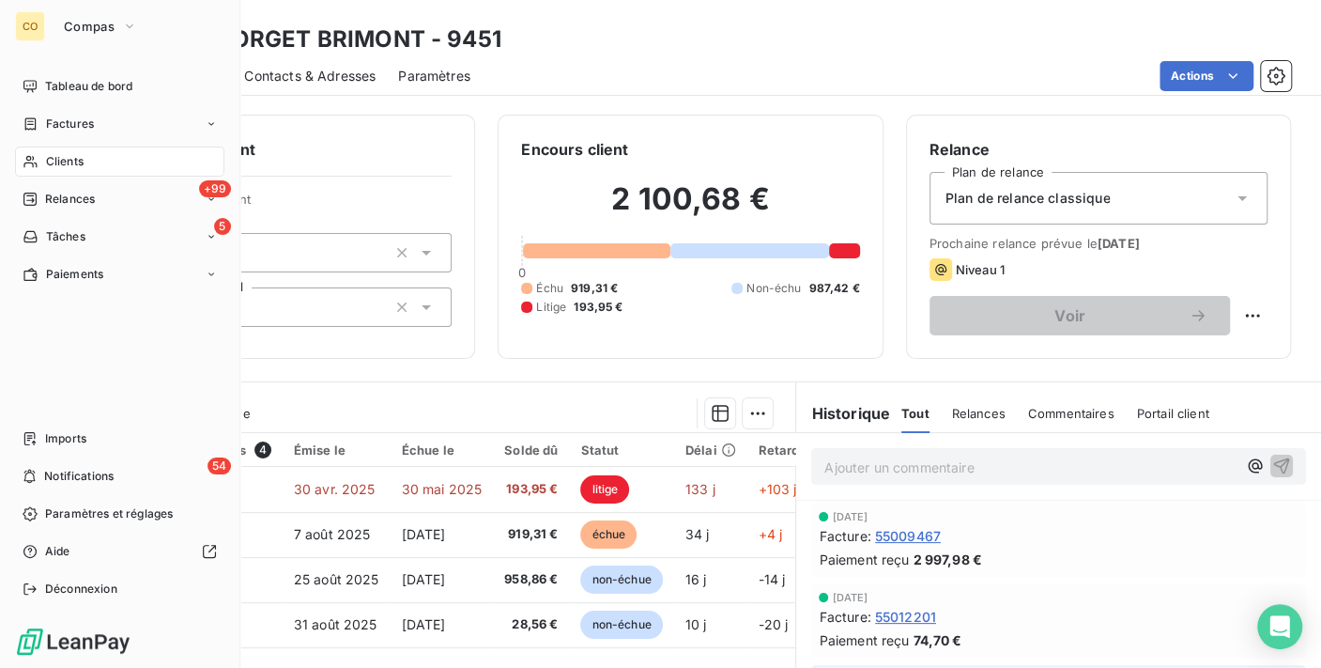
click at [54, 157] on span "Clients" at bounding box center [65, 161] width 38 height 17
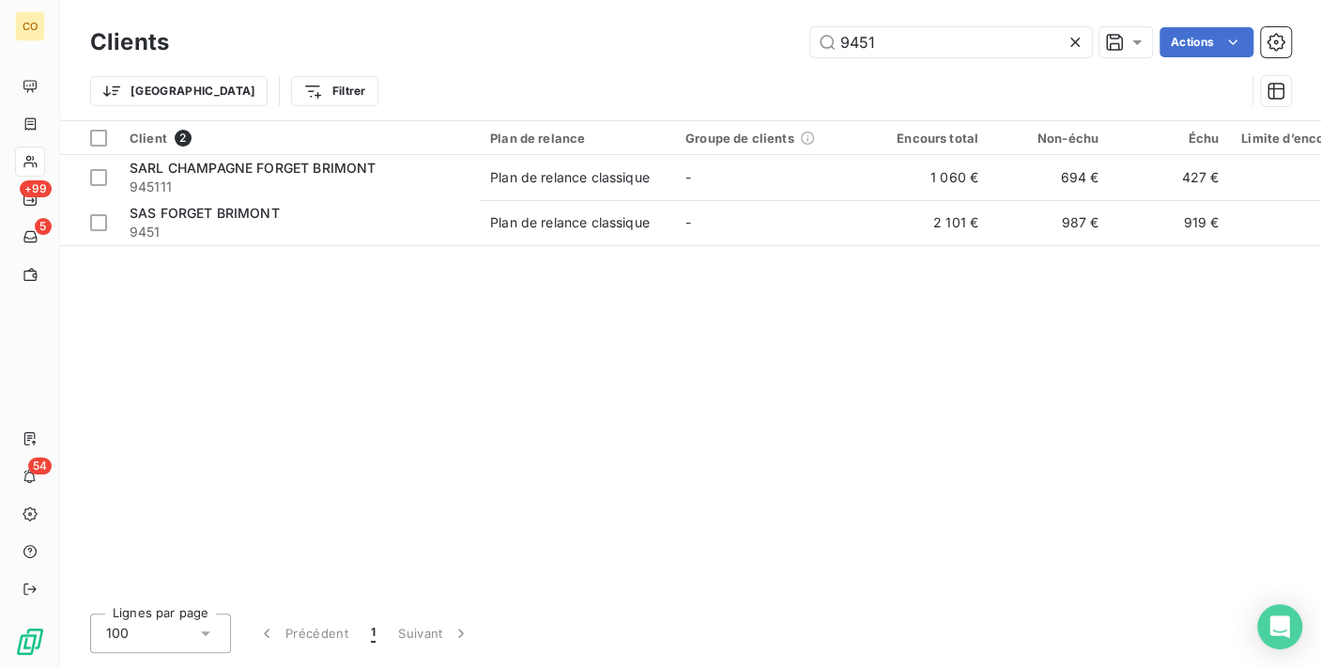
drag, startPoint x: 914, startPoint y: 52, endPoint x: 734, endPoint y: 11, distance: 183.8
click at [734, 11] on div "Clients 9451 Actions Trier Filtrer" at bounding box center [690, 60] width 1261 height 120
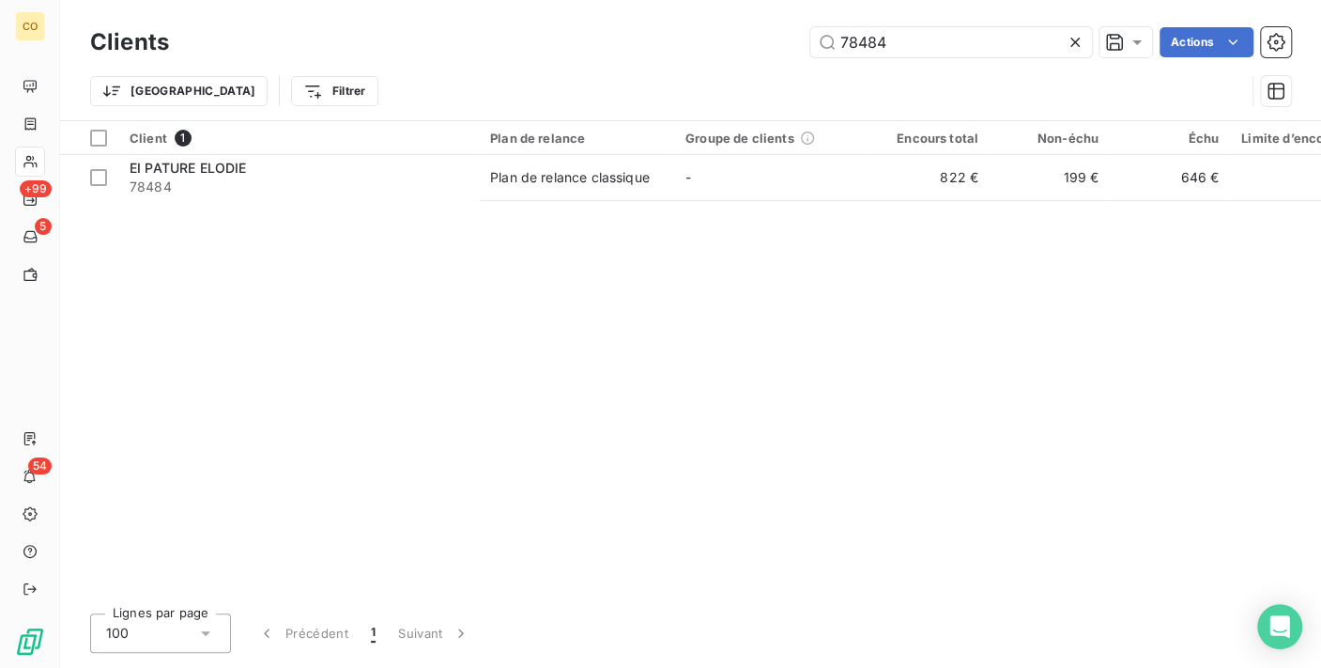
type input "78484"
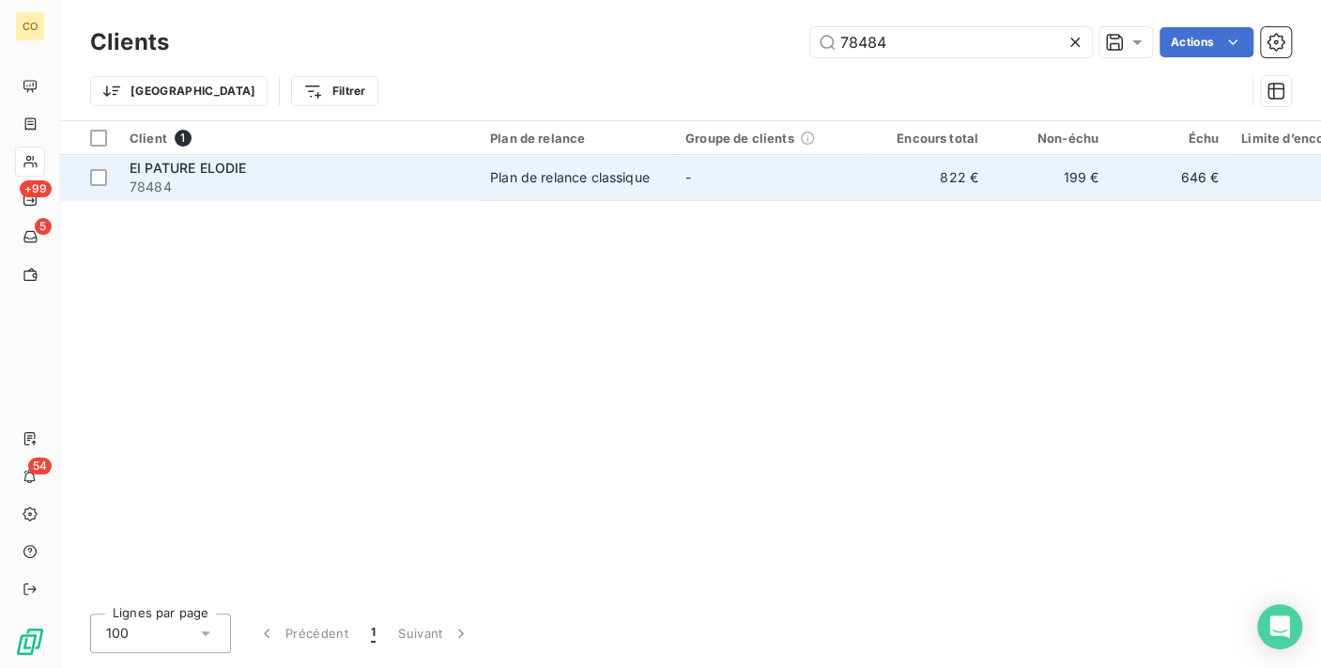
click at [462, 166] on div "EI PATURE ELODIE" at bounding box center [299, 168] width 338 height 19
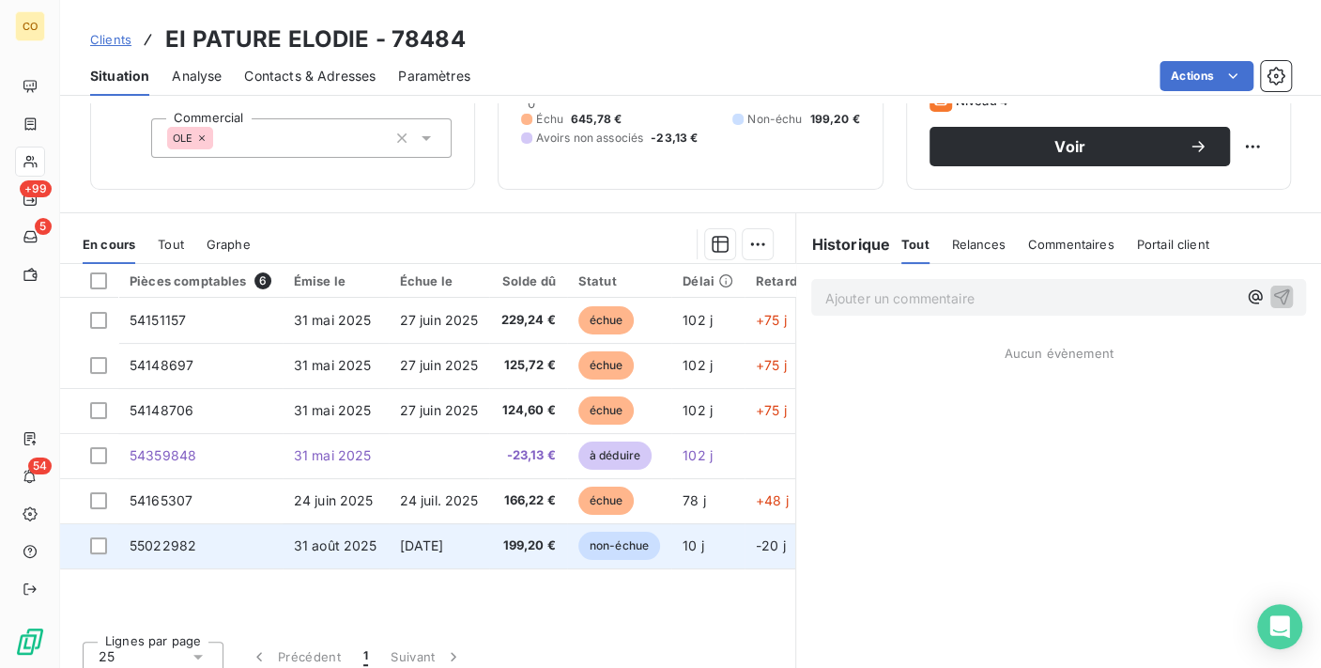
scroll to position [182, 0]
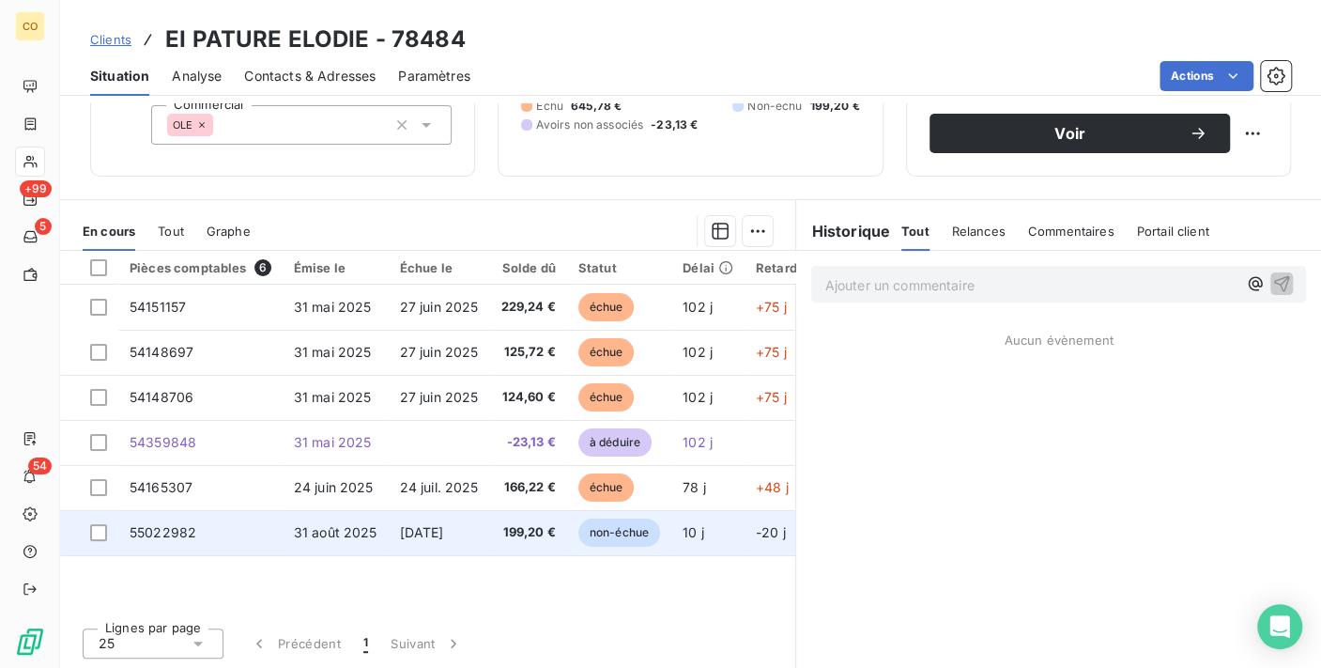
click at [383, 527] on td "31 août 2025" at bounding box center [336, 532] width 106 height 45
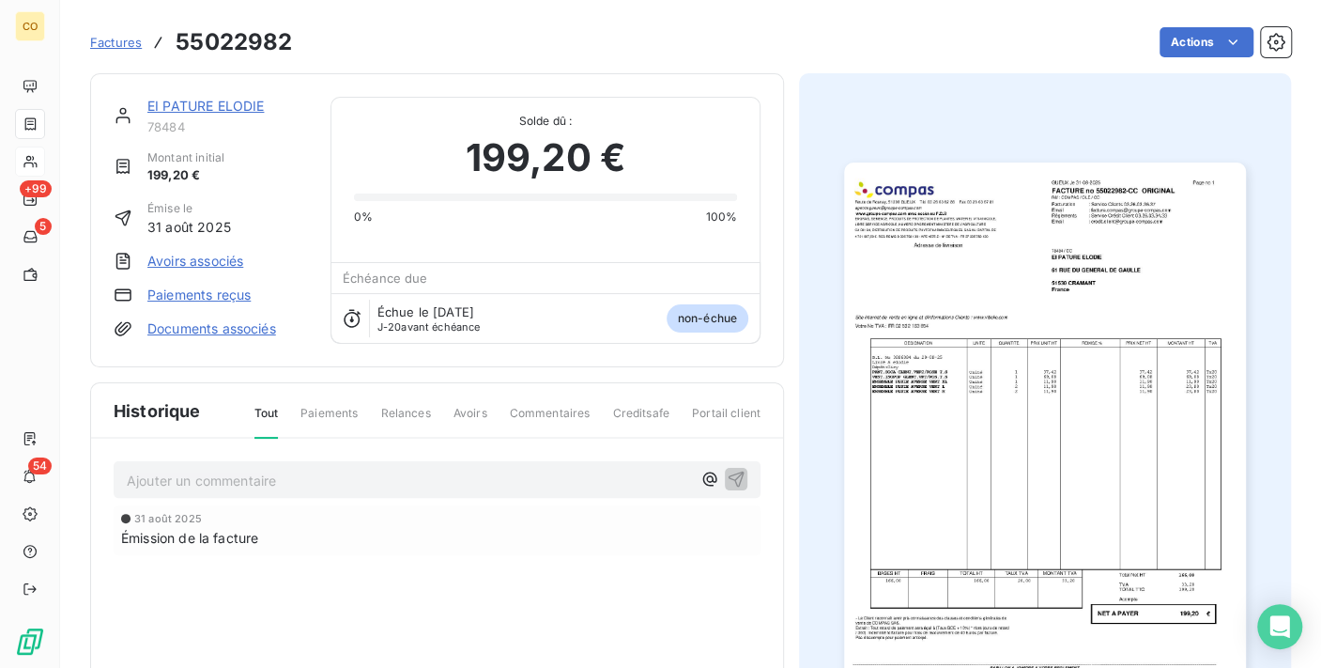
click at [1028, 334] on img "button" at bounding box center [1044, 445] width 401 height 567
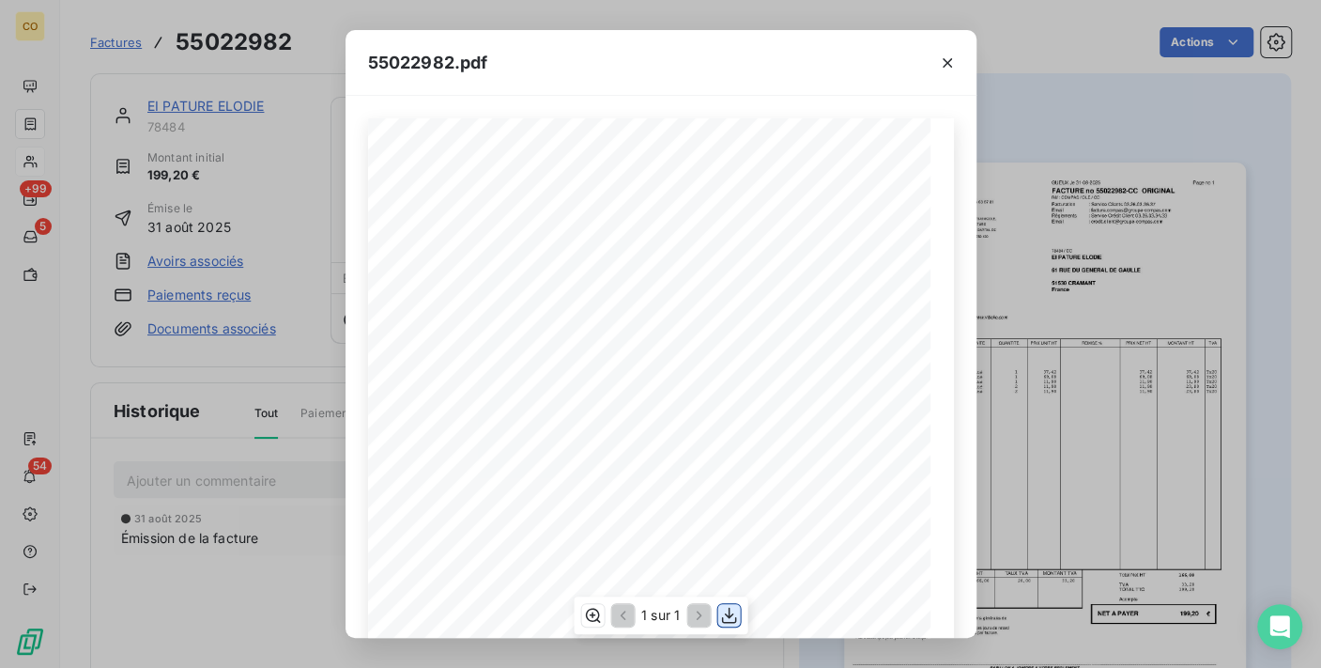
click at [730, 611] on icon "button" at bounding box center [728, 615] width 19 height 19
click at [602, 63] on div "55022982.pdf" at bounding box center [661, 63] width 631 height 66
click at [952, 68] on icon "button" at bounding box center [947, 63] width 19 height 19
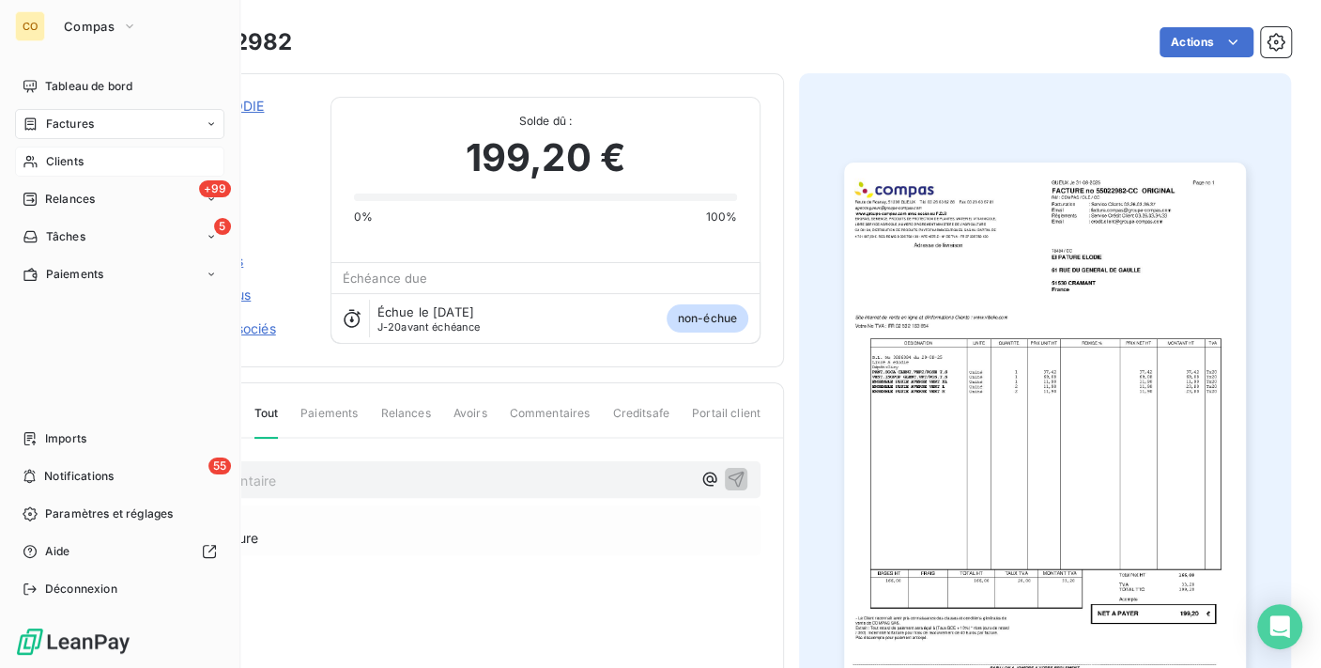
click at [58, 157] on span "Clients" at bounding box center [65, 161] width 38 height 17
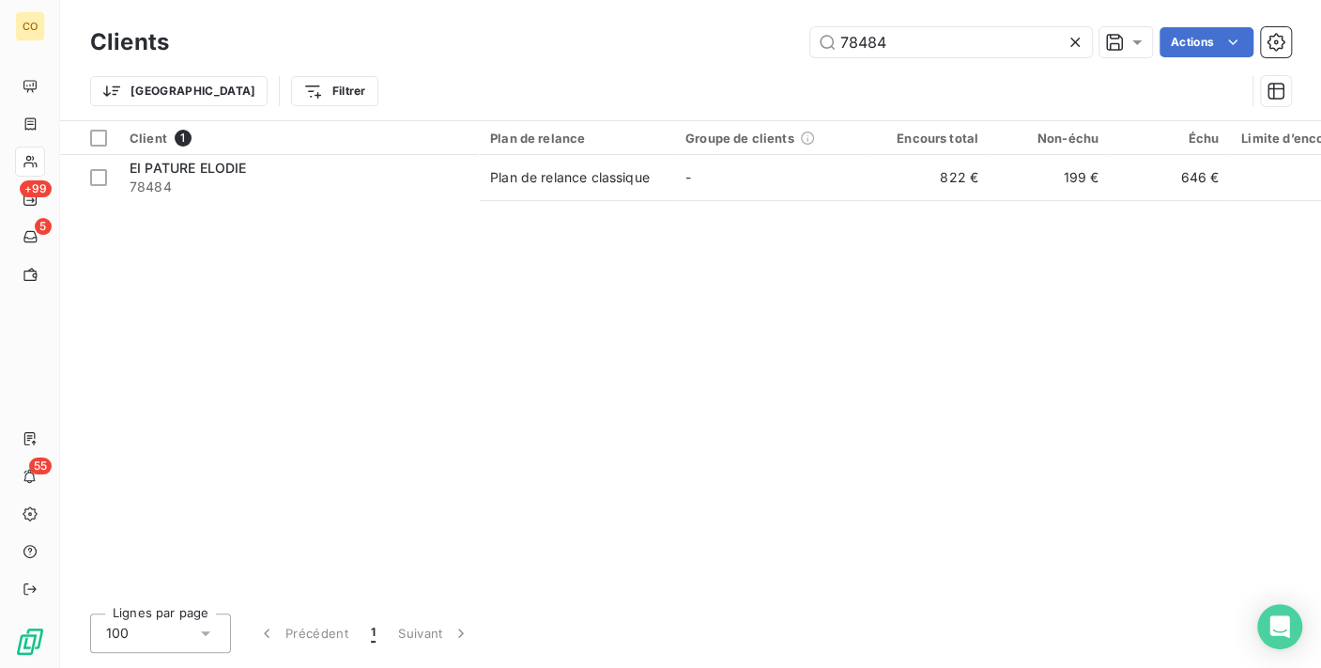
drag, startPoint x: 975, startPoint y: 32, endPoint x: 367, endPoint y: -2, distance: 608.4
click at [367, 0] on html "CO +99 5 55 Clients 78484 Actions Trier Filtrer Client 1 Plan de relance Groupe…" at bounding box center [660, 334] width 1321 height 668
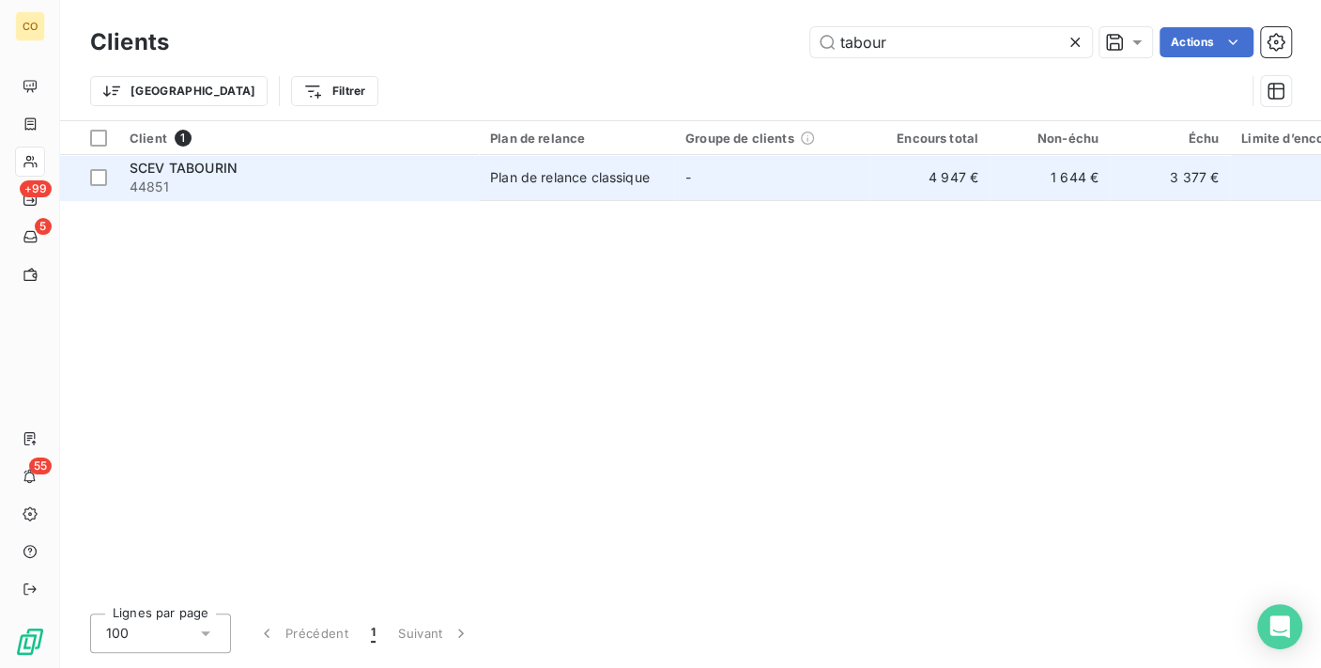
type input "tabour"
click at [282, 178] on span "44851" at bounding box center [299, 186] width 338 height 19
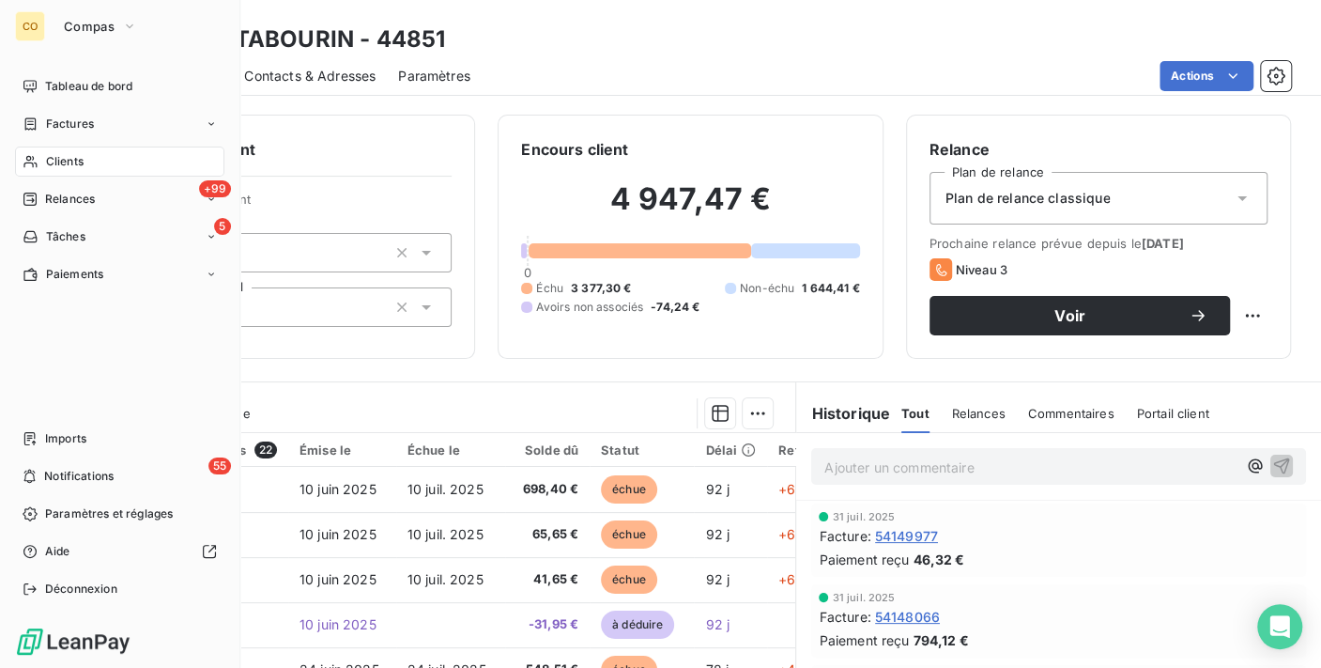
click at [26, 163] on icon at bounding box center [31, 161] width 16 height 15
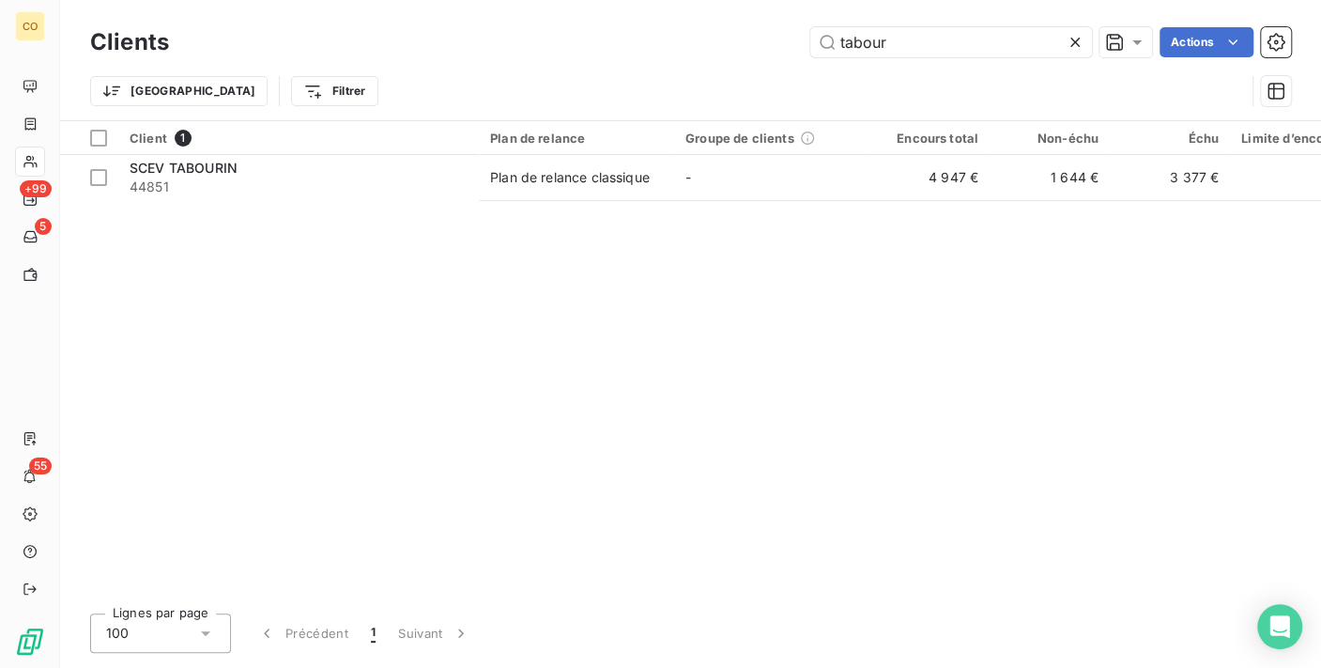
drag, startPoint x: 923, startPoint y: 30, endPoint x: 356, endPoint y: 2, distance: 567.8
click at [357, 2] on div "Clients tabour Actions Trier Filtrer" at bounding box center [690, 60] width 1261 height 120
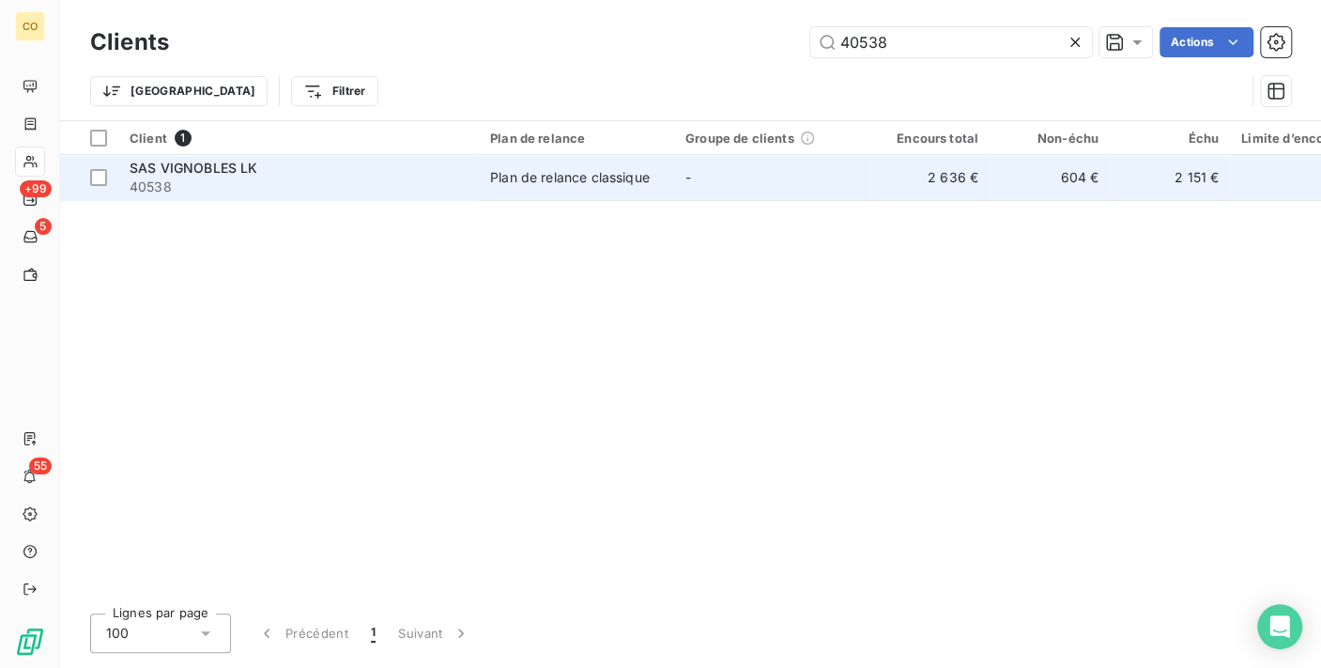
type input "40538"
click at [770, 192] on td "-" at bounding box center [771, 177] width 195 height 45
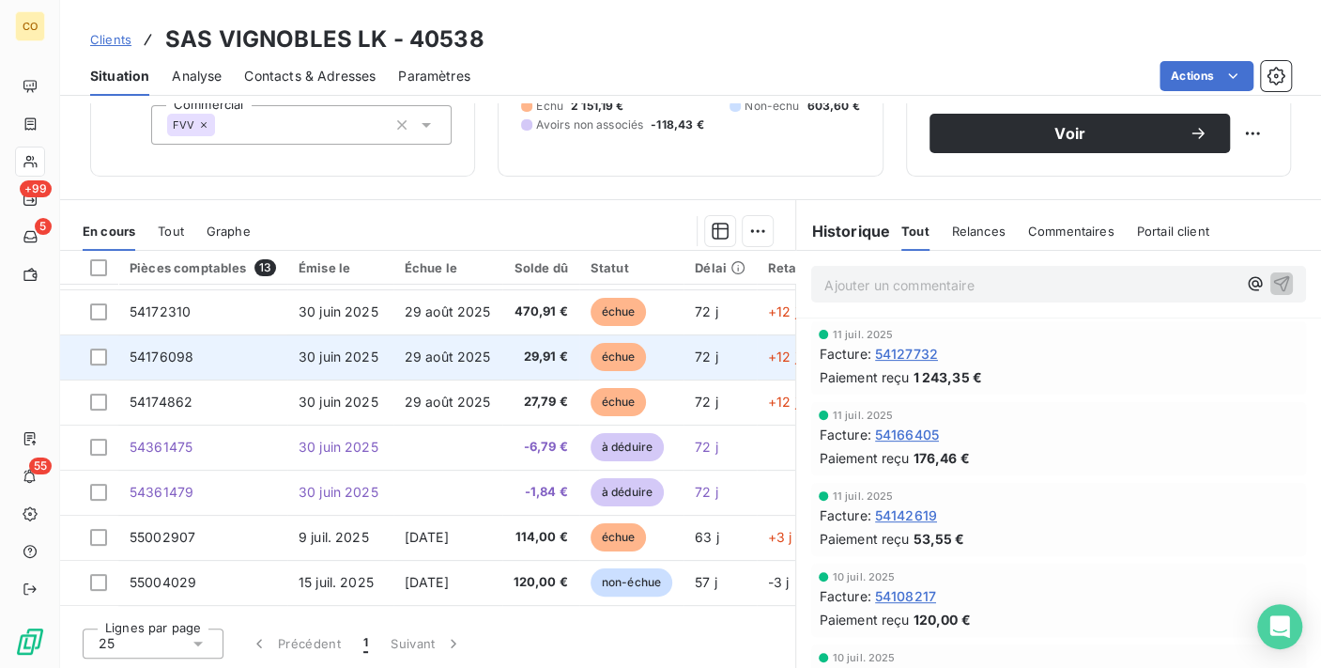
scroll to position [208, 0]
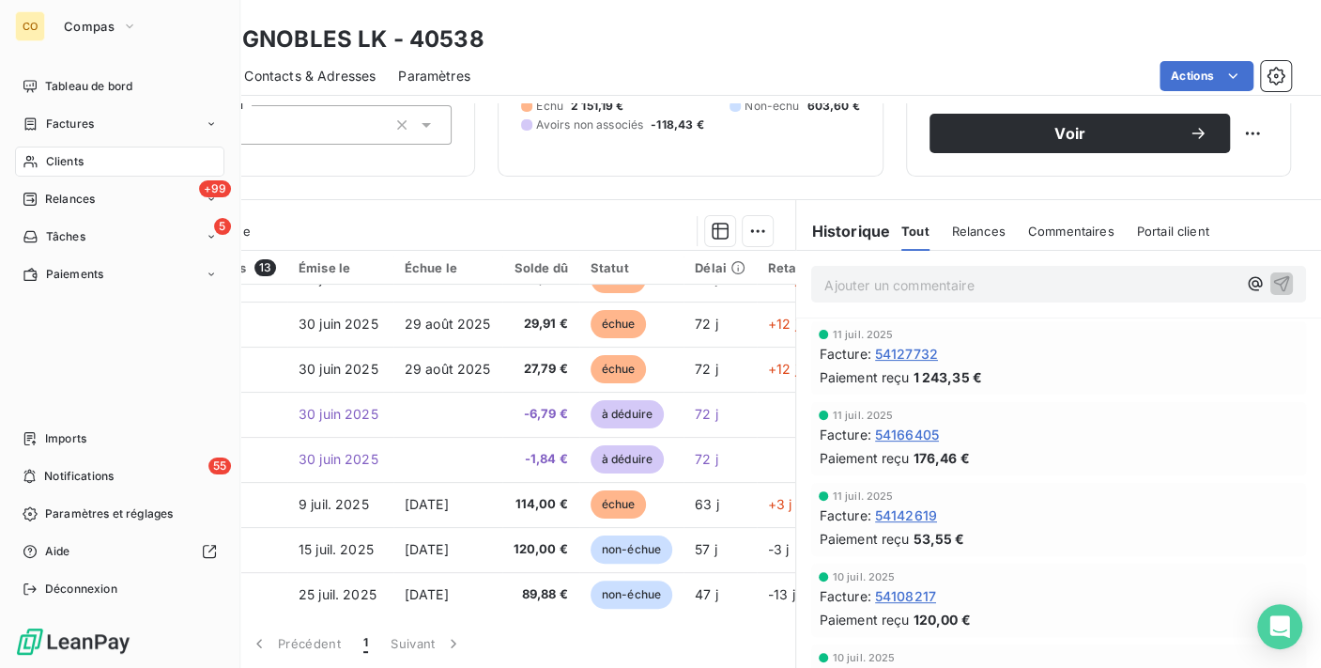
click at [38, 161] on div "Clients" at bounding box center [119, 161] width 209 height 30
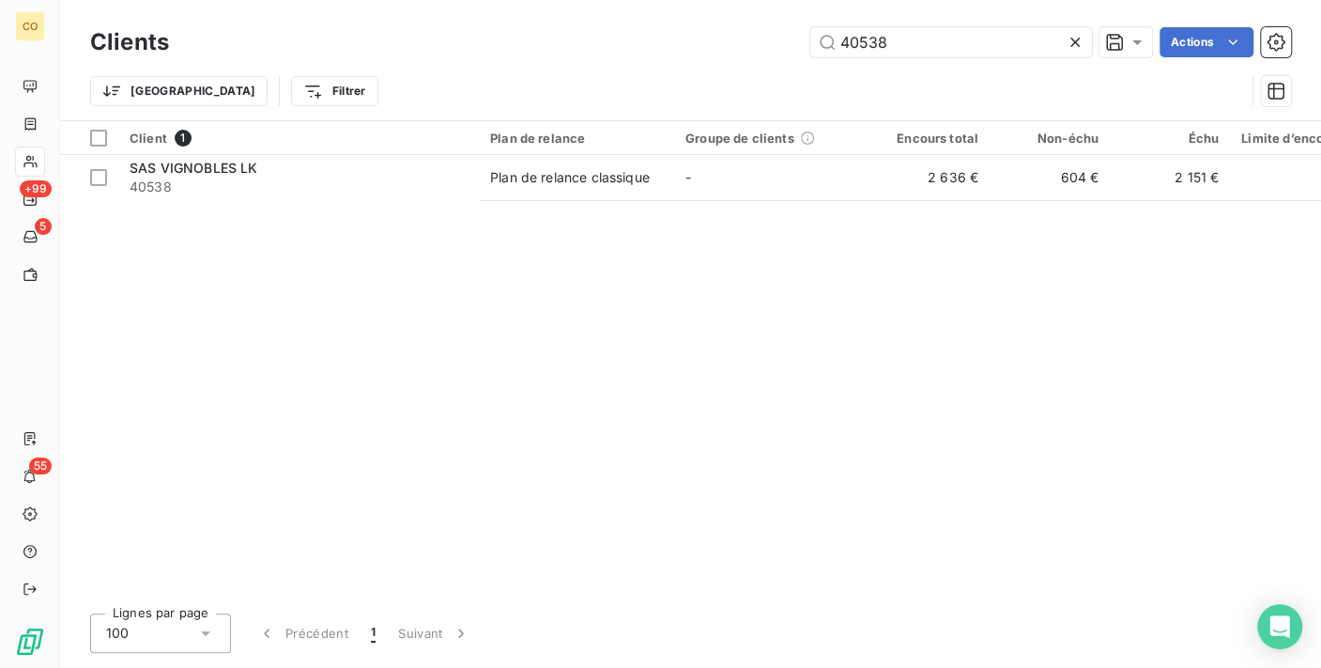
drag, startPoint x: 941, startPoint y: 48, endPoint x: 415, endPoint y: 10, distance: 527.1
click at [415, 10] on div "Clients 40538 Actions Trier Filtrer" at bounding box center [690, 60] width 1261 height 120
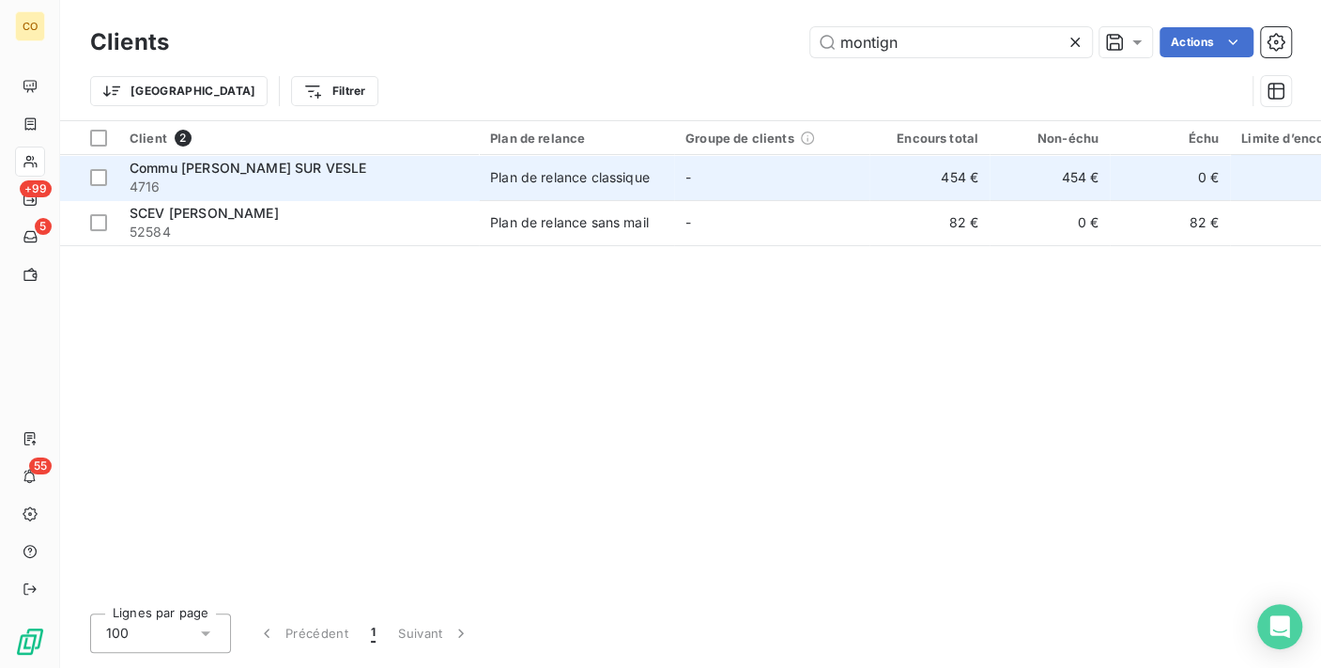
type input "montign"
click at [252, 177] on span "4716" at bounding box center [299, 186] width 338 height 19
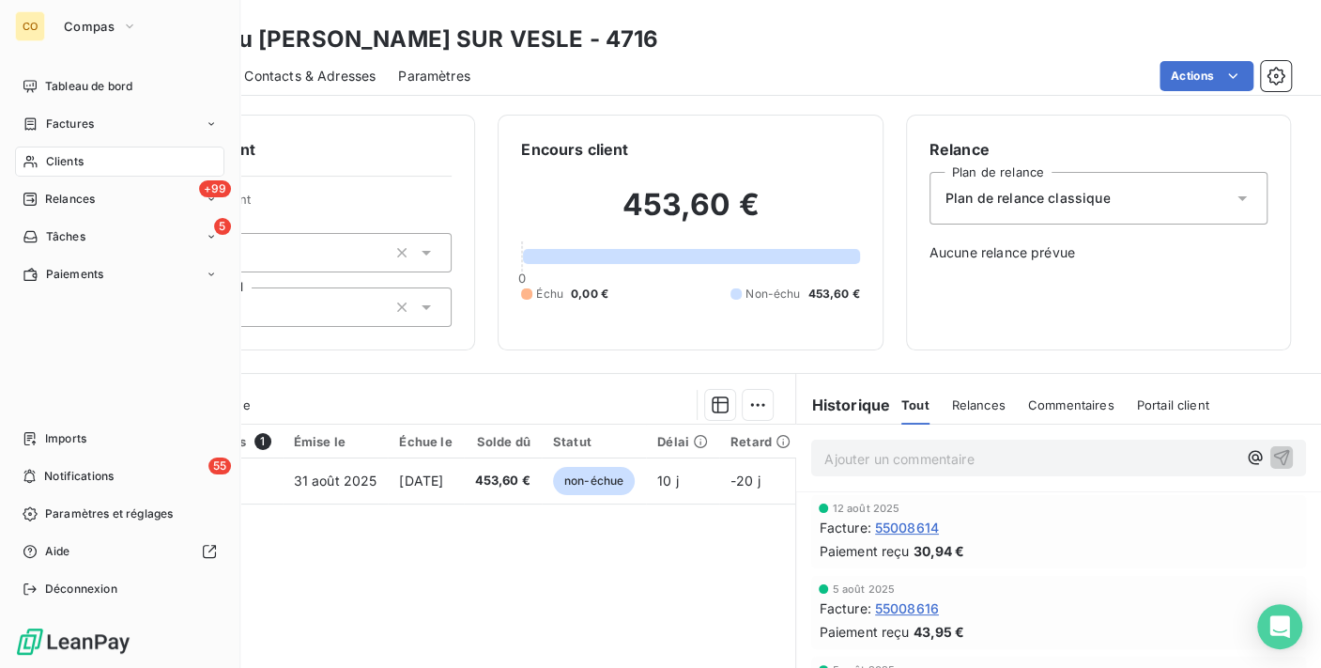
click at [49, 166] on span "Clients" at bounding box center [65, 161] width 38 height 17
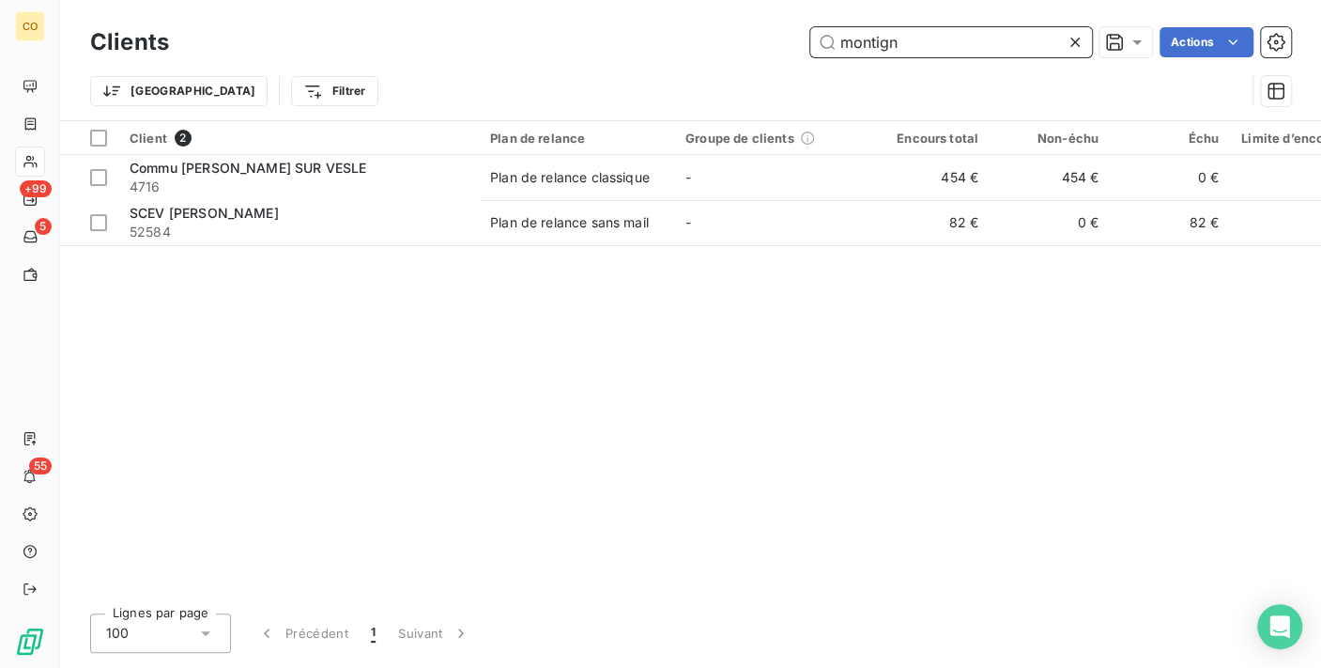
drag, startPoint x: 945, startPoint y: 57, endPoint x: 676, endPoint y: 16, distance: 272.6
click at [684, 21] on div "Clients montign Actions Trier Filtrer" at bounding box center [690, 60] width 1261 height 120
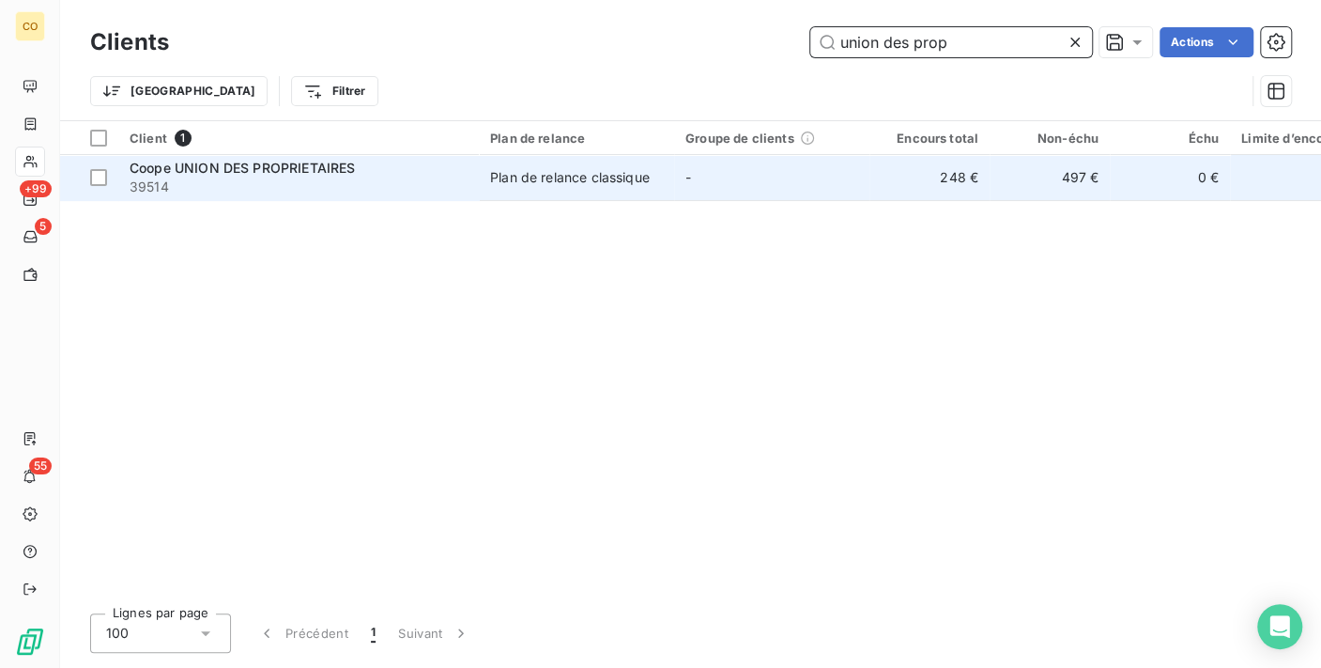
type input "union des prop"
click at [575, 187] on td "Plan de relance classique" at bounding box center [576, 177] width 195 height 45
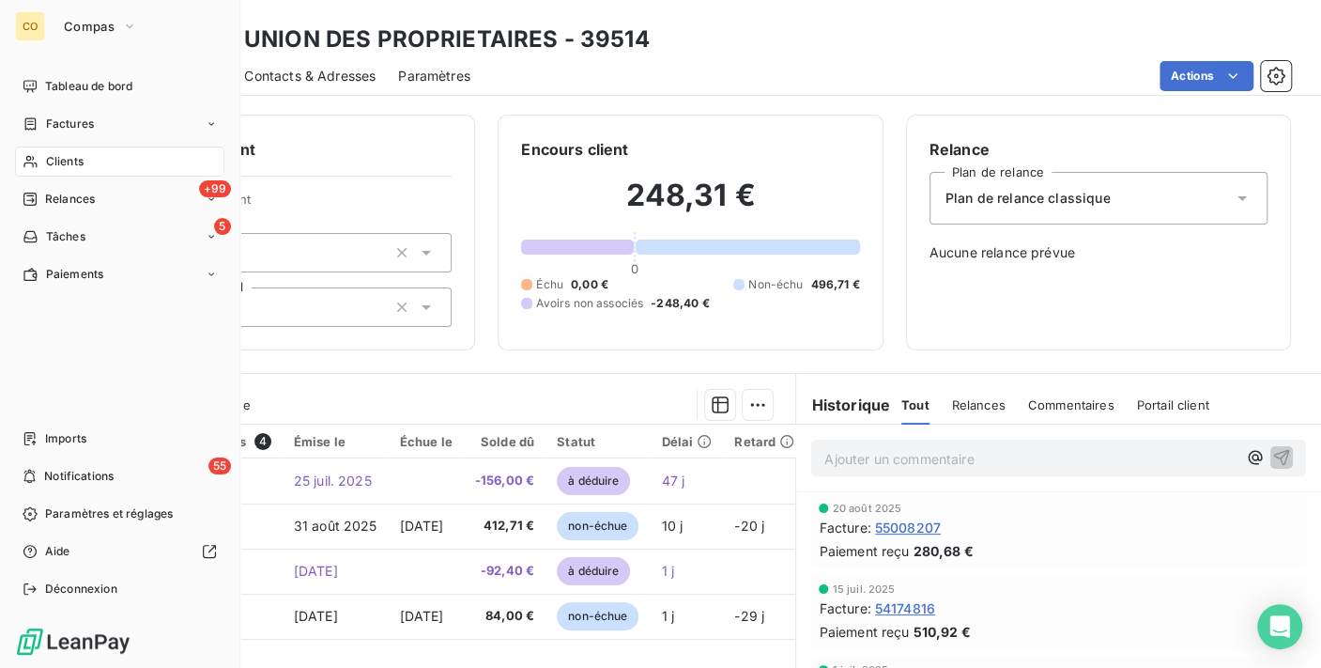
click at [40, 145] on nav "Tableau de bord Factures Clients +99 Relances 5 Tâches Paiements" at bounding box center [119, 180] width 209 height 218
click at [54, 145] on nav "Tableau de bord Factures Clients +99 Relances 5 Tâches Paiements" at bounding box center [119, 180] width 209 height 218
click at [64, 157] on span "Clients" at bounding box center [65, 161] width 38 height 17
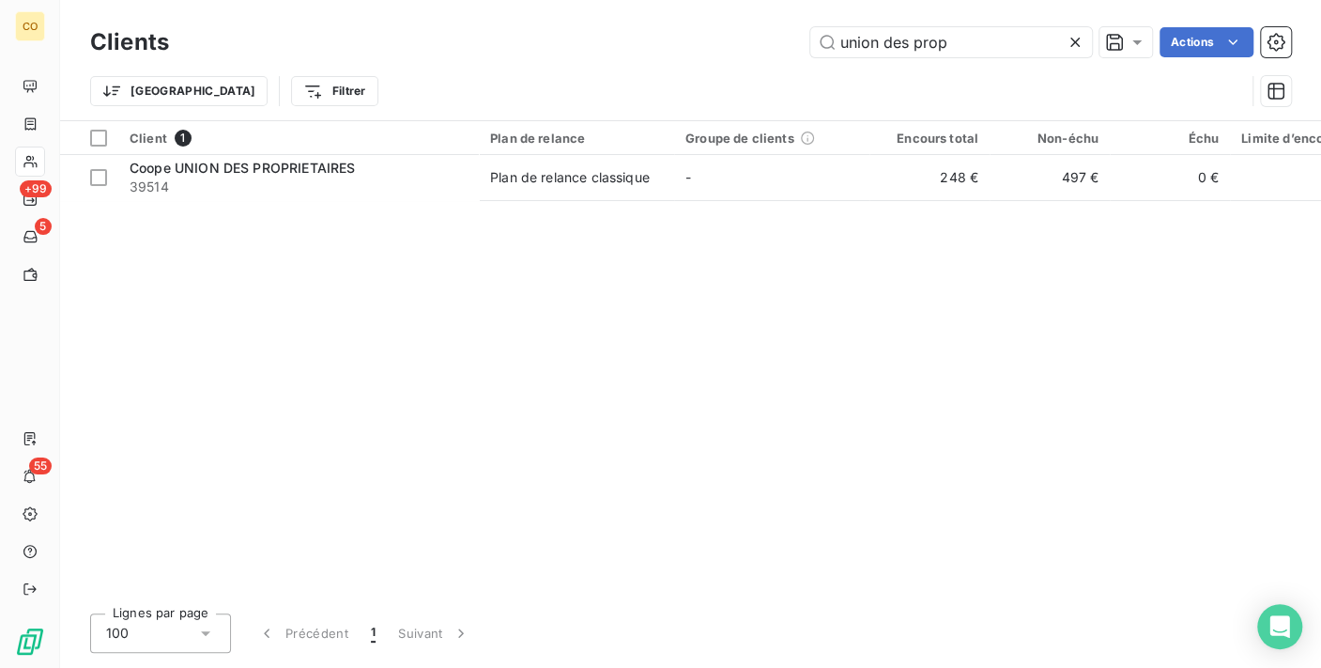
drag, startPoint x: 972, startPoint y: 48, endPoint x: 476, endPoint y: 35, distance: 495.9
click at [477, 36] on div "union des prop Actions" at bounding box center [741, 42] width 1099 height 30
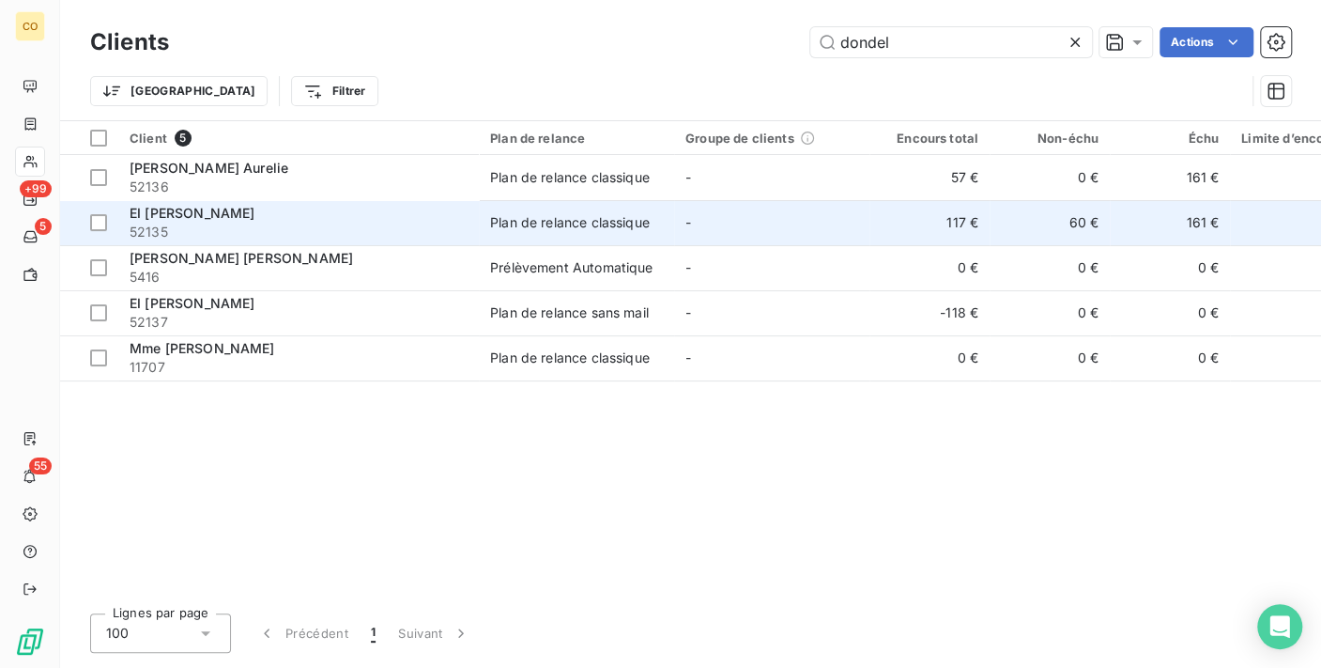
type input "dondel"
click at [512, 231] on div "Plan de relance classique" at bounding box center [570, 222] width 160 height 19
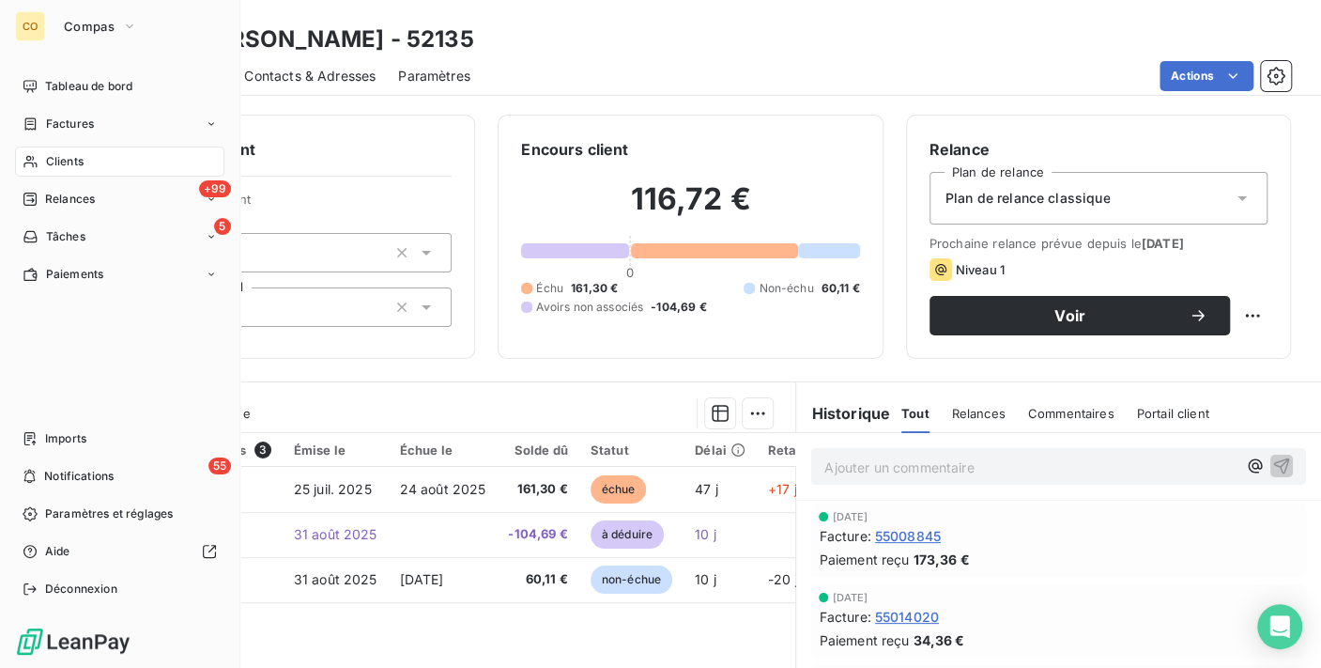
click at [54, 164] on span "Clients" at bounding box center [65, 161] width 38 height 17
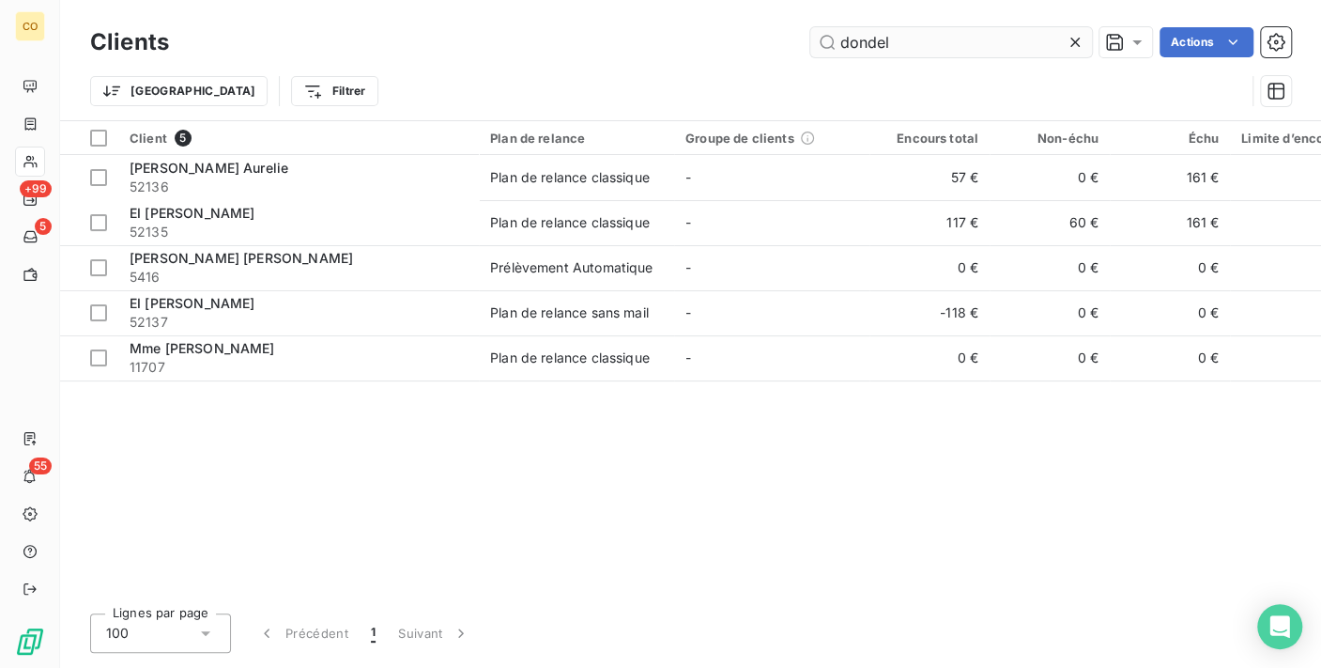
drag, startPoint x: 915, startPoint y: 57, endPoint x: 912, endPoint y: 45, distance: 12.8
click at [914, 54] on div "Clients dondel Actions" at bounding box center [690, 42] width 1201 height 39
click at [912, 45] on input "dondel" at bounding box center [951, 42] width 282 height 30
drag, startPoint x: 910, startPoint y: 39, endPoint x: 622, endPoint y: 38, distance: 288.2
click at [622, 38] on div "dondel Actions" at bounding box center [741, 42] width 1099 height 30
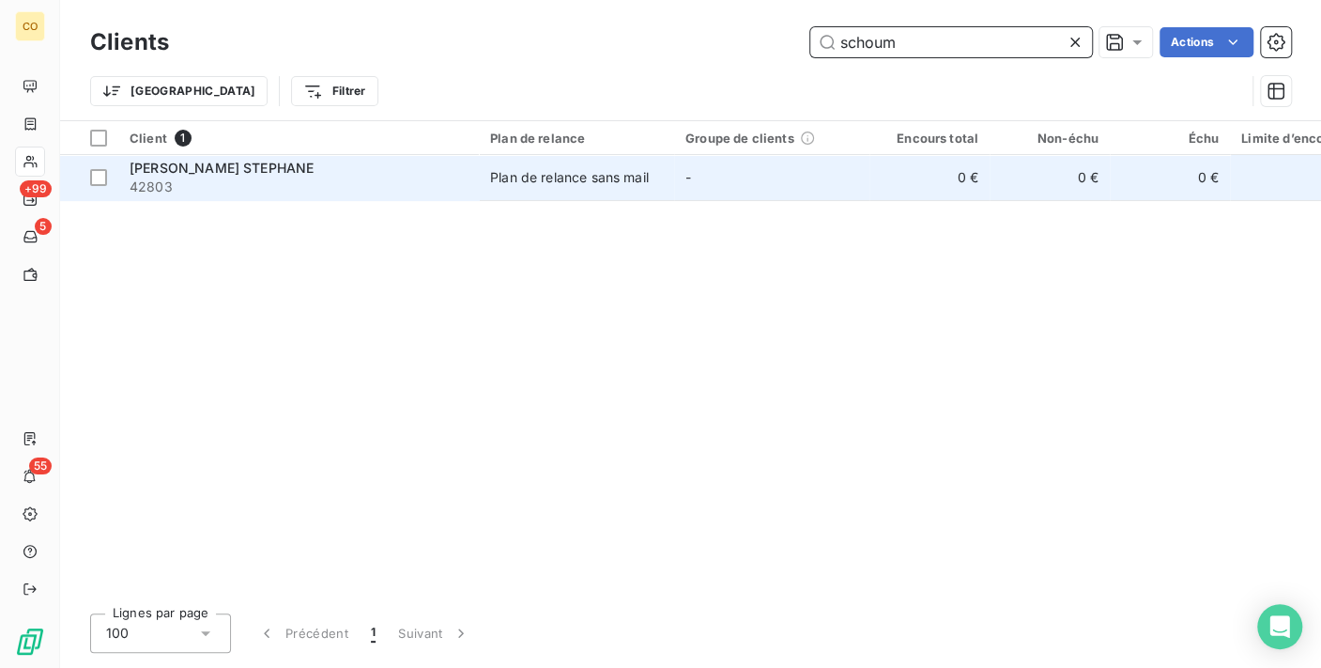
type input "schoum"
click at [635, 173] on div "Plan de relance sans mail" at bounding box center [569, 177] width 159 height 19
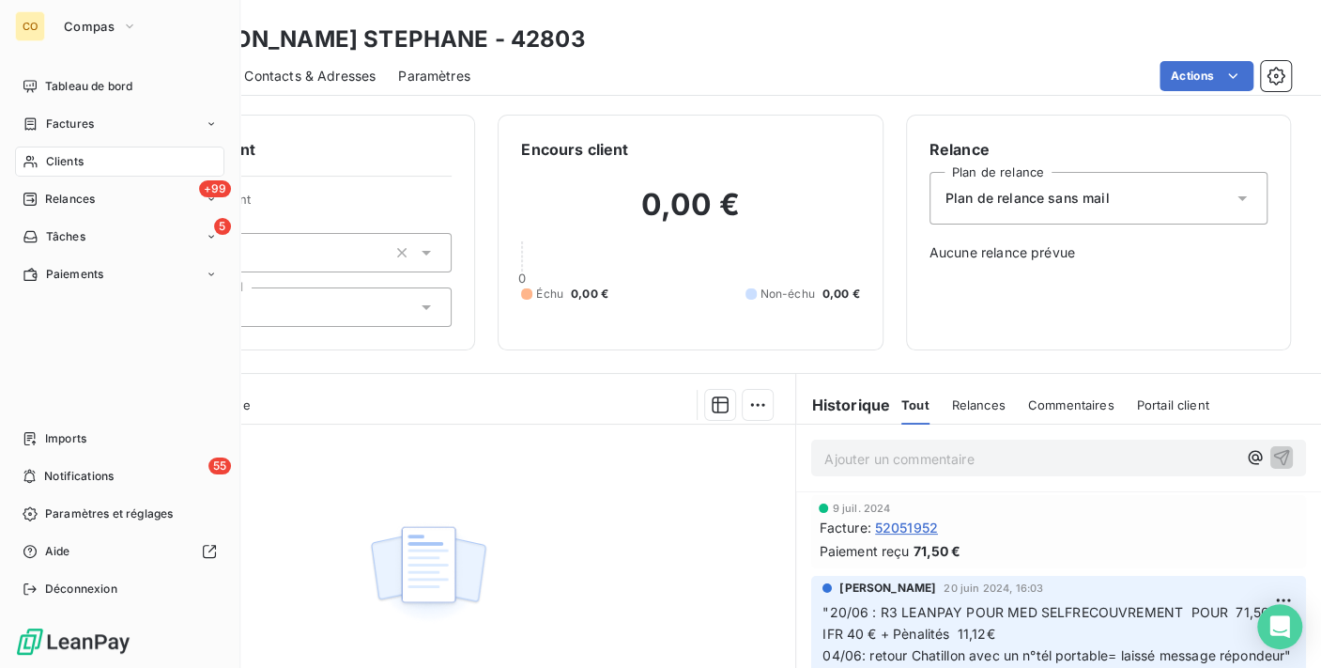
click at [56, 151] on div "Clients" at bounding box center [119, 161] width 209 height 30
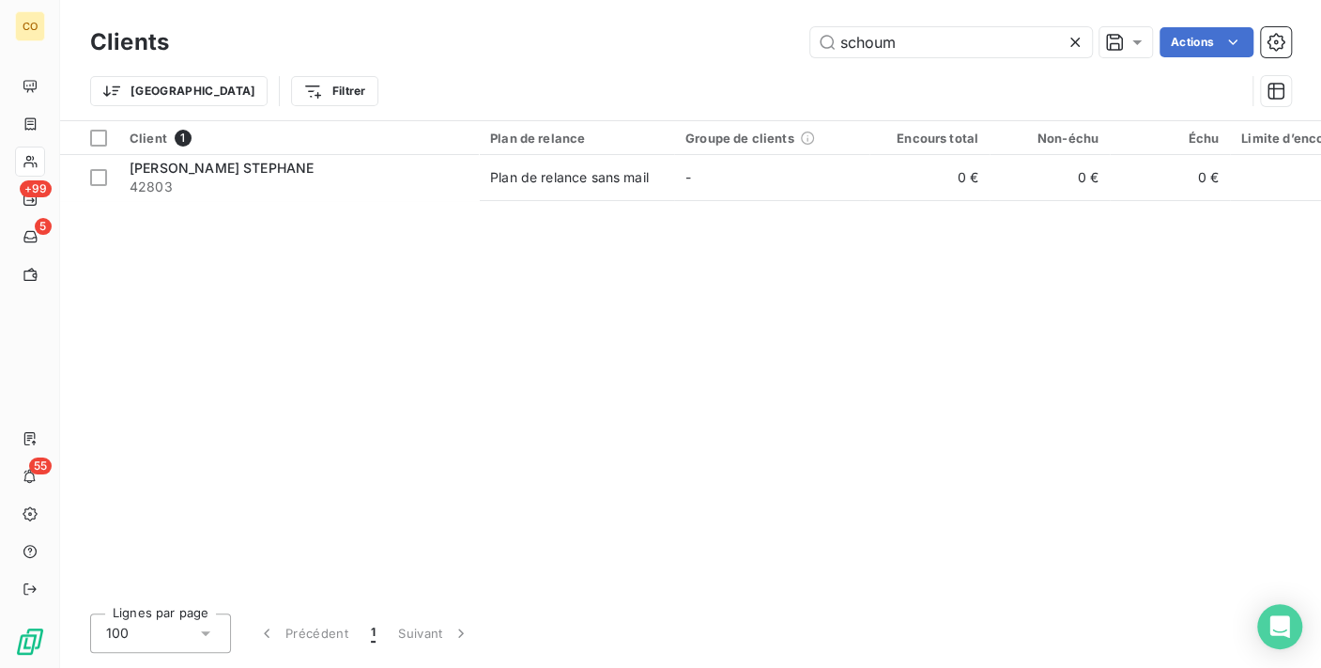
drag, startPoint x: 953, startPoint y: 47, endPoint x: 379, endPoint y: -35, distance: 579.5
click at [379, 0] on html "CO +99 5 55 Clients schoum Actions Trier Filtrer Client 1 Plan de relance Group…" at bounding box center [660, 334] width 1321 height 668
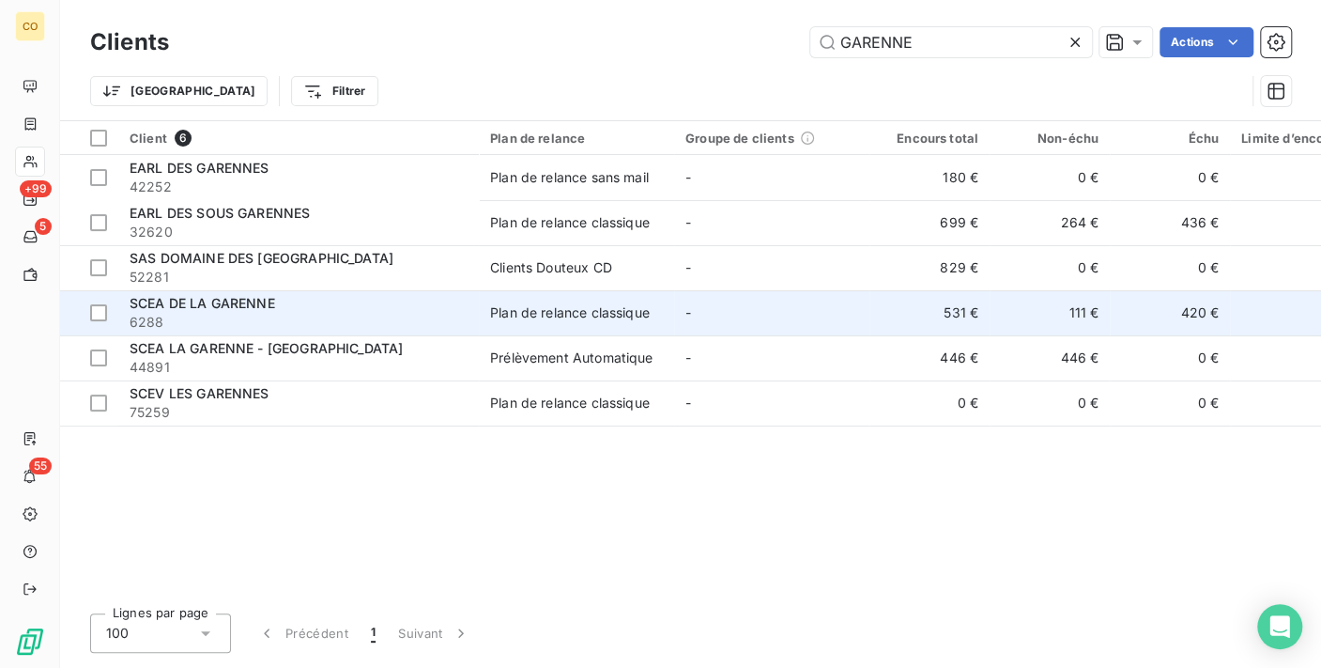
type input "GARENNE"
click at [304, 294] on div "SCEA DE LA GARENNE" at bounding box center [299, 303] width 338 height 19
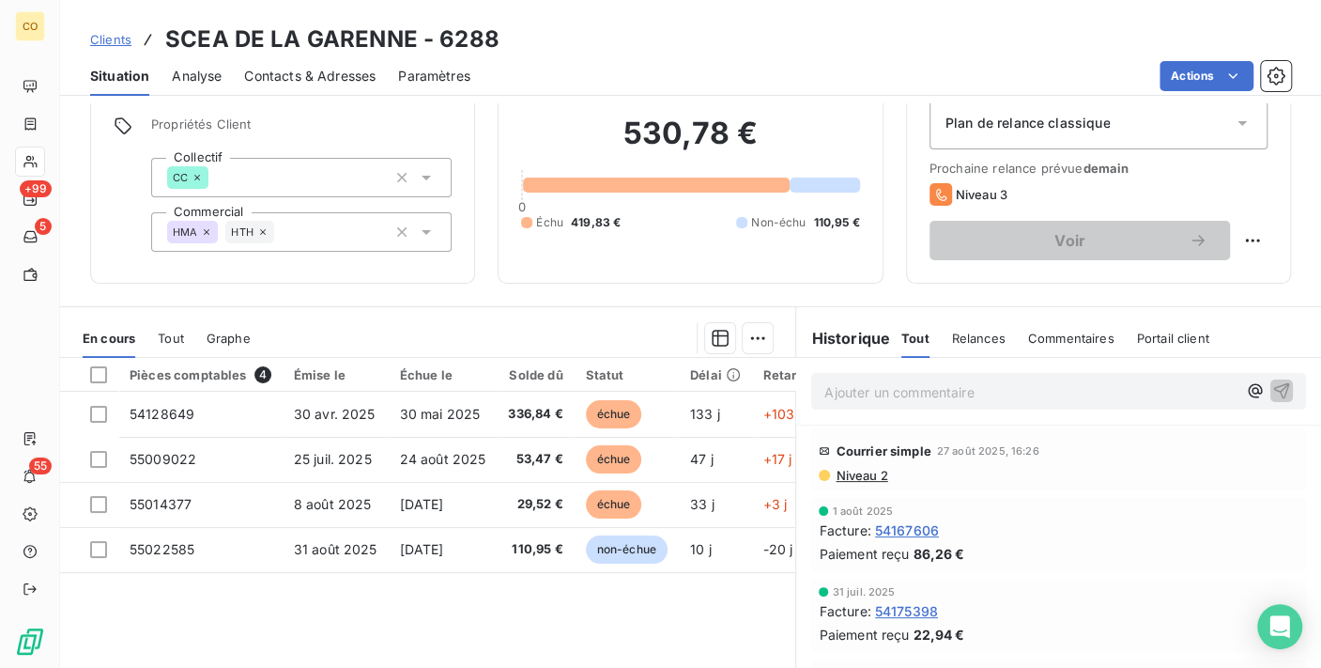
scroll to position [104, 0]
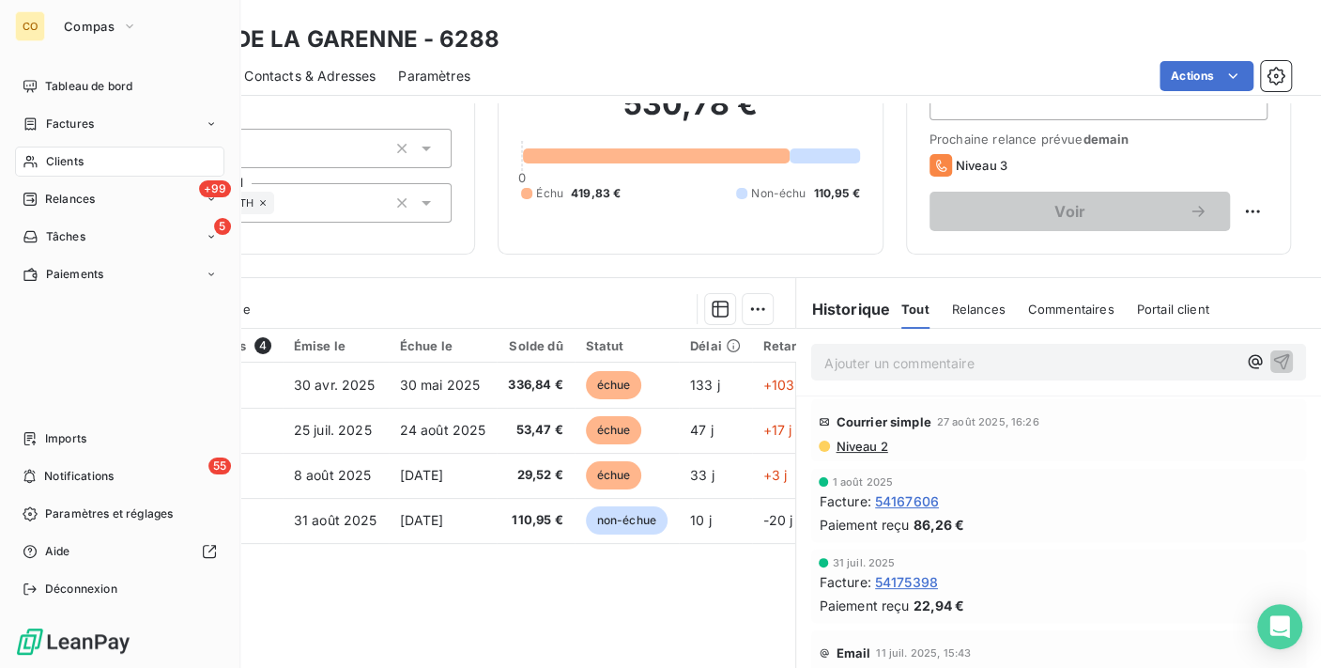
click at [58, 155] on span "Clients" at bounding box center [65, 161] width 38 height 17
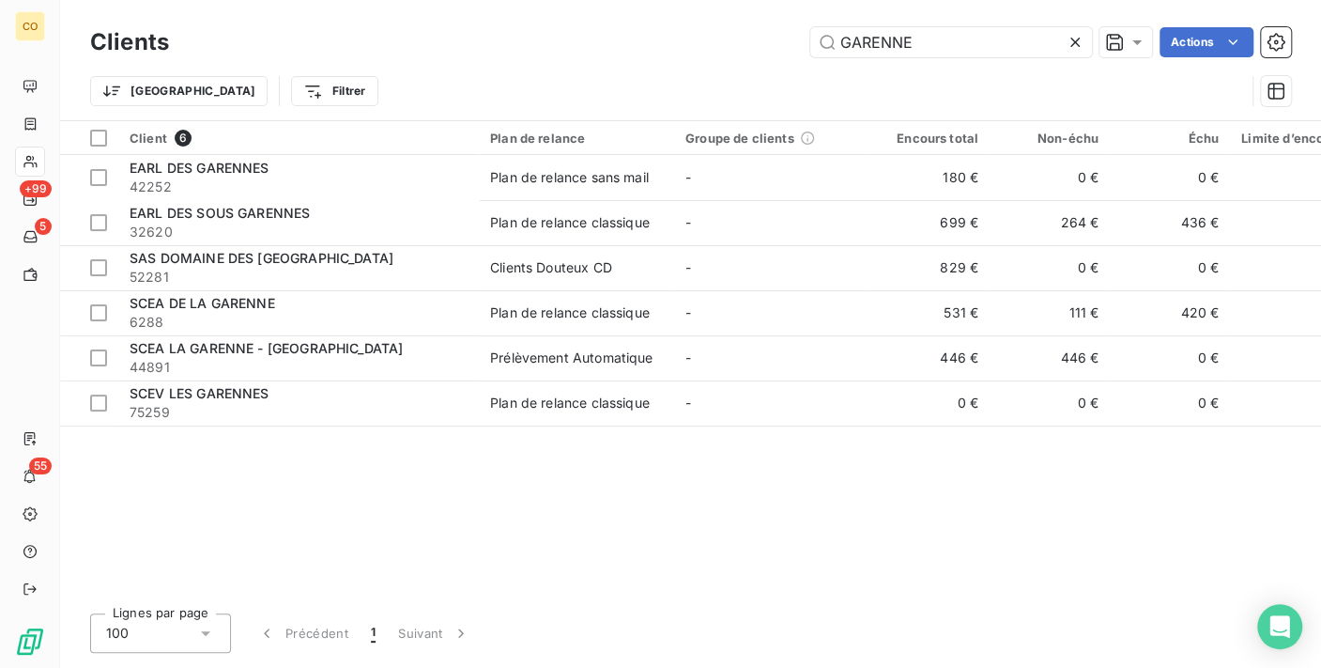
drag, startPoint x: 920, startPoint y: 38, endPoint x: 520, endPoint y: 7, distance: 401.2
click at [520, 7] on div "Clients GARENNE Actions Trier Filtrer" at bounding box center [690, 60] width 1261 height 120
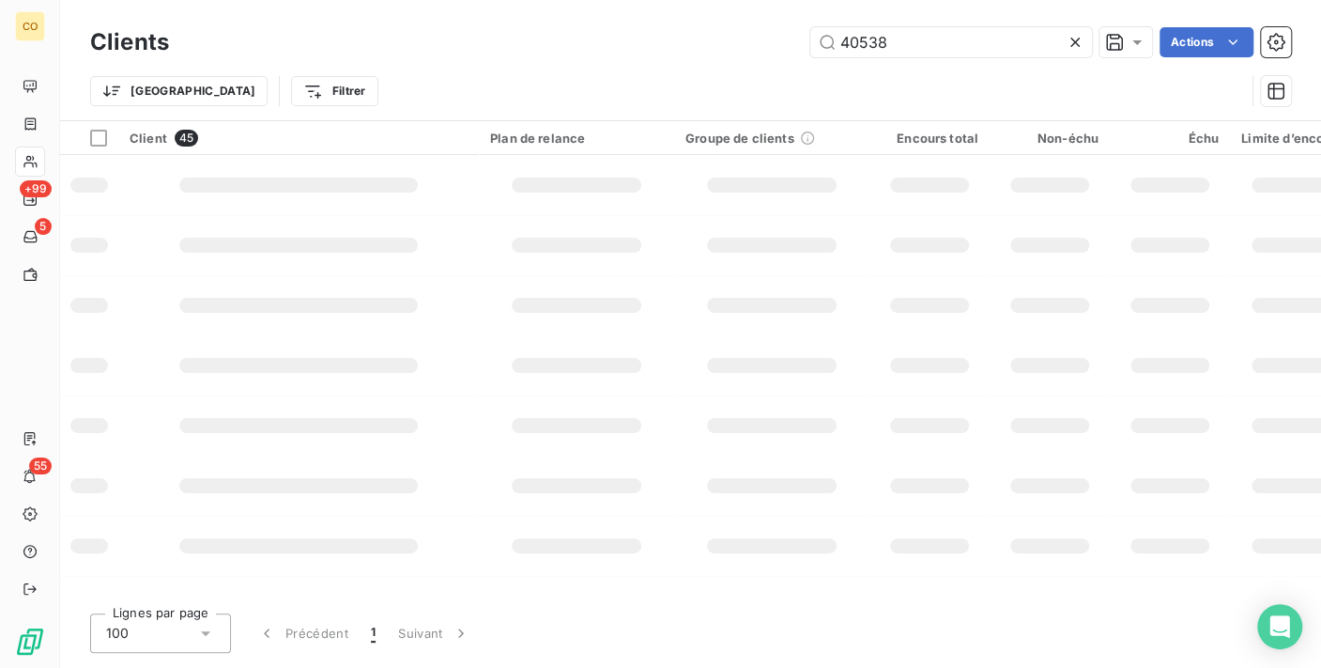
type input "40538"
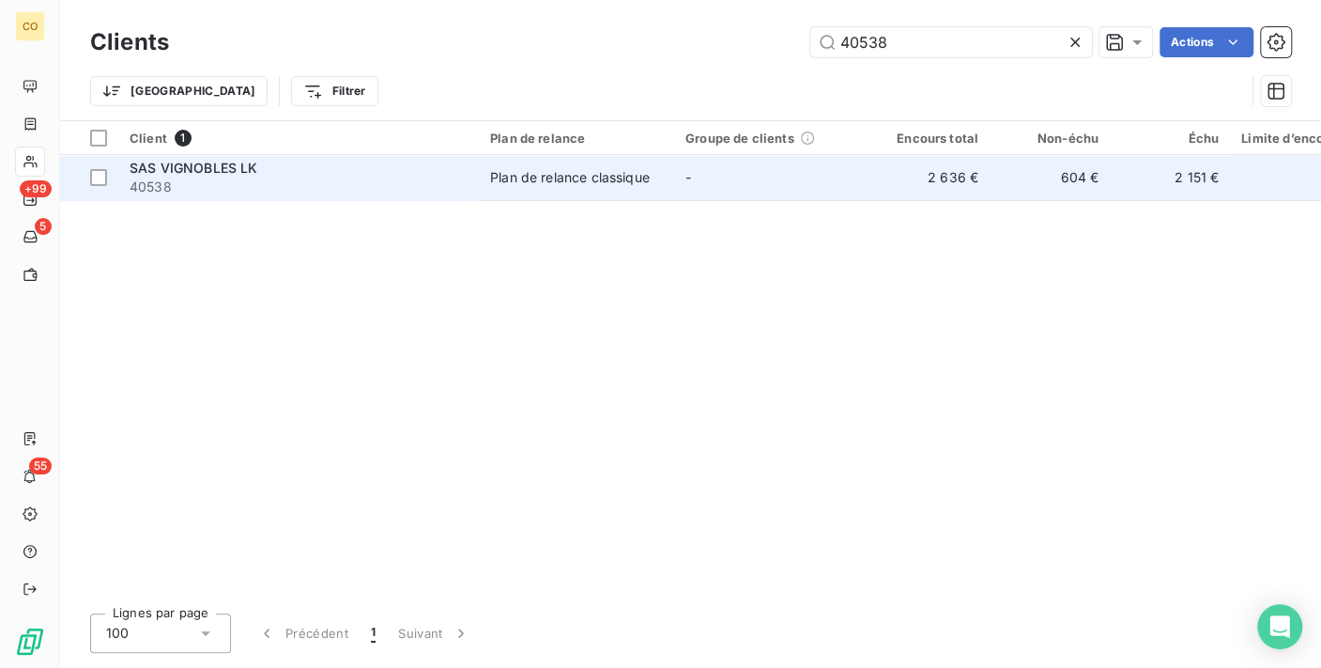
click at [791, 182] on td "-" at bounding box center [771, 177] width 195 height 45
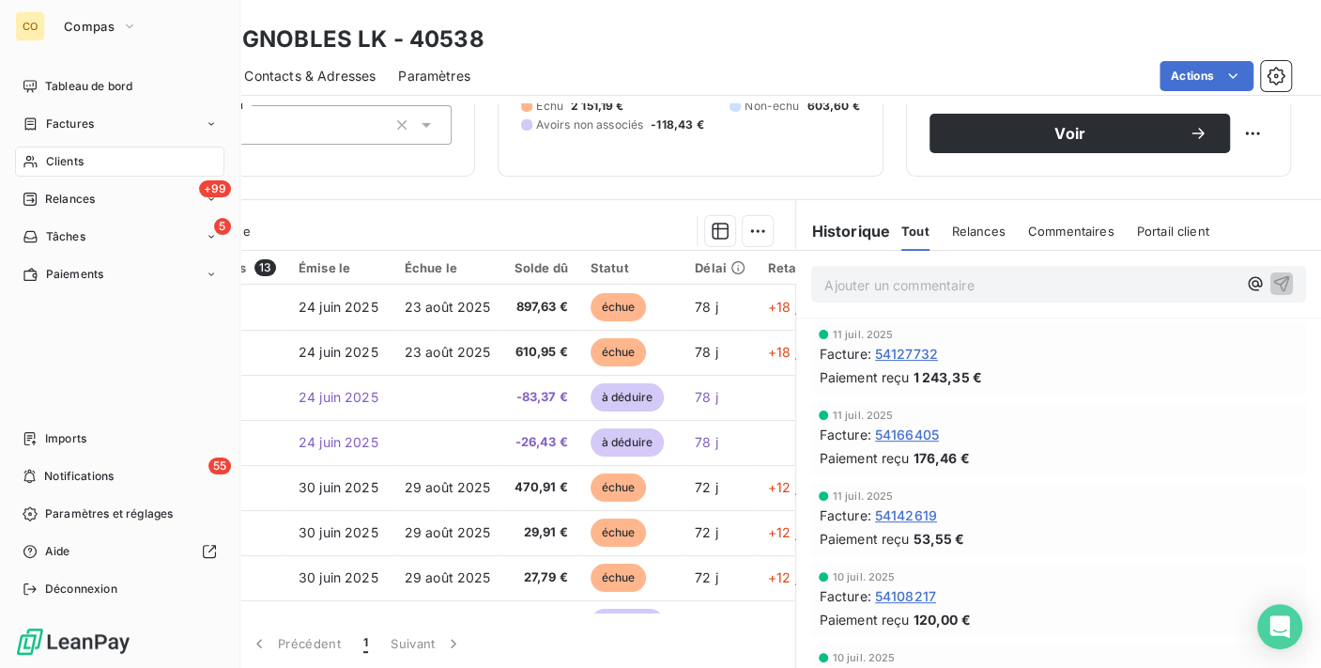
click at [57, 151] on div "Clients" at bounding box center [119, 161] width 209 height 30
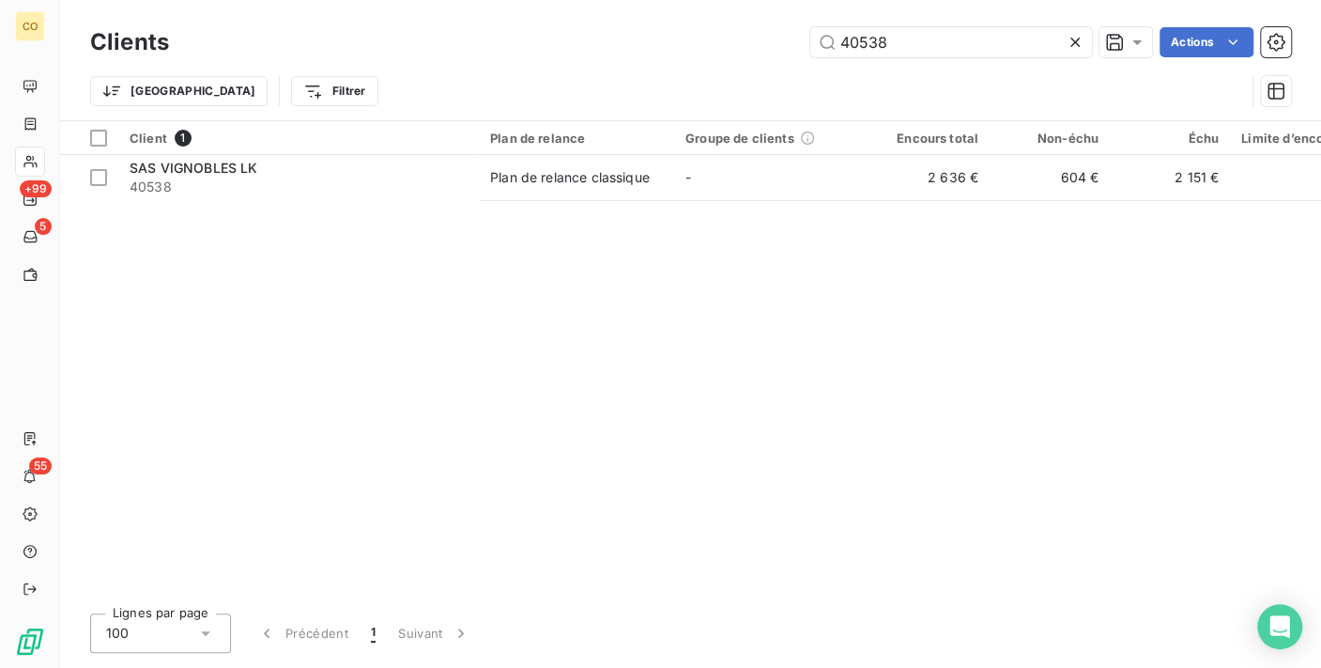
drag, startPoint x: 928, startPoint y: 48, endPoint x: 233, endPoint y: -35, distance: 699.7
click at [233, 0] on html "CO +99 5 55 Clients 40538 Actions Trier Filtrer Client 1 Plan de relance Groupe…" at bounding box center [660, 334] width 1321 height 668
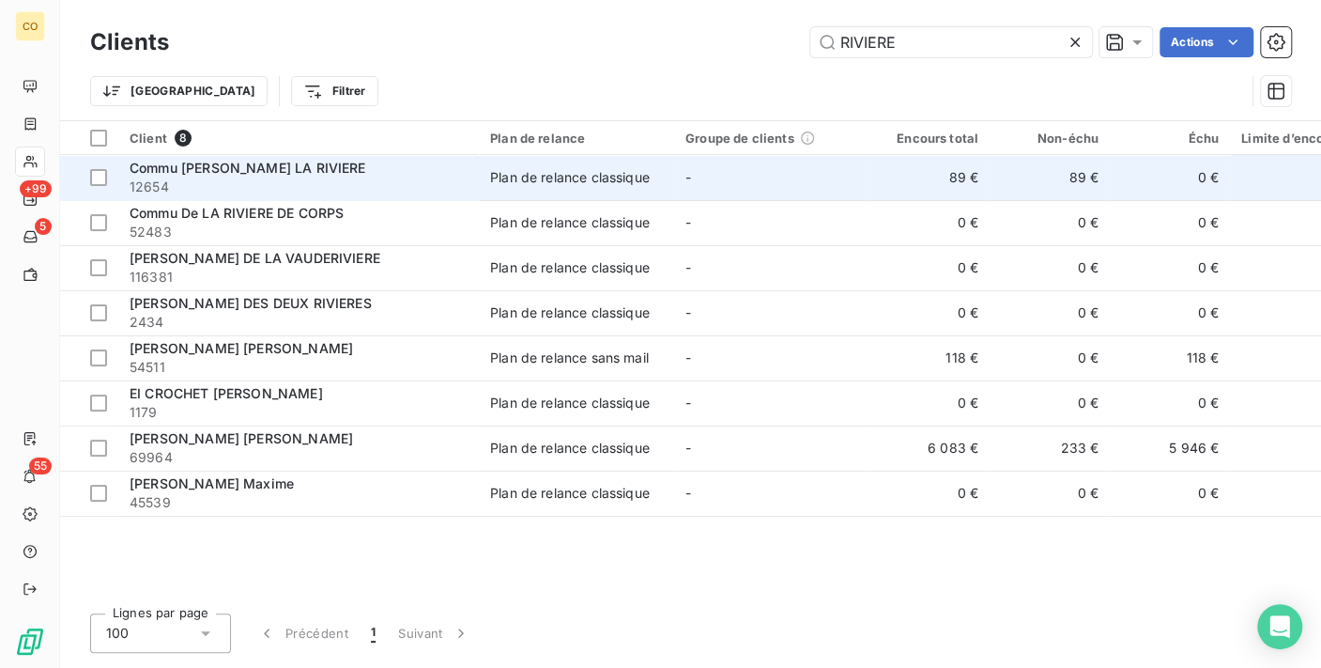
type input "RIVIERE"
click at [327, 178] on span "12654" at bounding box center [299, 186] width 338 height 19
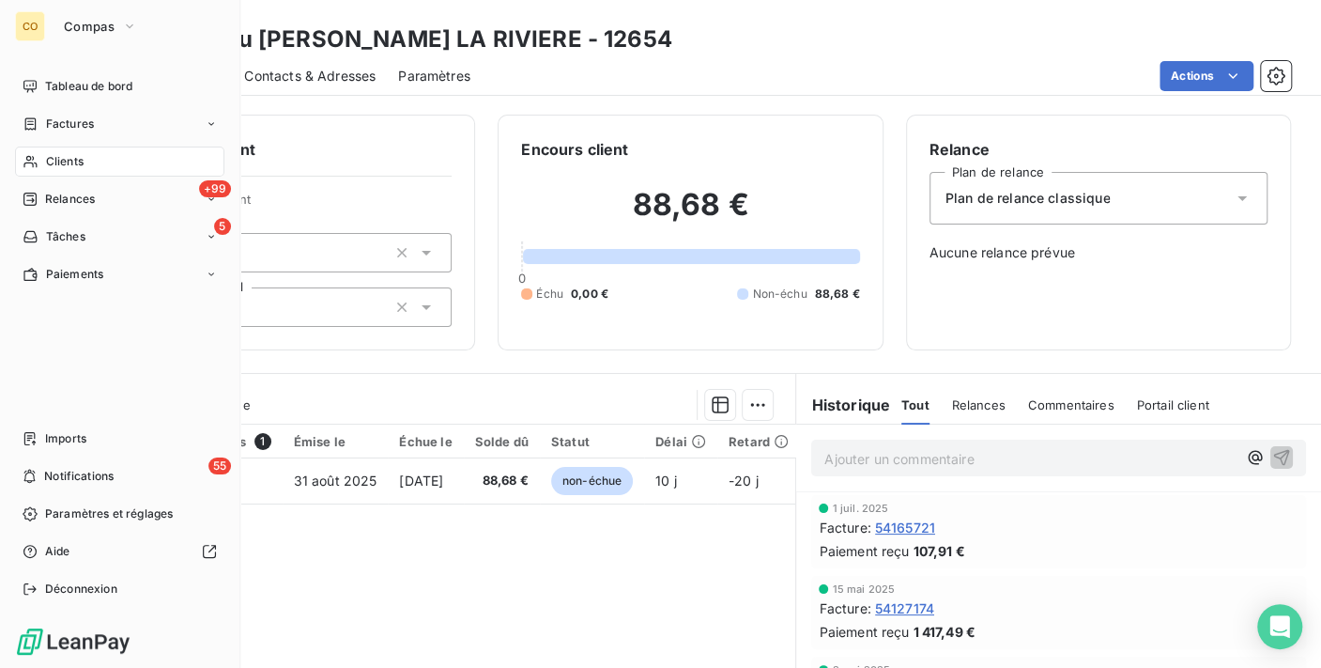
click at [34, 160] on icon at bounding box center [31, 161] width 16 height 15
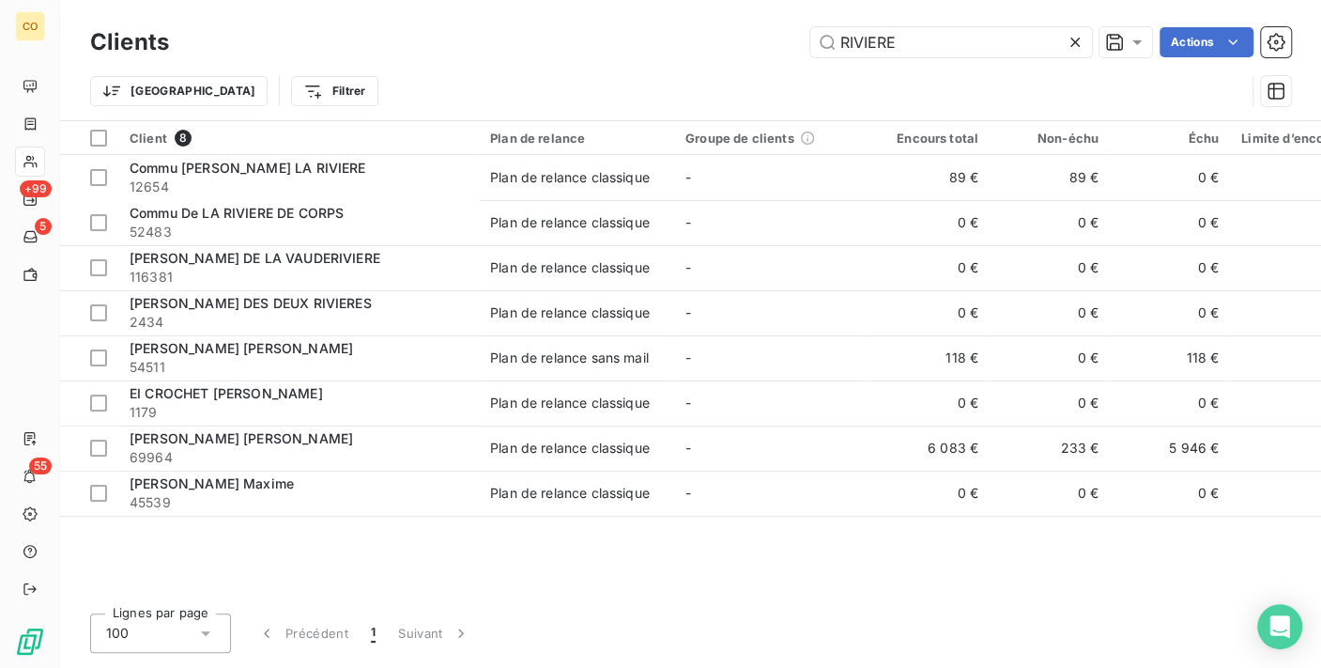
drag, startPoint x: 558, startPoint y: 7, endPoint x: 452, endPoint y: 7, distance: 106.1
click at [452, 7] on div "Clients RIVIERE Actions Trier Filtrer" at bounding box center [690, 60] width 1261 height 120
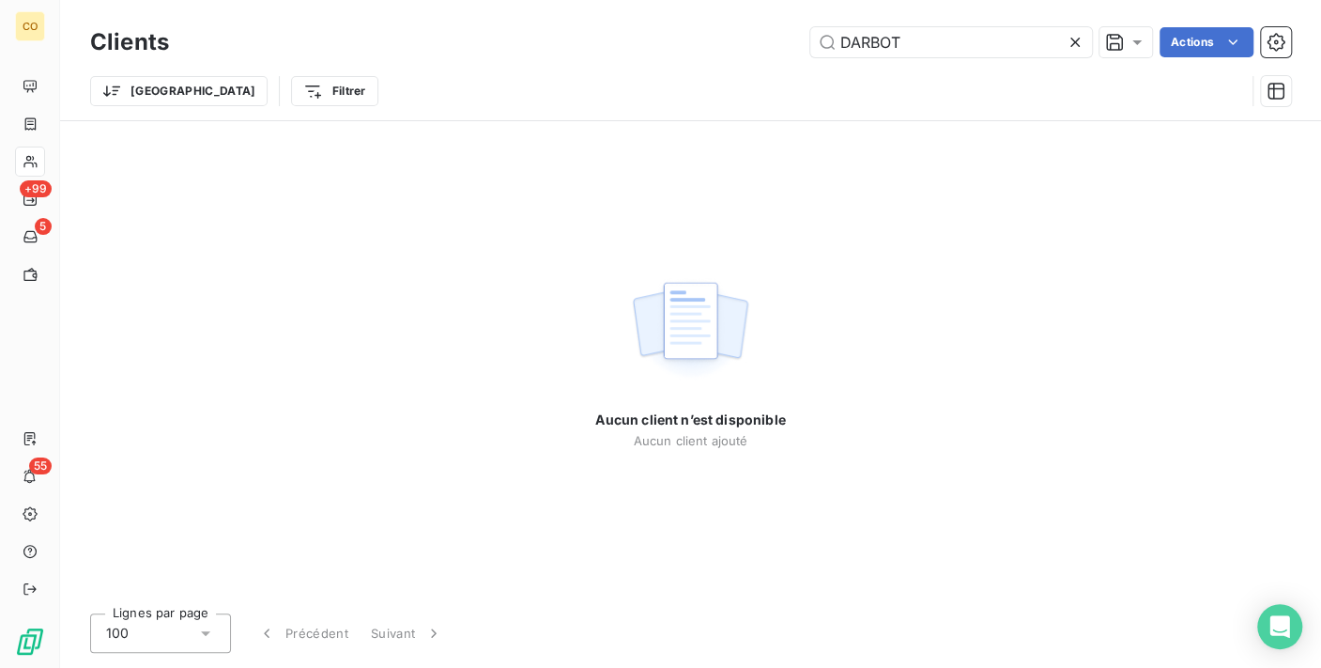
drag, startPoint x: 931, startPoint y: 54, endPoint x: 323, endPoint y: -7, distance: 611.4
click at [323, 0] on html "CO +99 5 55 Clients DARBOT Actions Trier Filtrer Aucun client n’est disponible …" at bounding box center [660, 334] width 1321 height 668
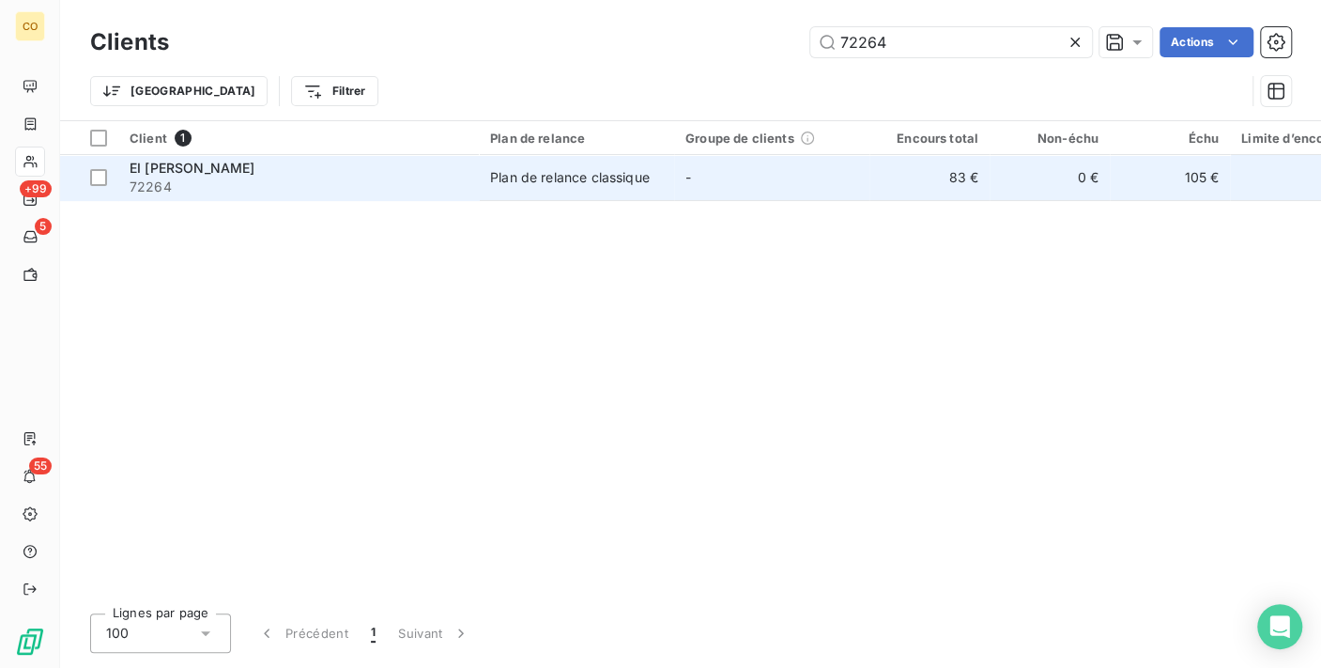
type input "72264"
click at [456, 178] on span "72264" at bounding box center [299, 186] width 338 height 19
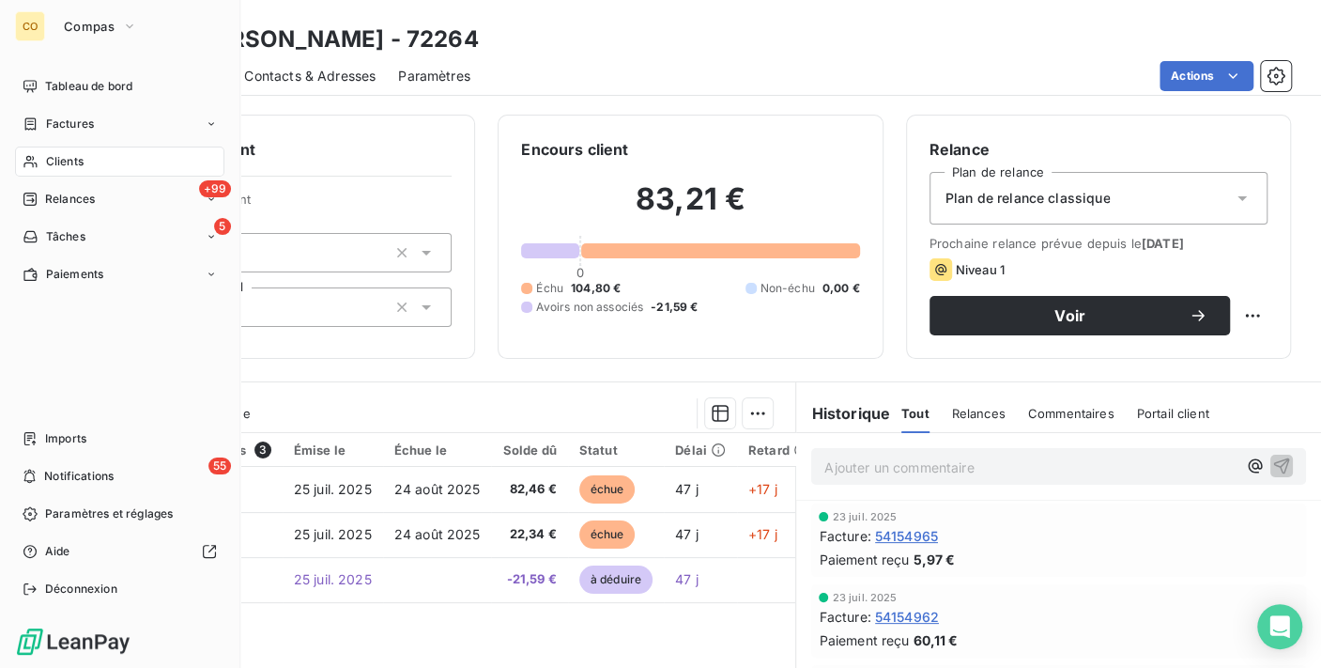
click at [46, 159] on span "Clients" at bounding box center [65, 161] width 38 height 17
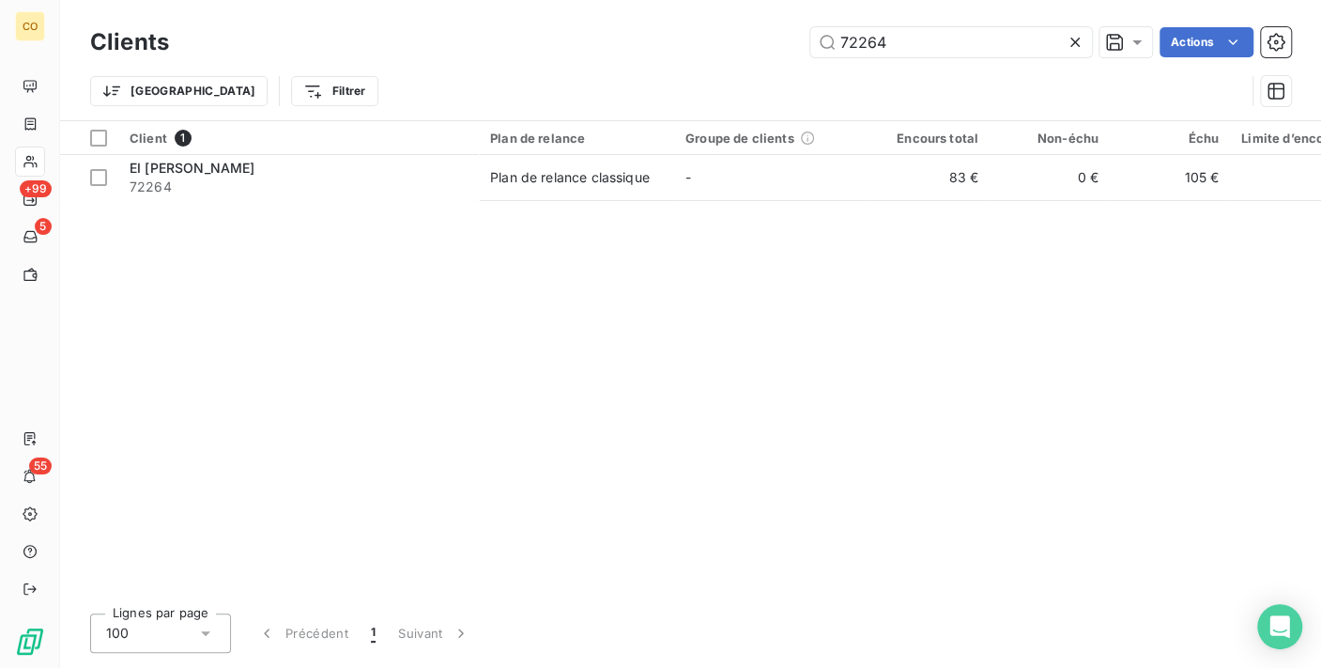
drag, startPoint x: 903, startPoint y: 47, endPoint x: 421, endPoint y: 13, distance: 483.8
click at [423, 23] on div "Clients 72264 Actions" at bounding box center [690, 42] width 1201 height 39
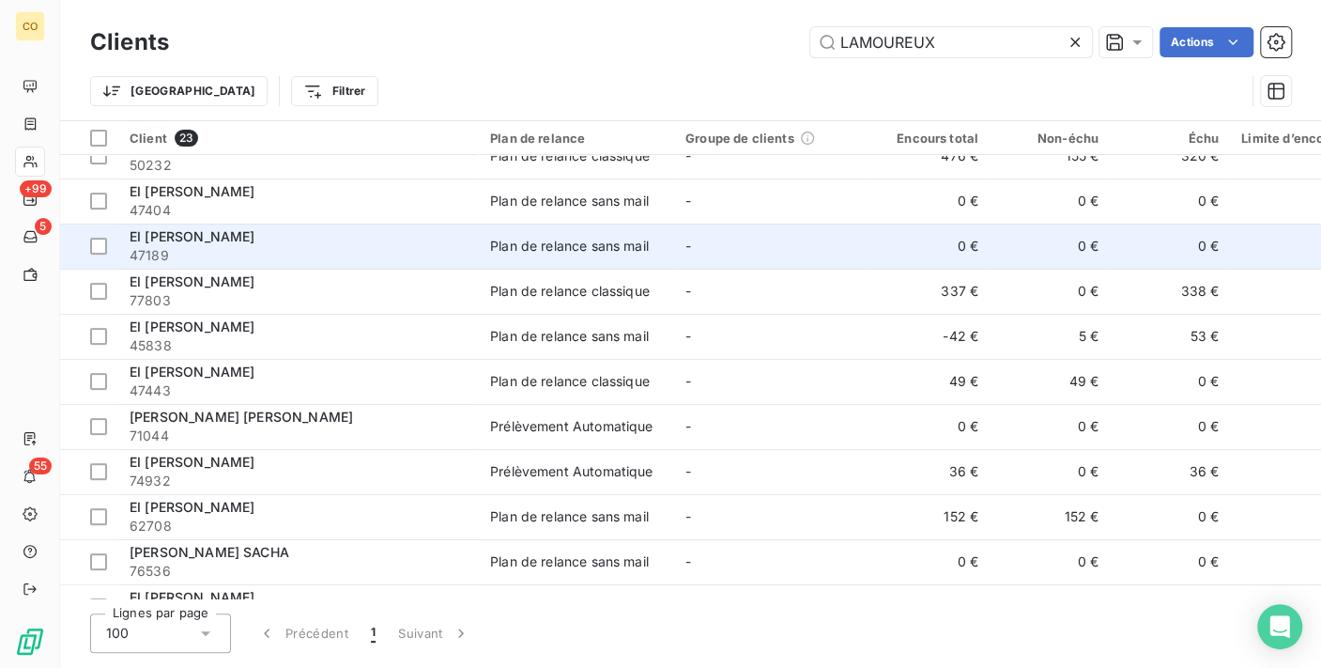
scroll to position [208, 0]
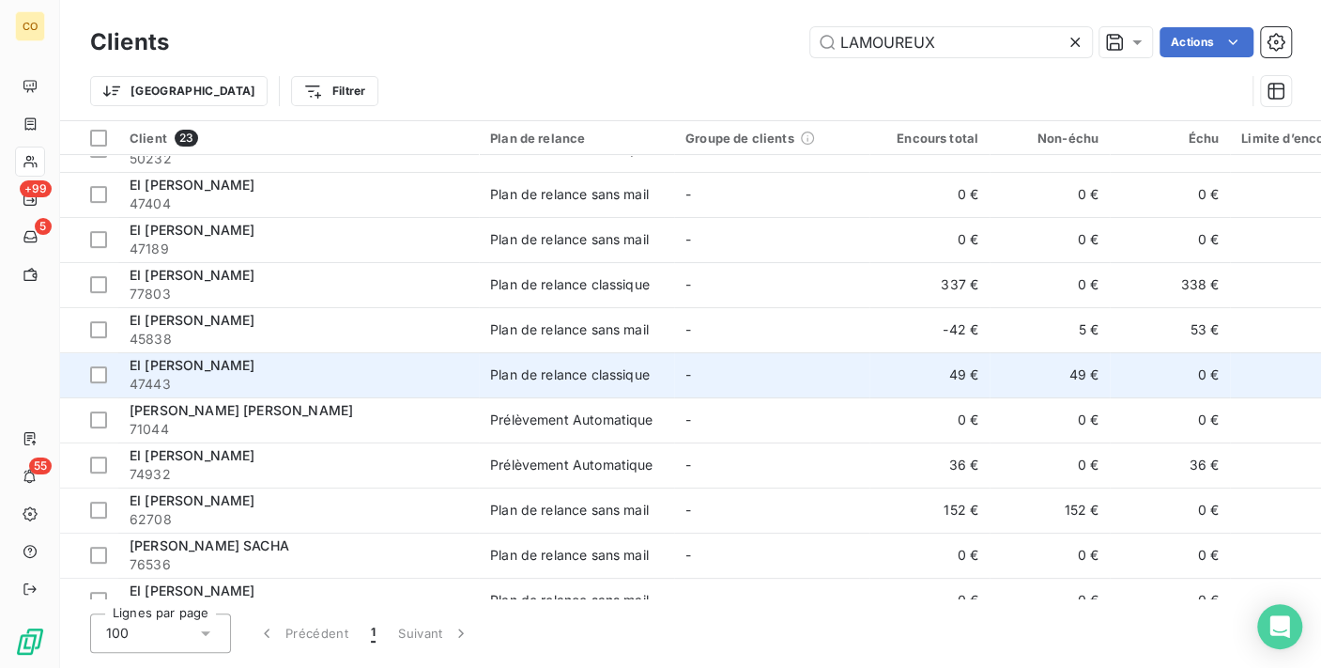
type input "LAMOUREUX"
click at [356, 387] on span "47443" at bounding box center [299, 384] width 338 height 19
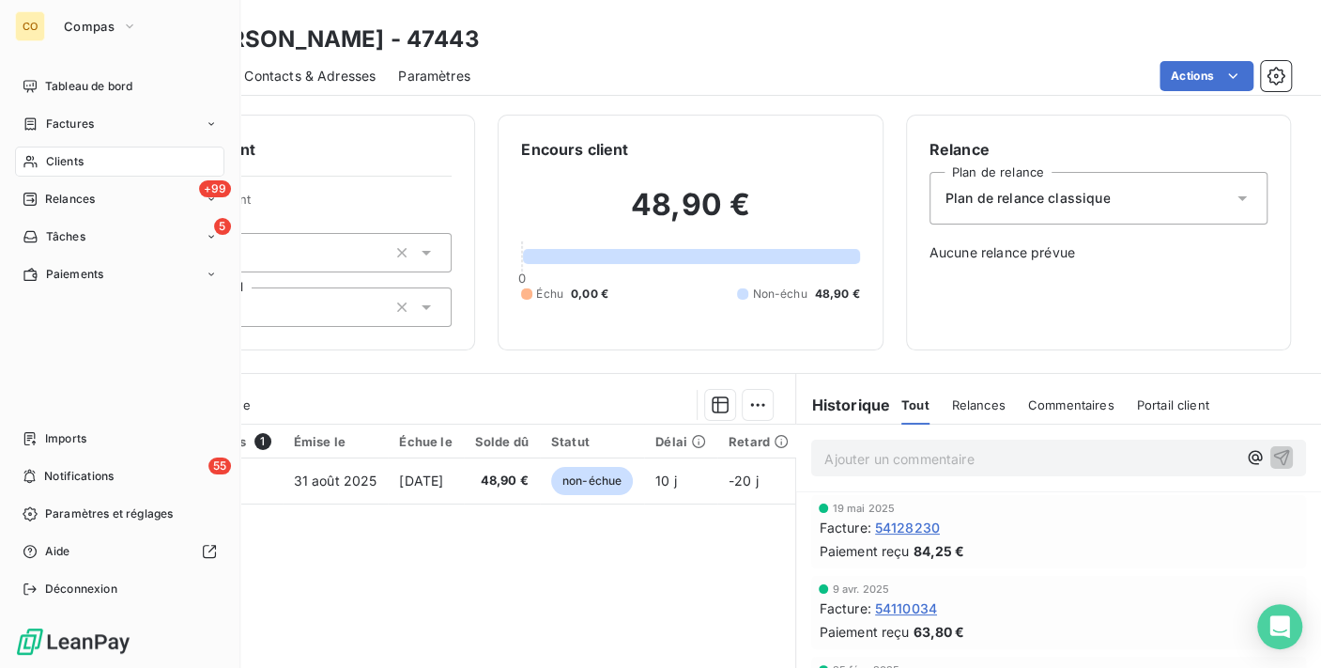
click at [44, 159] on div "Clients" at bounding box center [119, 161] width 209 height 30
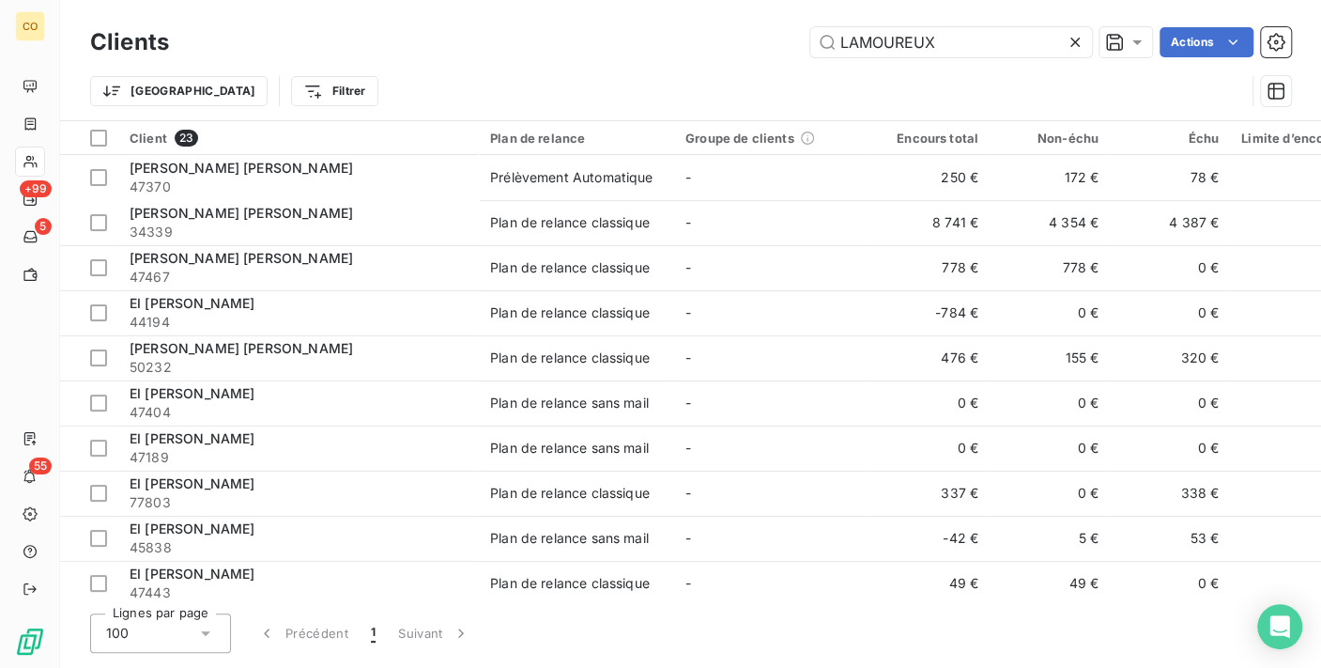
drag, startPoint x: 980, startPoint y: 36, endPoint x: 249, endPoint y: 29, distance: 731.4
click at [249, 29] on div "[PERSON_NAME] Actions" at bounding box center [741, 42] width 1099 height 30
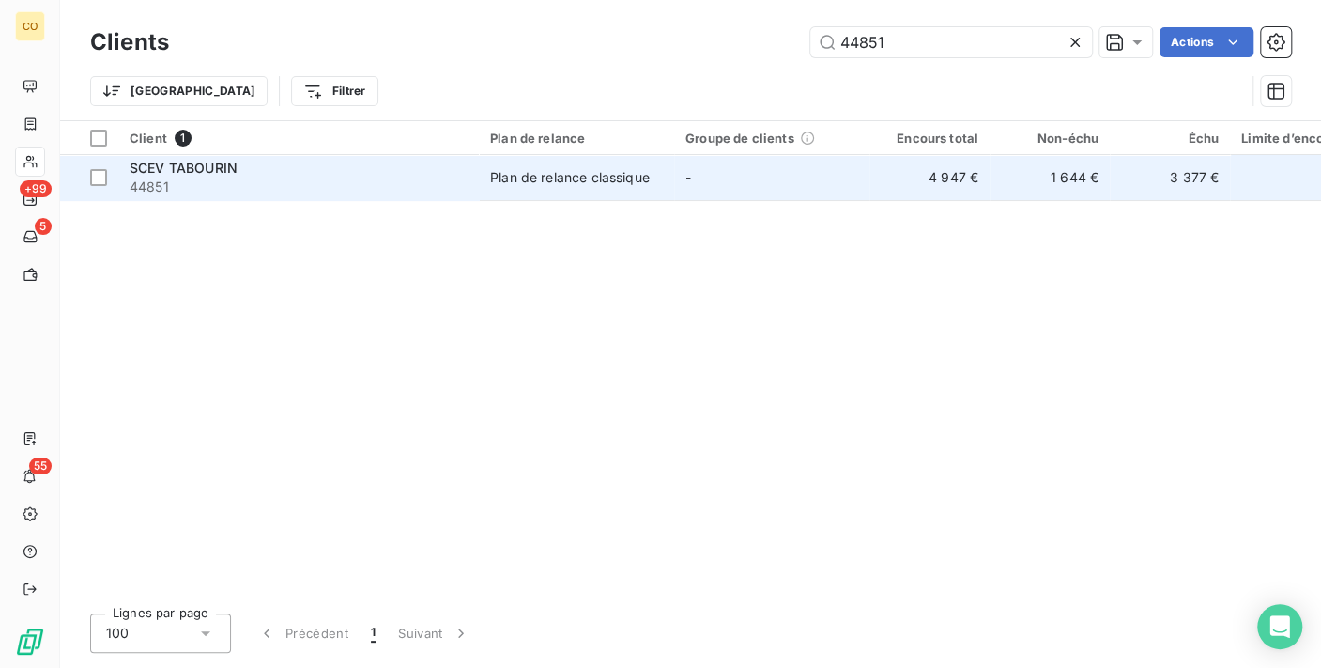
type input "44851"
click at [595, 178] on div "Plan de relance classique" at bounding box center [570, 177] width 160 height 19
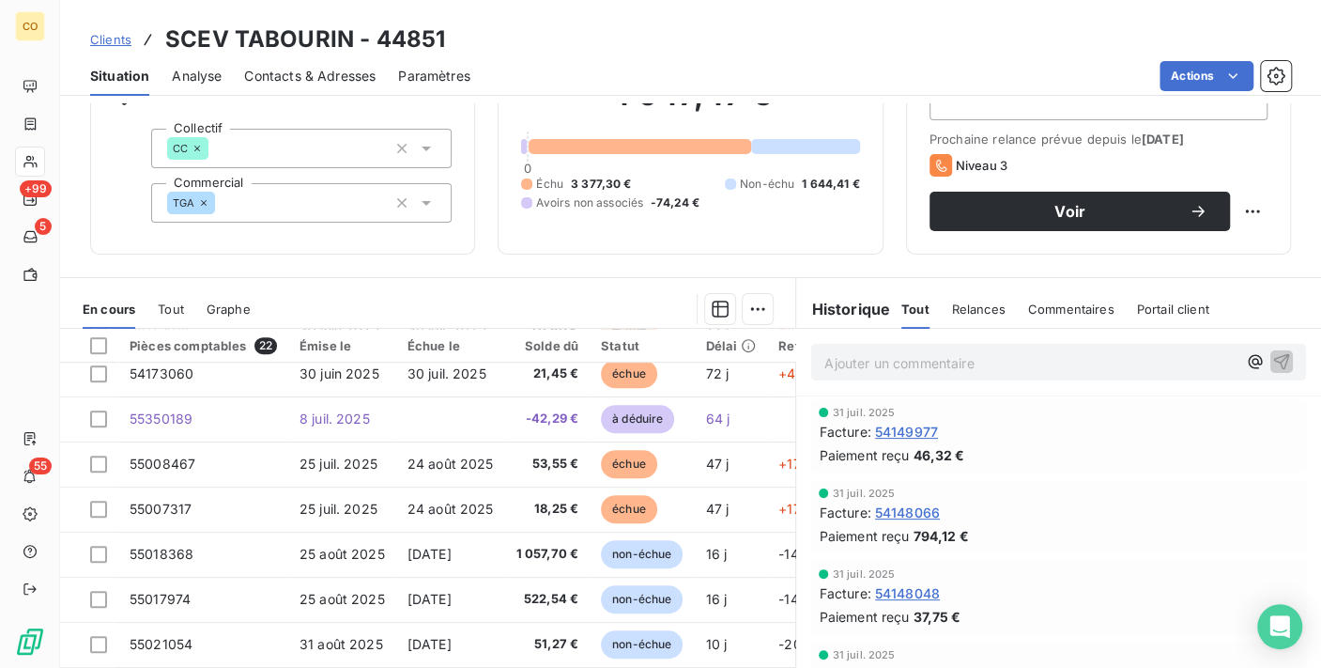
scroll to position [670, 0]
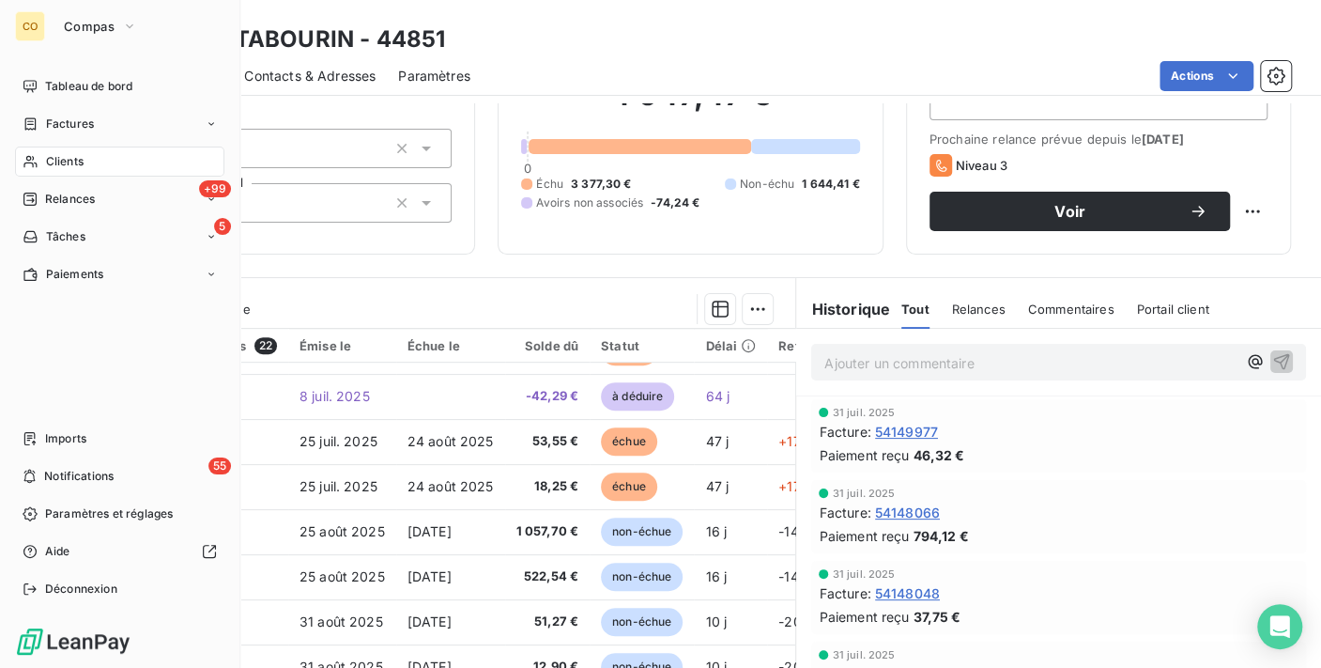
click at [38, 178] on nav "Tableau de bord Factures Clients +99 Relances 5 Tâches Paiements" at bounding box center [119, 180] width 209 height 218
click at [43, 157] on div "Clients" at bounding box center [119, 161] width 209 height 30
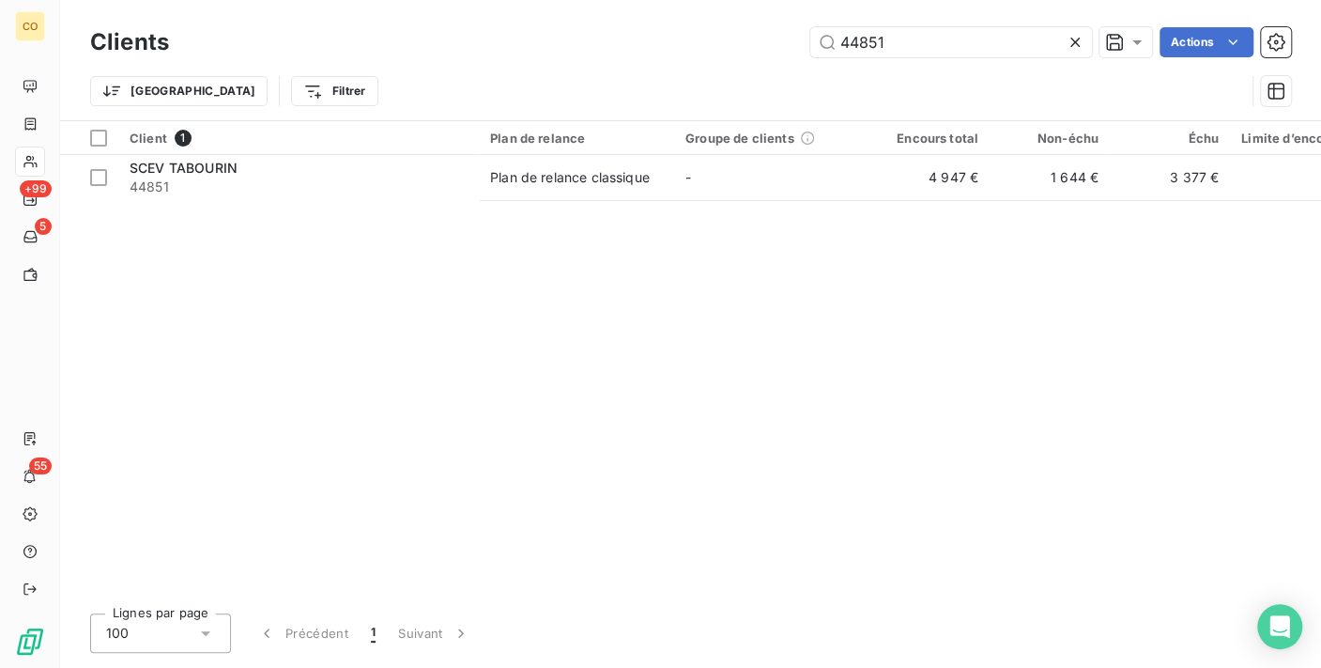
drag, startPoint x: 918, startPoint y: 38, endPoint x: 541, endPoint y: 33, distance: 377.5
click at [541, 33] on div "44851 Actions" at bounding box center [741, 42] width 1099 height 30
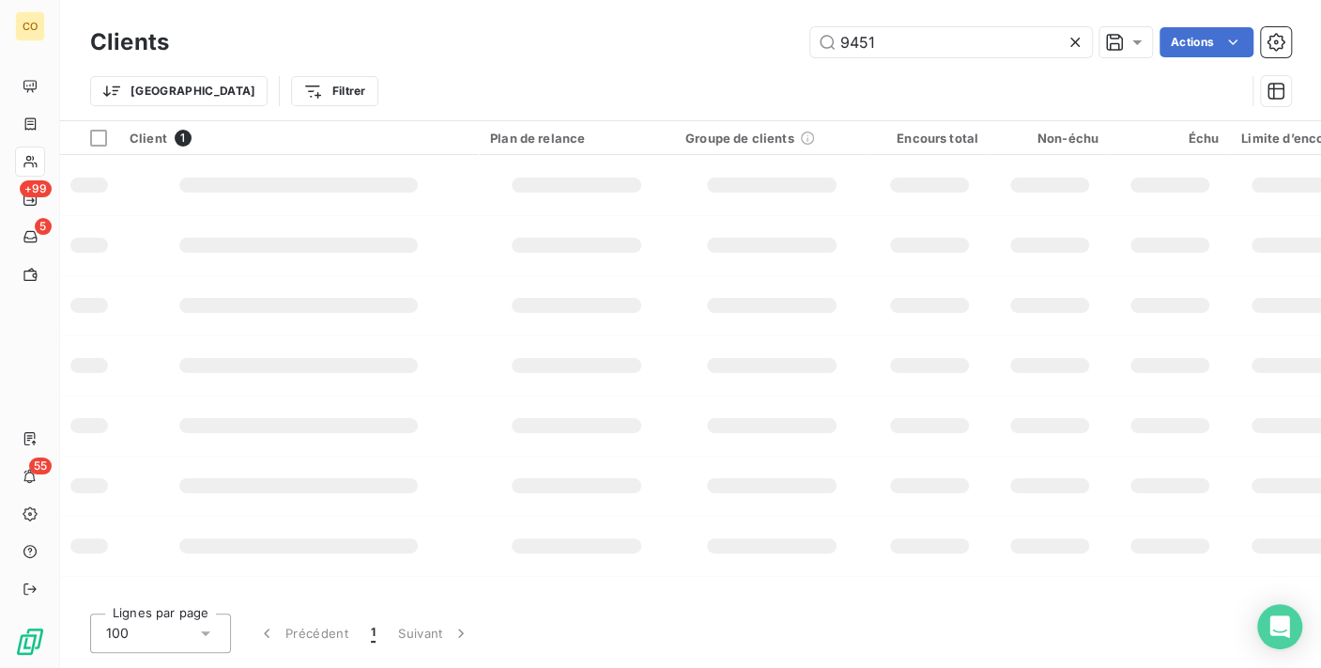
type input "9451"
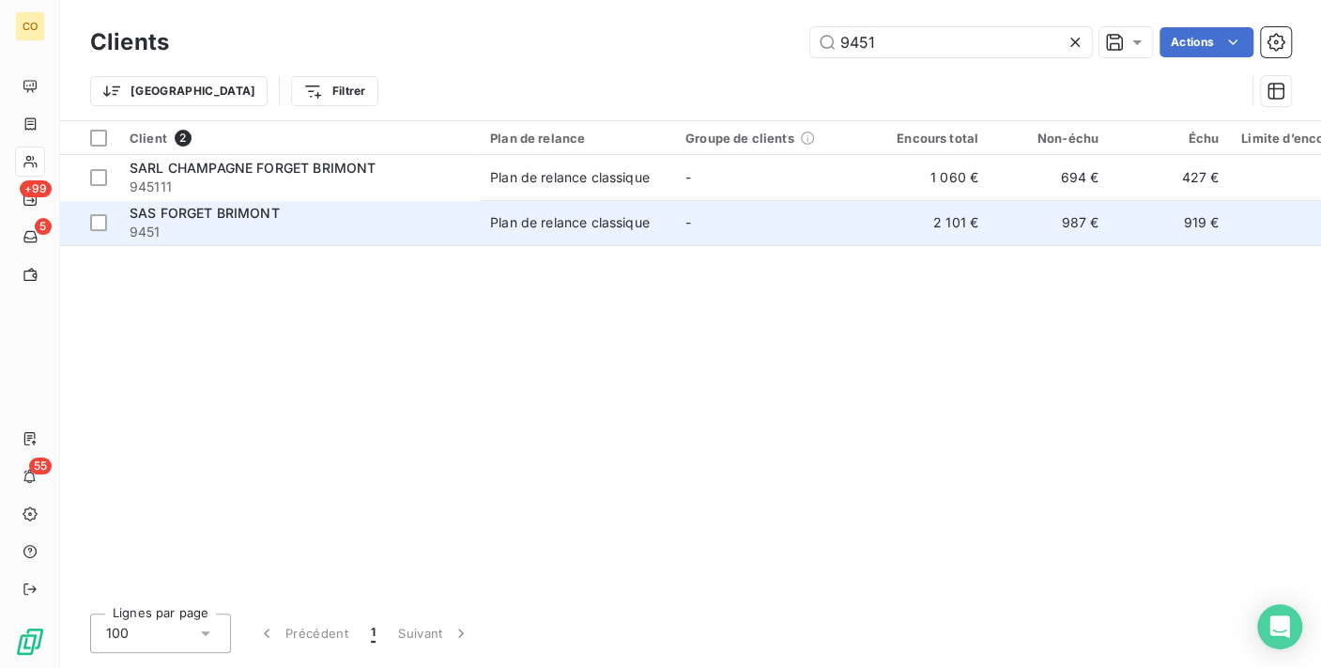
click at [380, 200] on td "SAS FORGET BRIMONT 9451" at bounding box center [298, 222] width 361 height 45
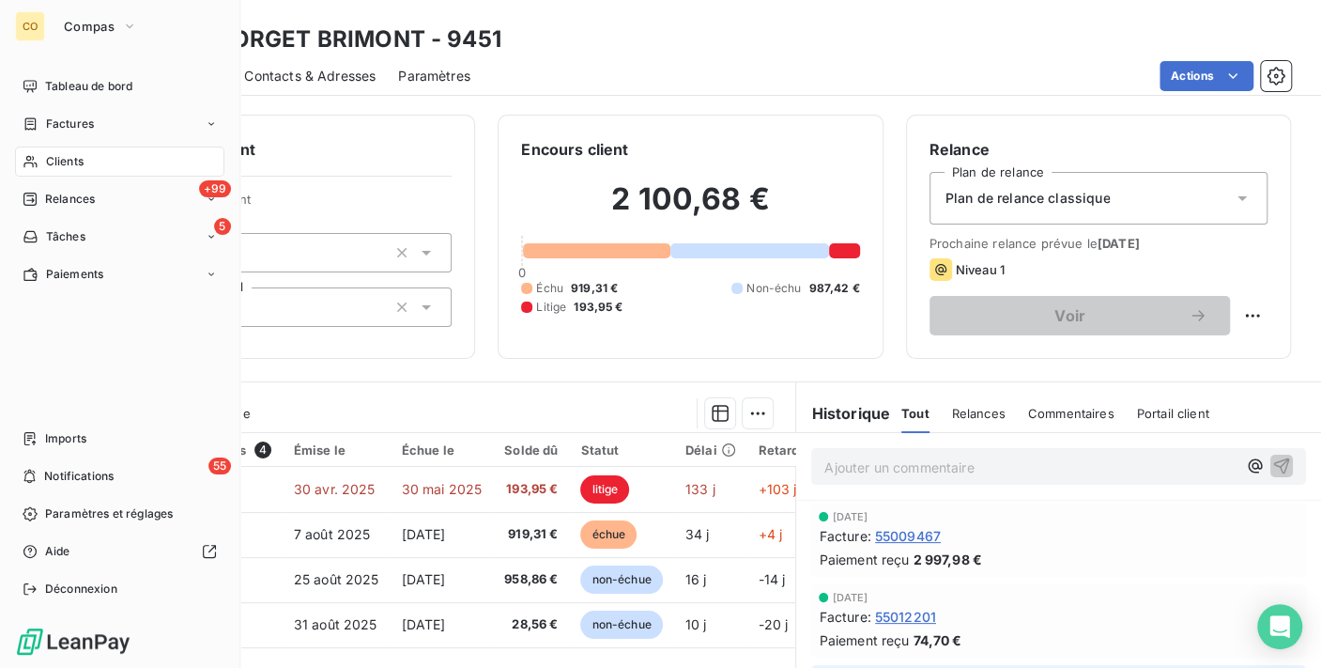
click at [83, 165] on span "Clients" at bounding box center [65, 161] width 38 height 17
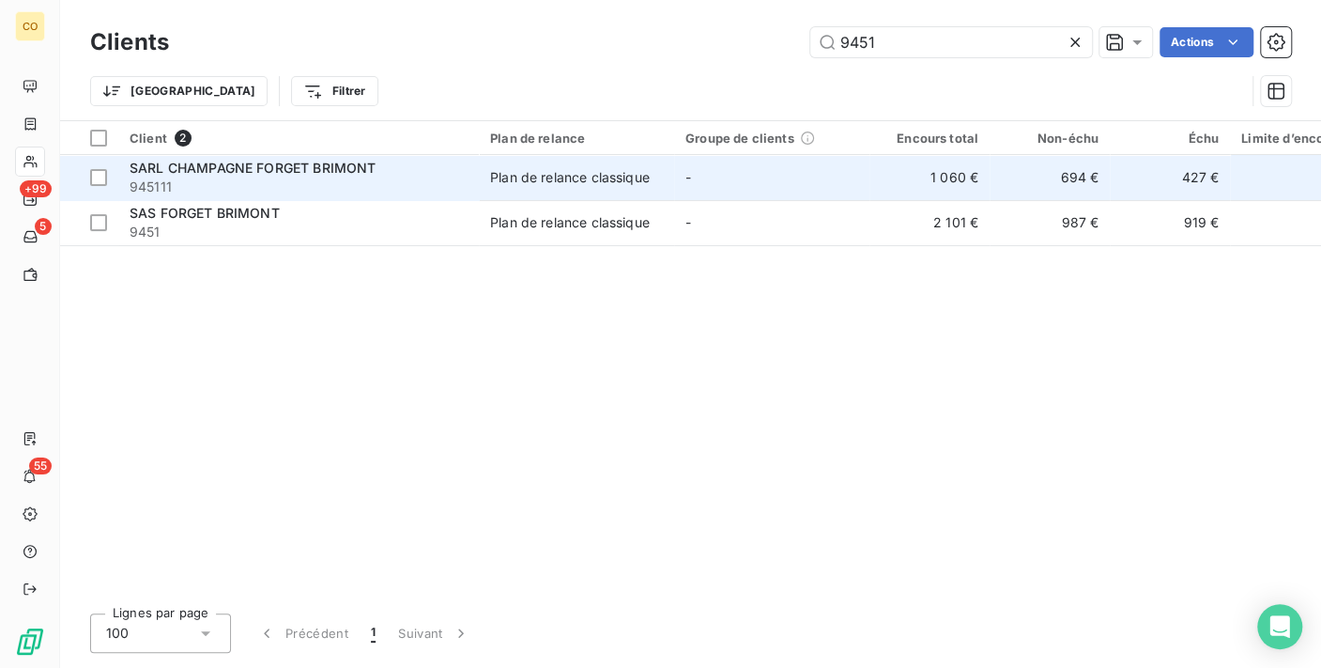
click at [405, 182] on span "945111" at bounding box center [299, 186] width 338 height 19
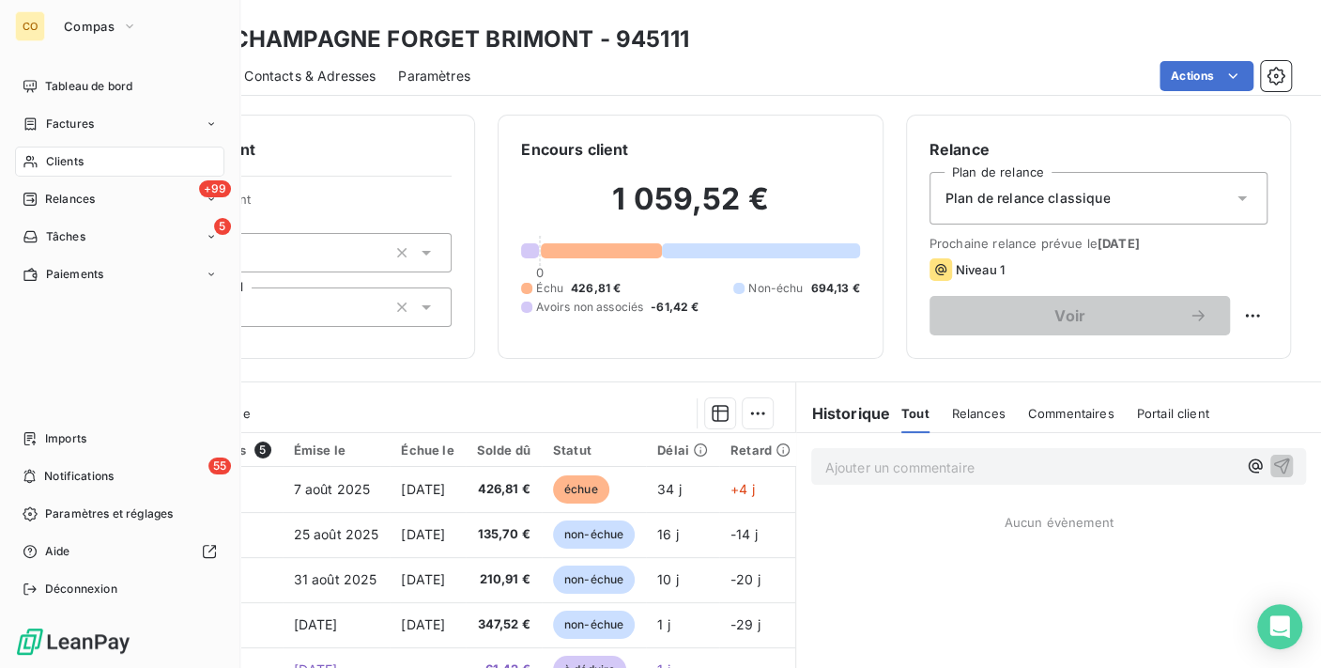
click at [39, 167] on div "Clients" at bounding box center [119, 161] width 209 height 30
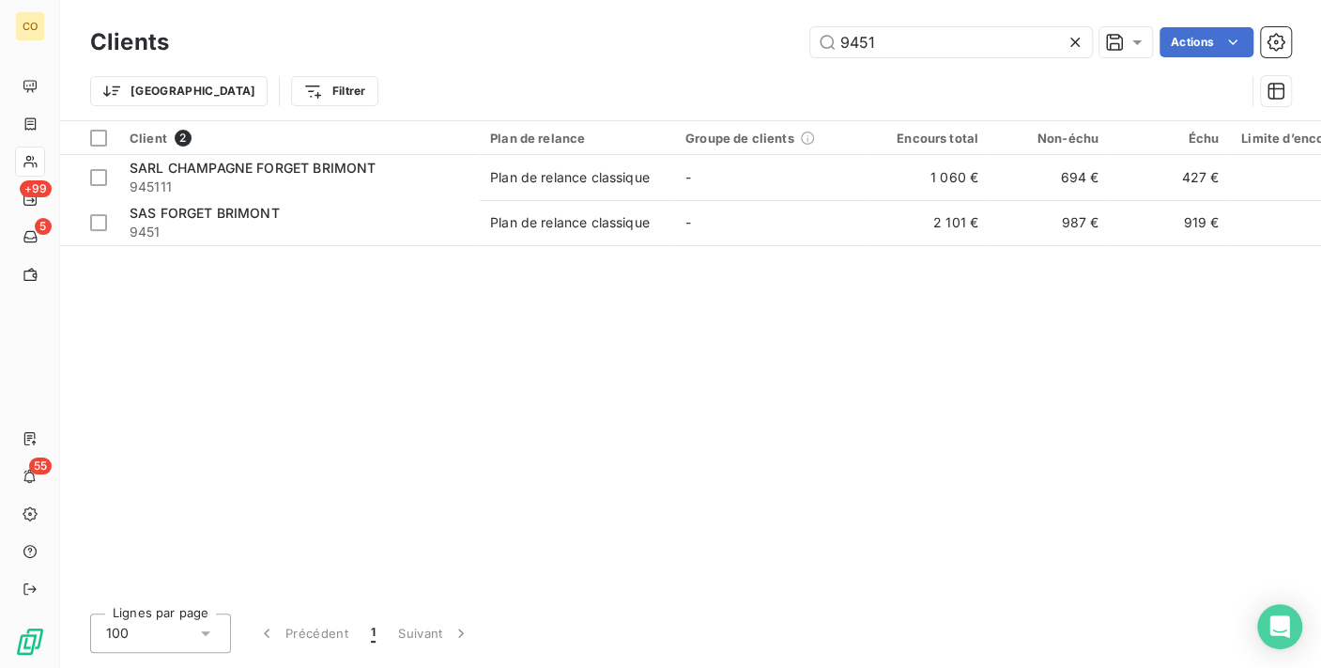
drag, startPoint x: 914, startPoint y: 47, endPoint x: 651, endPoint y: 14, distance: 265.9
click at [651, 14] on div "Clients 9451 Actions Trier Filtrer" at bounding box center [690, 60] width 1261 height 120
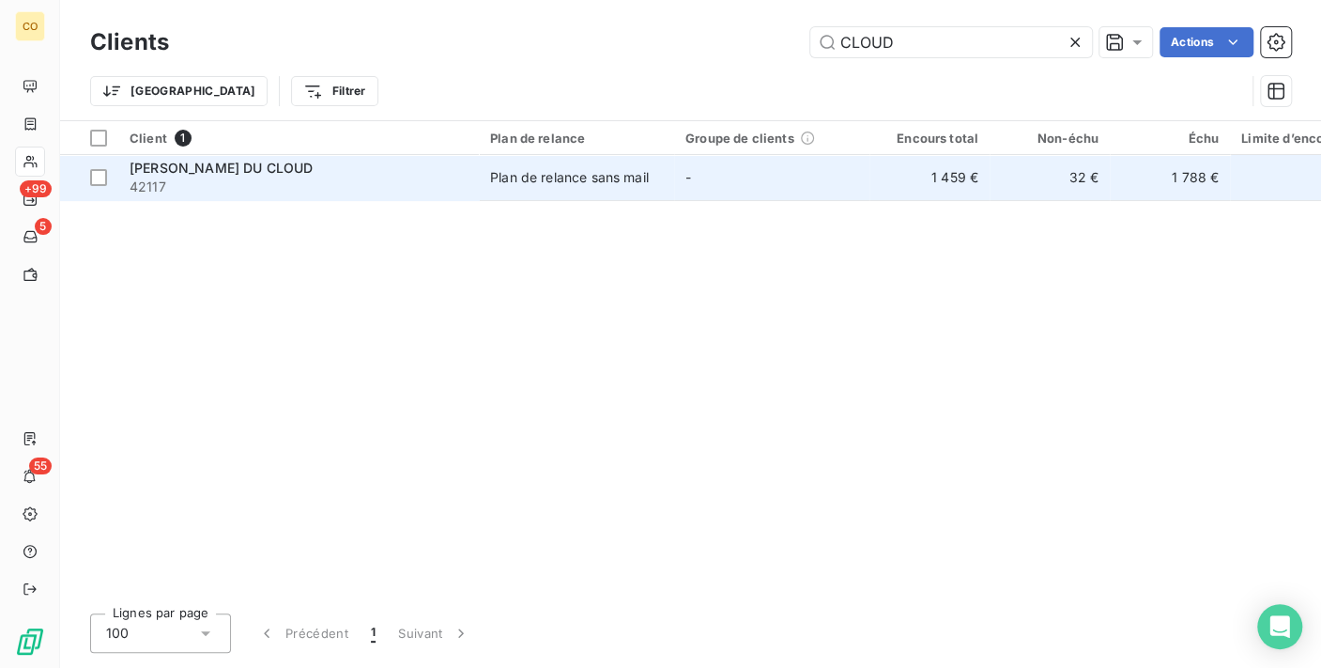
type input "CLOUD"
click at [640, 162] on td "Plan de relance sans mail" at bounding box center [576, 177] width 195 height 45
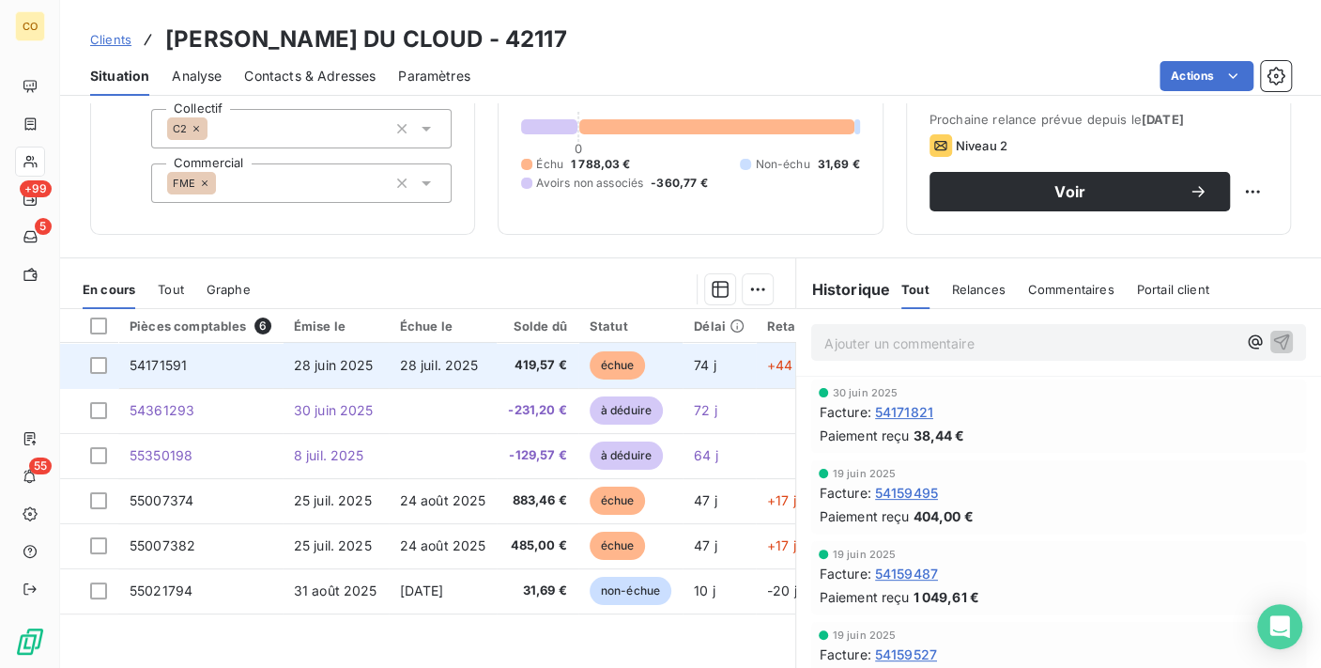
scroll to position [182, 0]
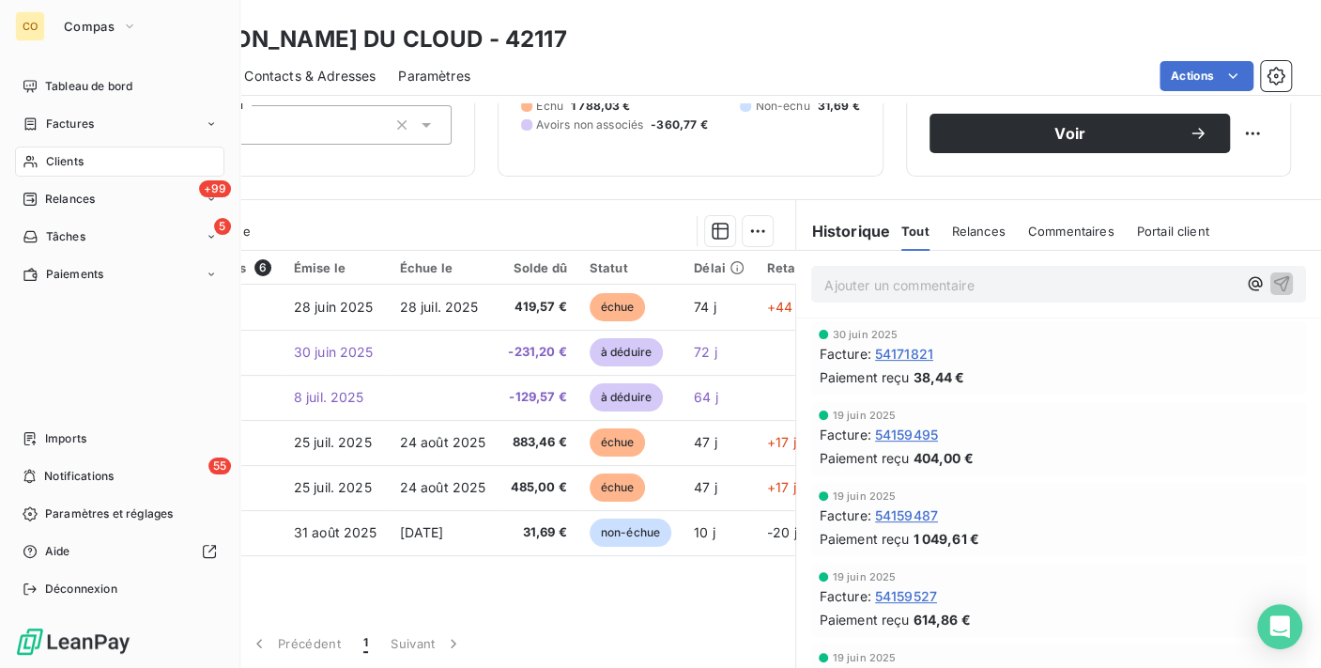
click at [46, 161] on span "Clients" at bounding box center [65, 161] width 38 height 17
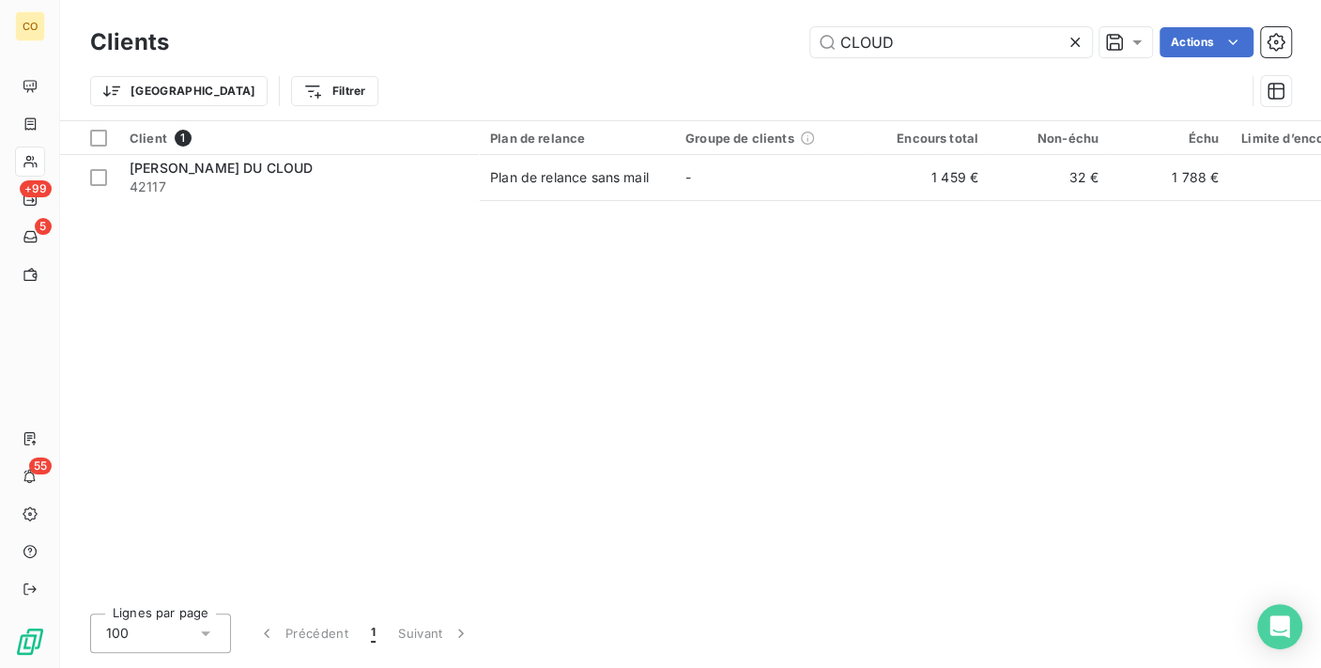
drag, startPoint x: 983, startPoint y: 55, endPoint x: 530, endPoint y: 23, distance: 454.7
click at [530, 23] on div "Clients CLOUD Actions" at bounding box center [690, 42] width 1201 height 39
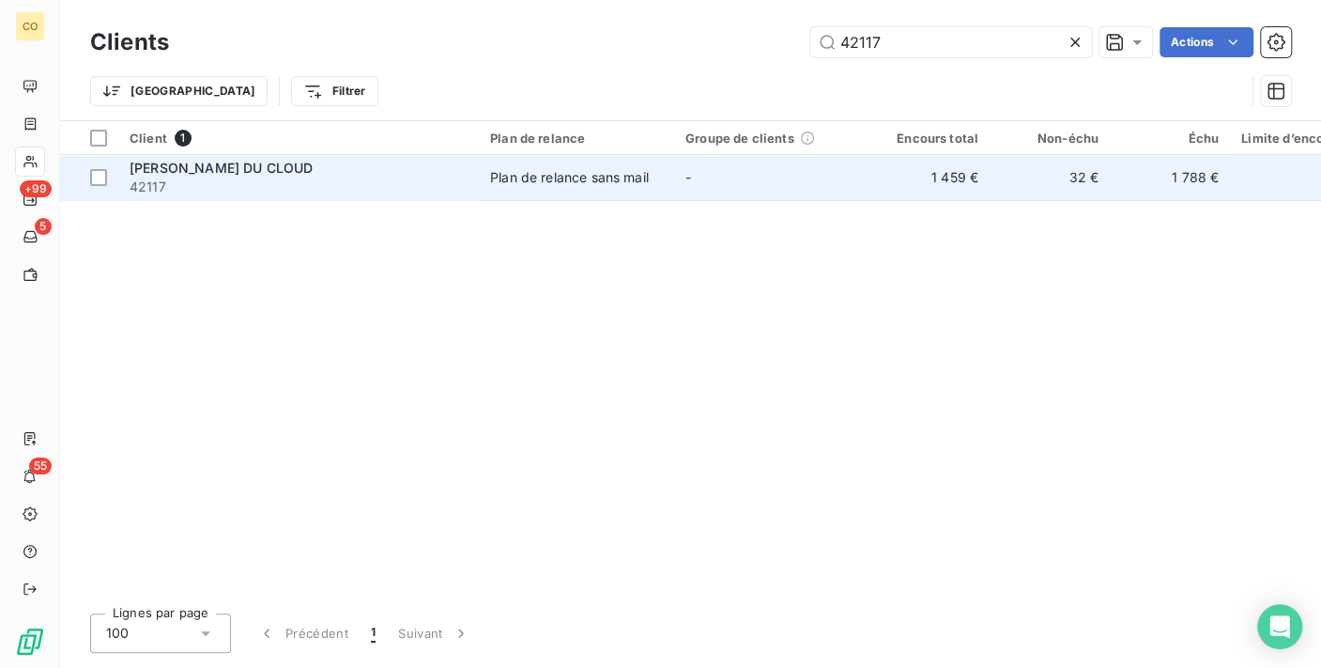
type input "42117"
click at [592, 171] on div "Plan de relance sans mail" at bounding box center [569, 177] width 159 height 19
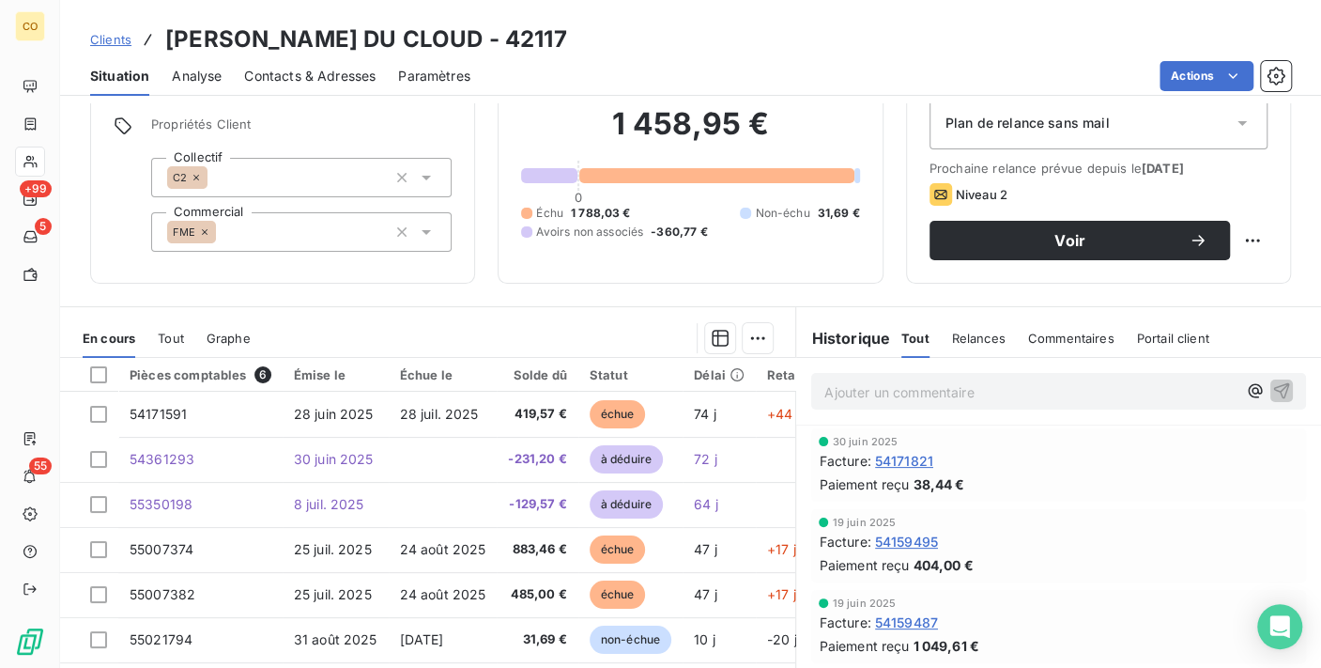
scroll to position [104, 0]
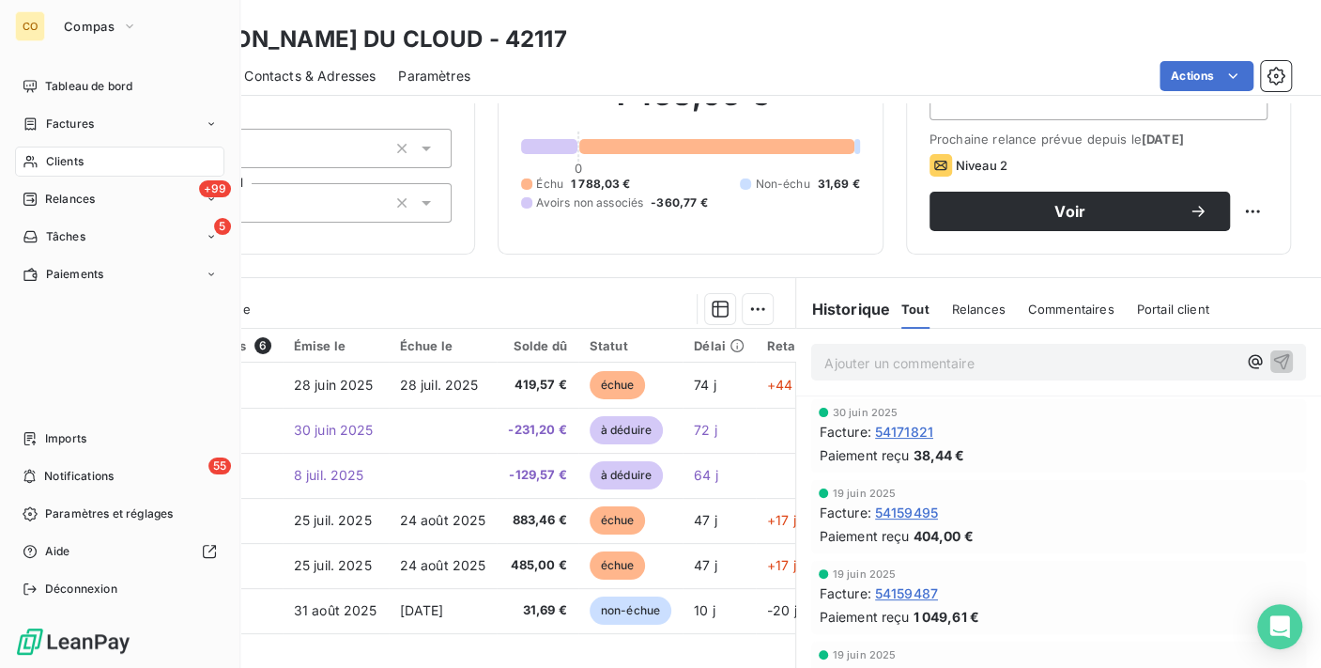
click at [39, 164] on div "Clients" at bounding box center [119, 161] width 209 height 30
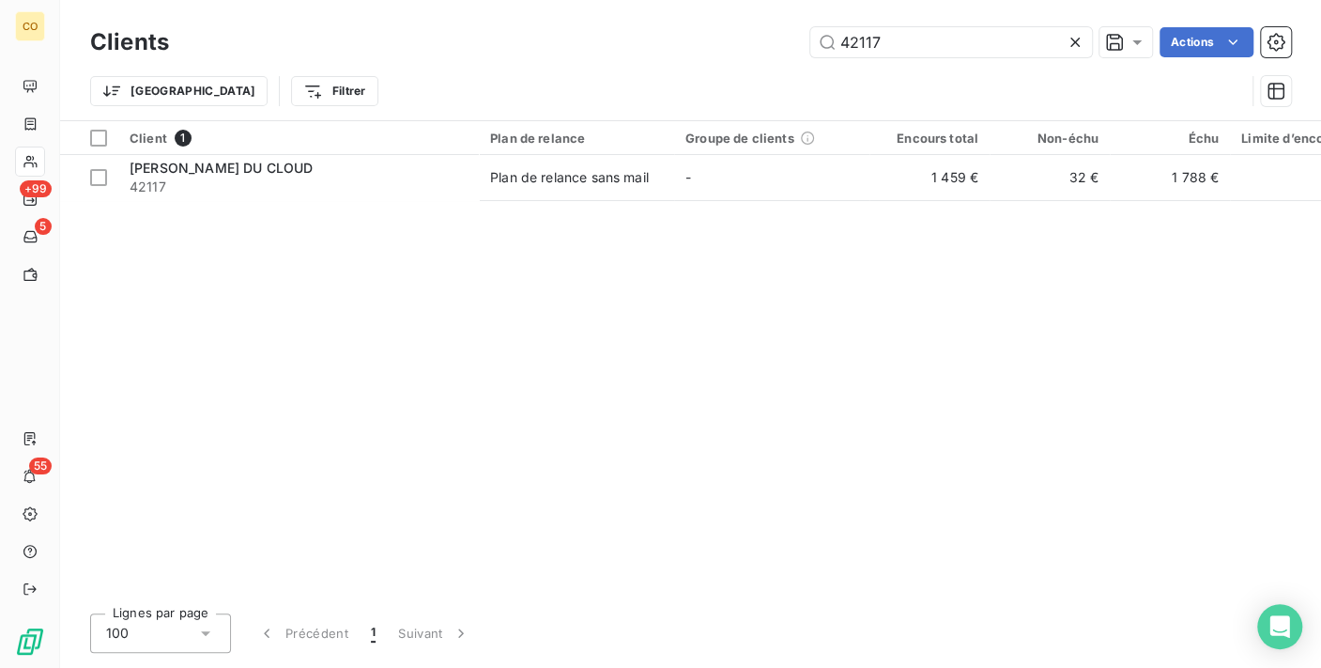
drag, startPoint x: 981, startPoint y: 30, endPoint x: 587, endPoint y: 1, distance: 395.4
click at [587, 1] on div "Clients 42117 Actions Trier Filtrer" at bounding box center [690, 60] width 1261 height 120
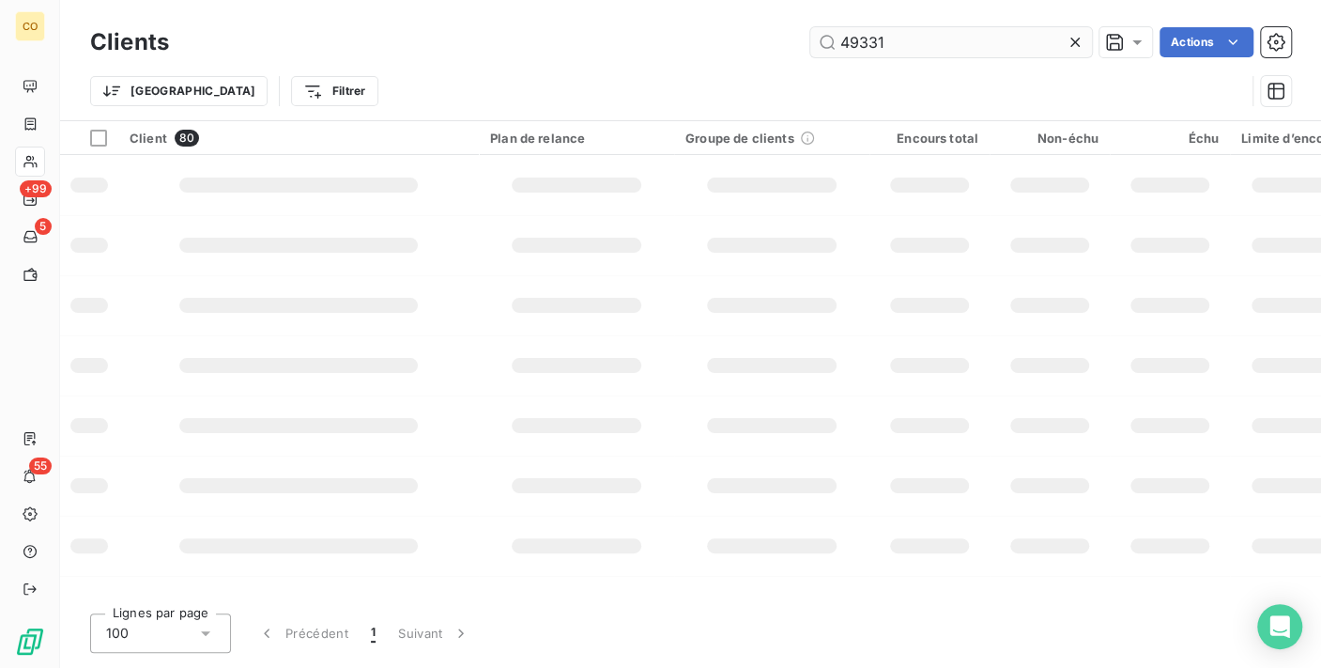
type input "49331"
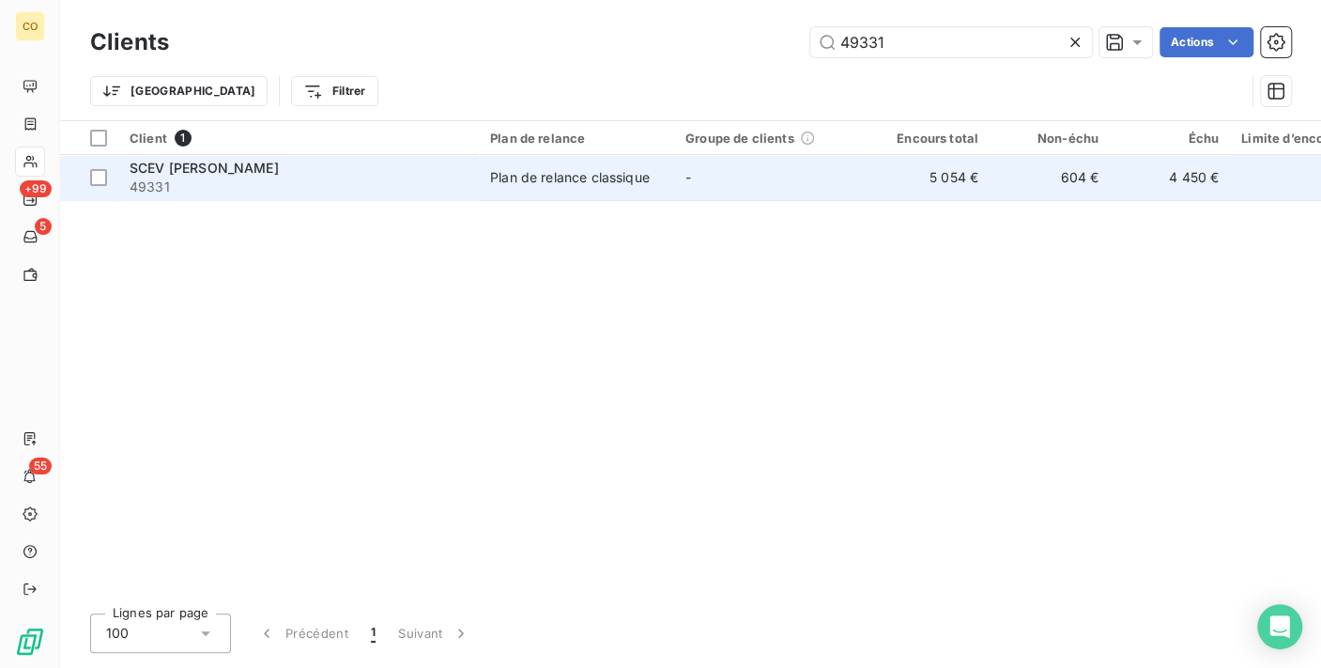
click at [461, 180] on span "49331" at bounding box center [299, 186] width 338 height 19
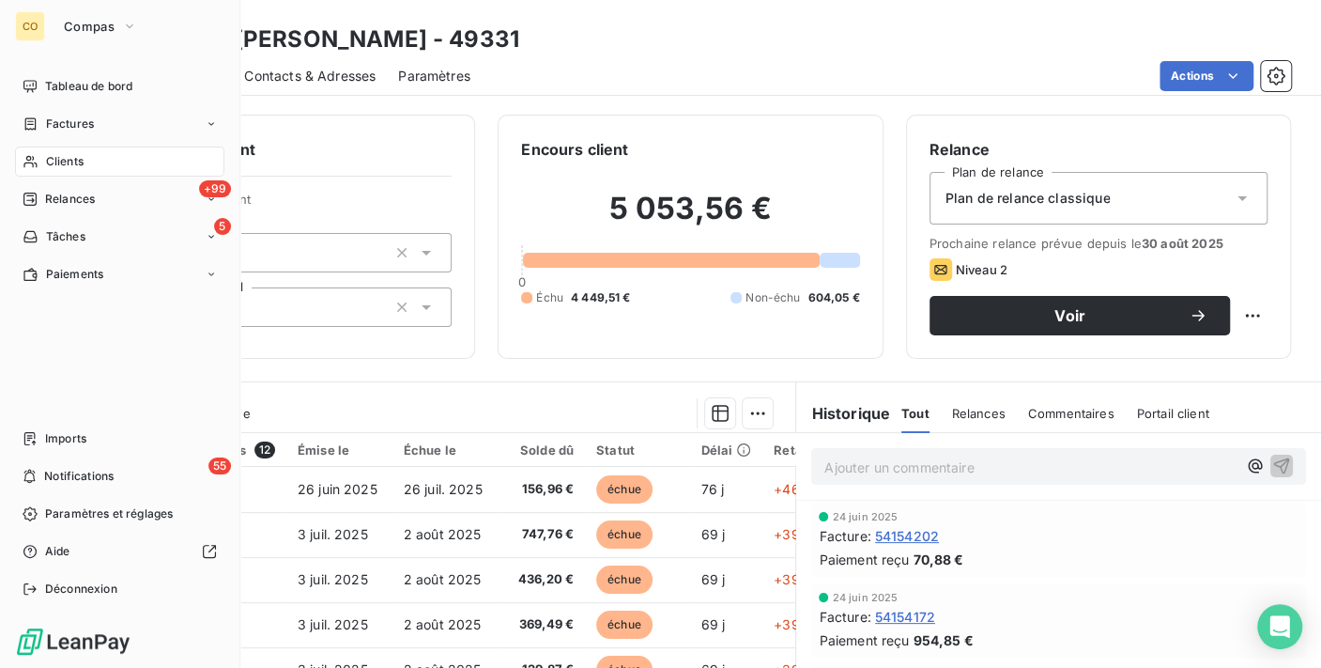
click at [53, 154] on span "Clients" at bounding box center [65, 161] width 38 height 17
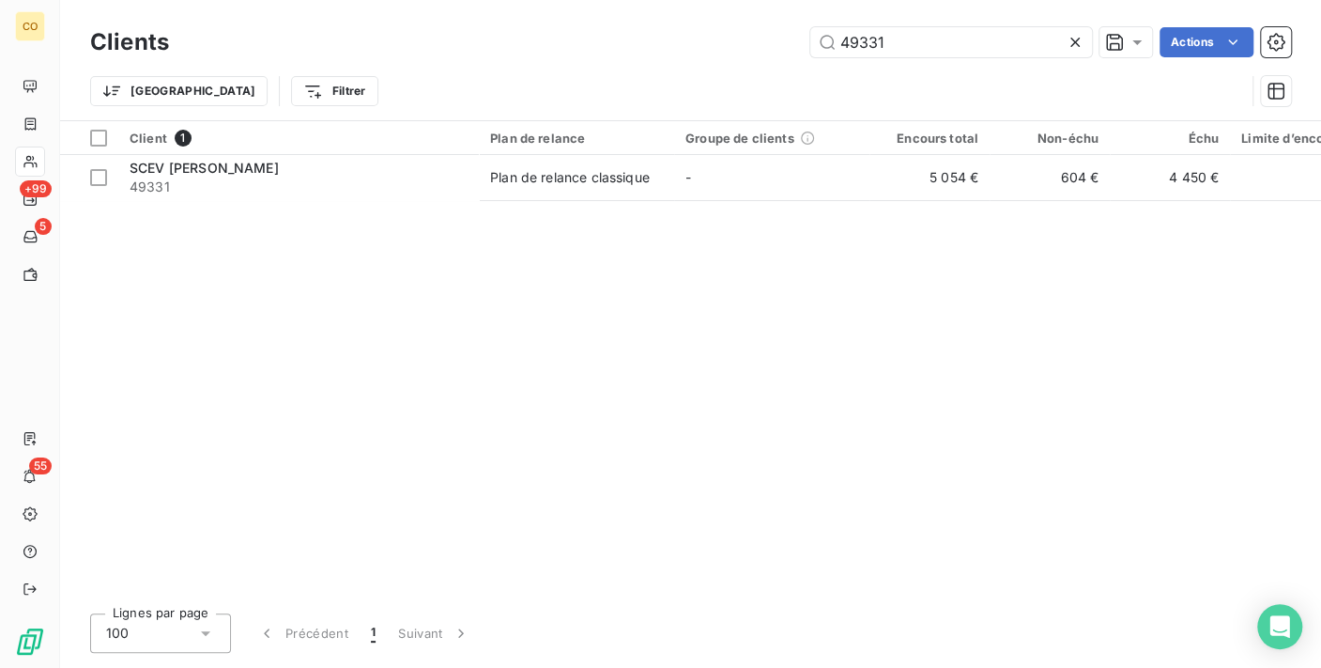
drag, startPoint x: 954, startPoint y: 36, endPoint x: 184, endPoint y: -28, distance: 772.5
click at [184, 0] on html "CO +99 5 55 Clients 49331 Actions Trier Filtrer Client 1 Plan de relance Groupe…" at bounding box center [660, 334] width 1321 height 668
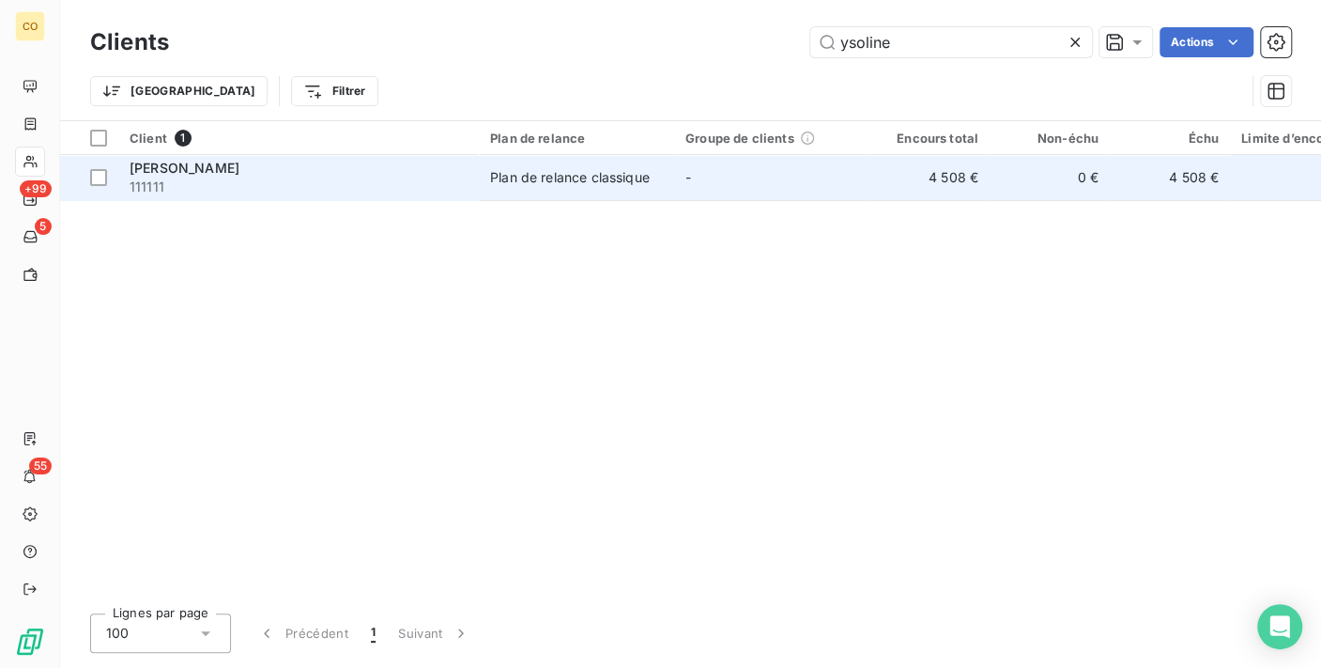
type input "ysoline"
click at [552, 161] on td "Plan de relance classique" at bounding box center [576, 177] width 195 height 45
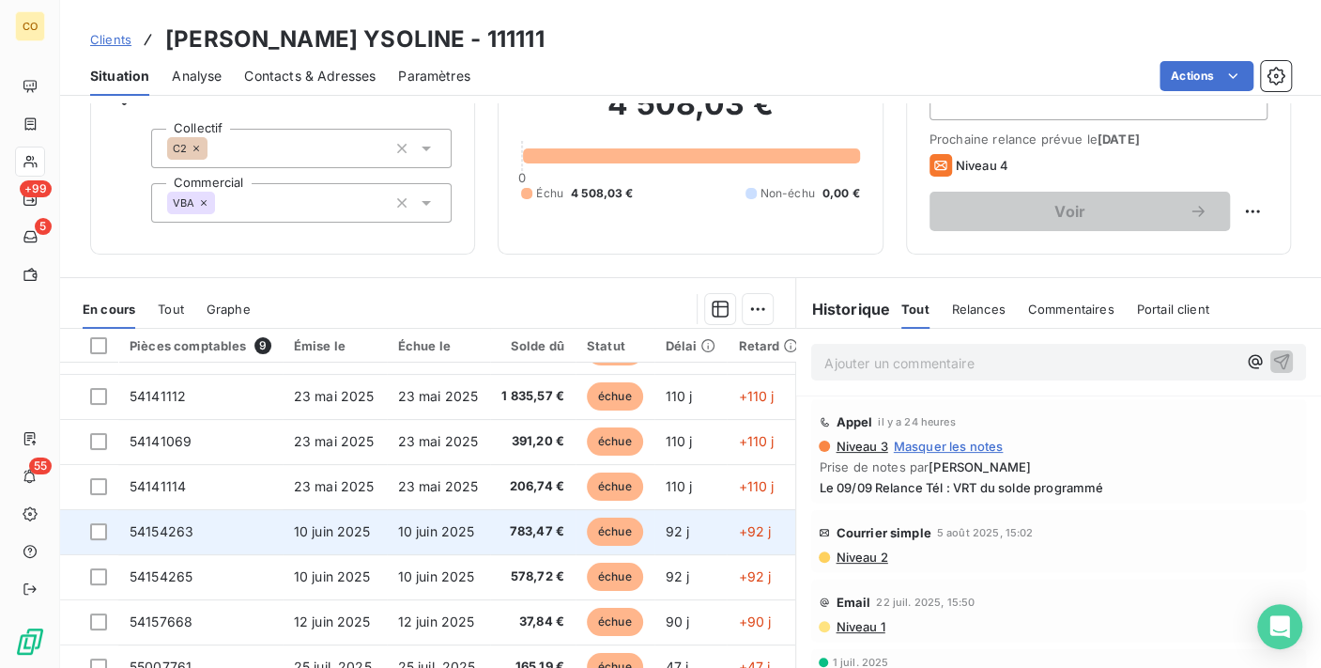
scroll to position [182, 0]
